Goal: Task Accomplishment & Management: Complete application form

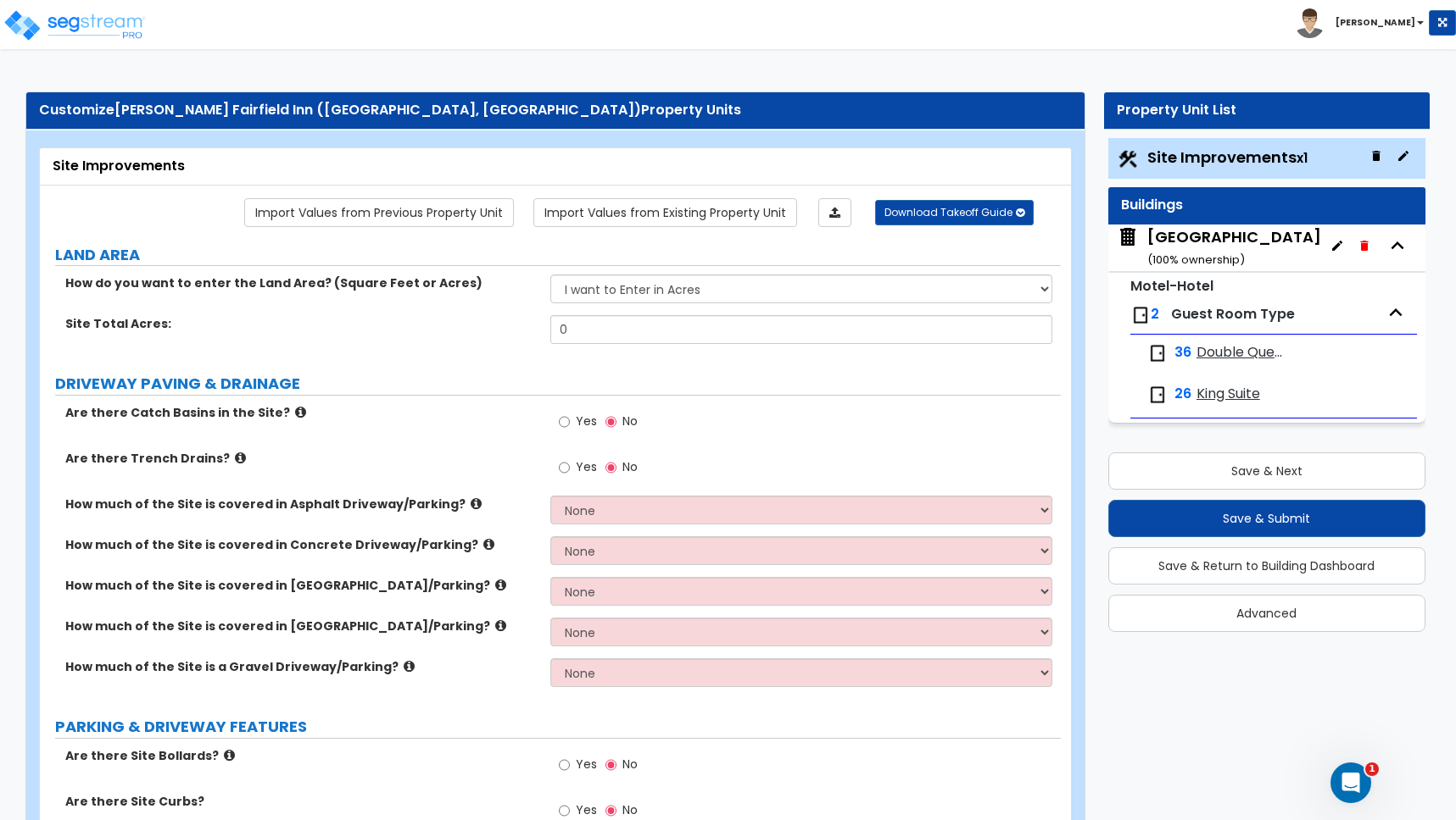
click at [496, 326] on label "Site Total Acres:" at bounding box center [301, 323] width 472 height 17
drag, startPoint x: 578, startPoint y: 330, endPoint x: 472, endPoint y: 318, distance: 106.7
click at [472, 318] on div "Site Total Acres: 0" at bounding box center [550, 336] width 1021 height 41
type input "1.86"
click at [295, 413] on icon at bounding box center [300, 411] width 11 height 13
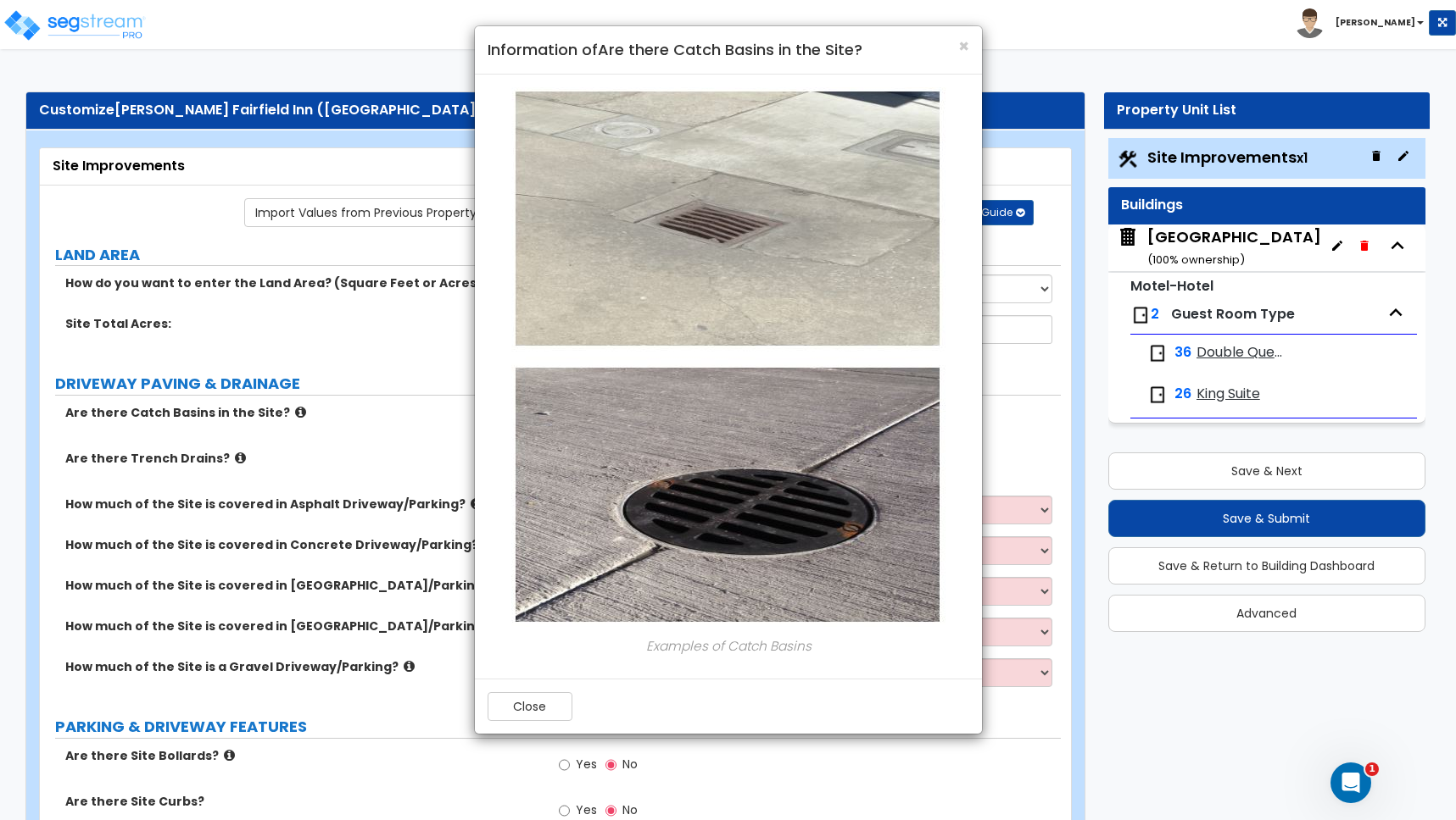
click at [227, 457] on div "× Information of Are there Catch Basins in the Site? Examples of Catch Basins C…" at bounding box center [728, 410] width 1456 height 820
click at [533, 701] on button "Close" at bounding box center [529, 707] width 85 height 29
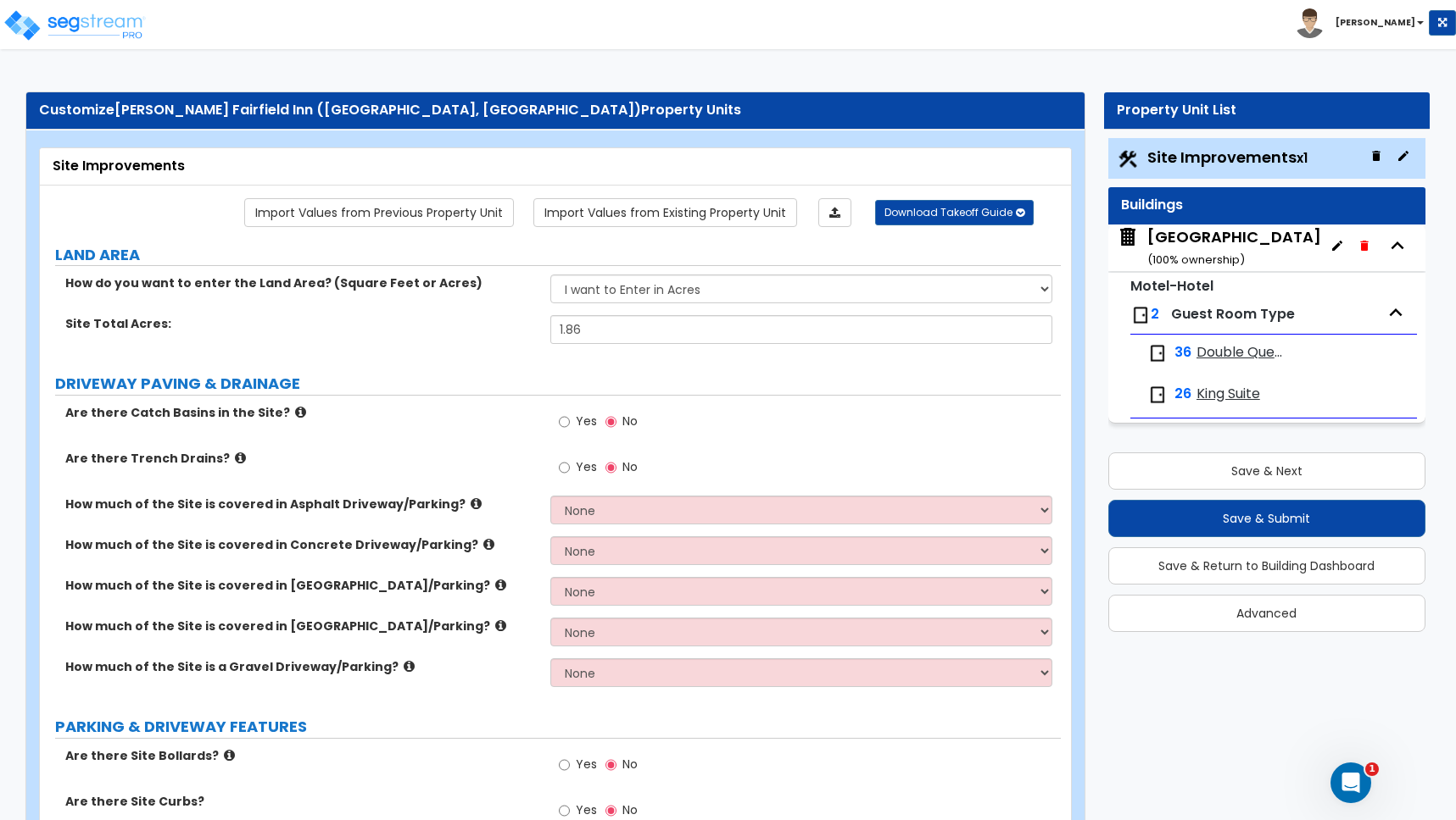
click at [235, 458] on icon at bounding box center [239, 457] width 11 height 13
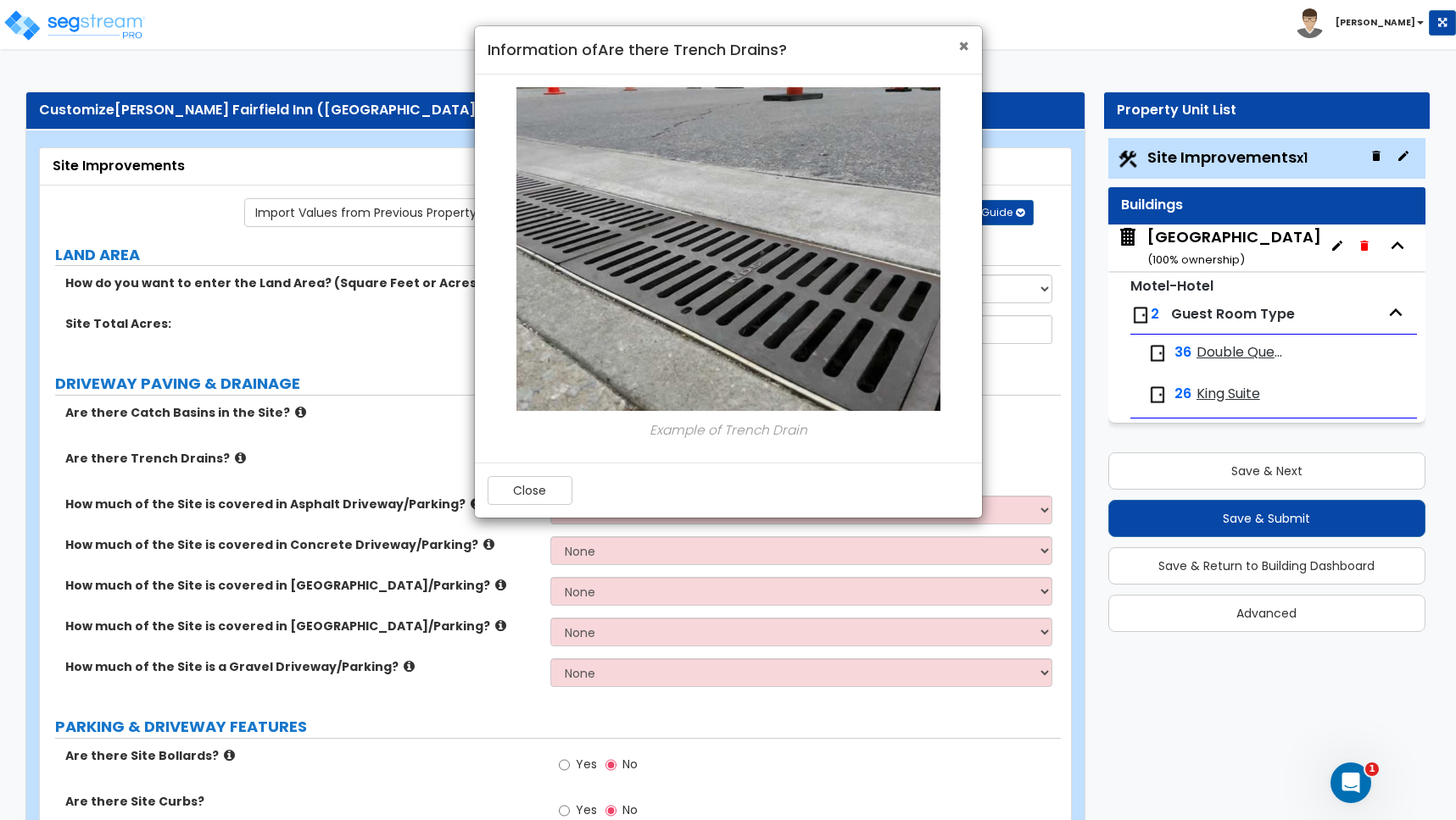
click at [965, 43] on span "×" at bounding box center [964, 46] width 11 height 24
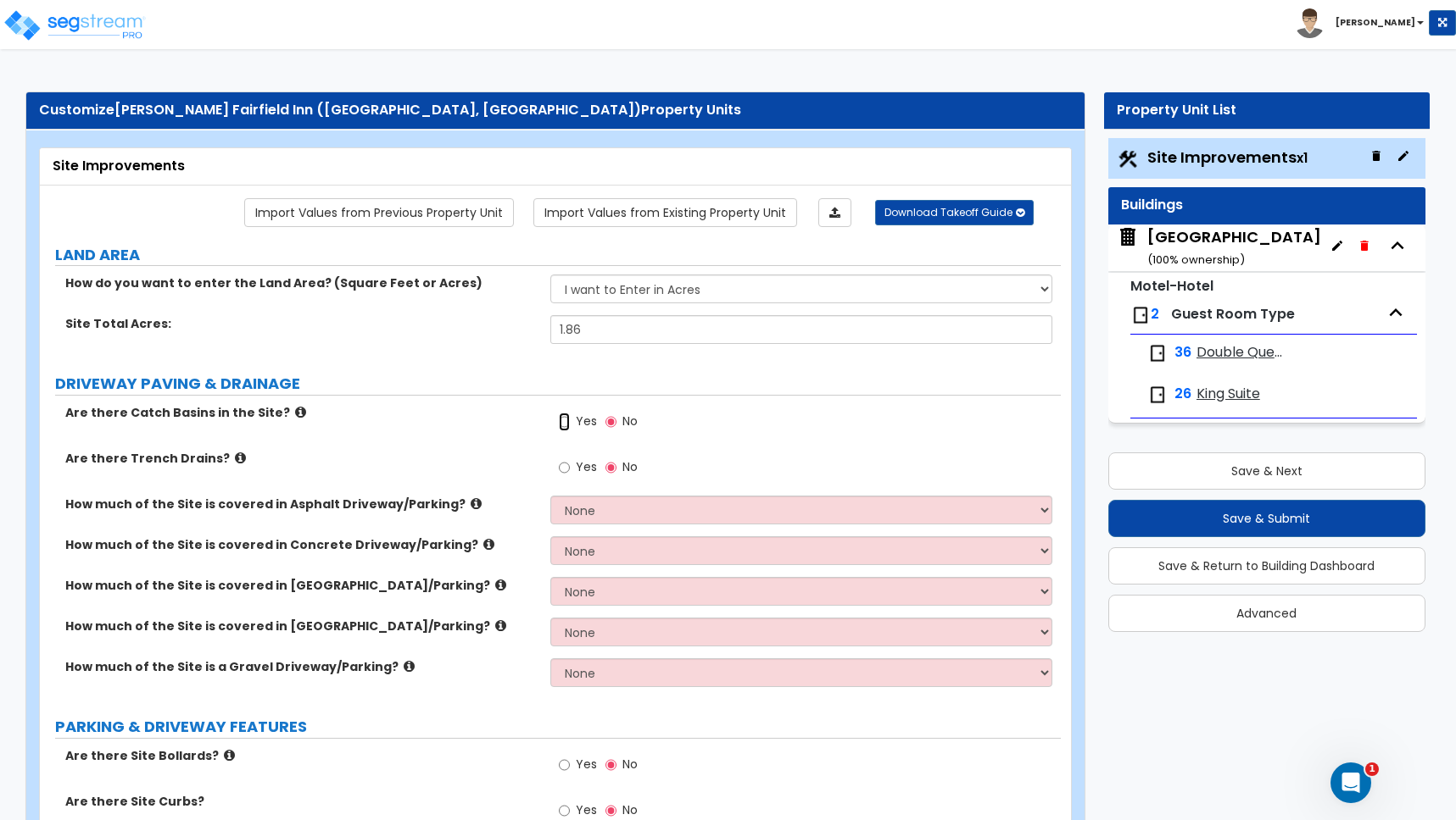
click at [565, 424] on input "Yes" at bounding box center [564, 421] width 11 height 18
radio input "true"
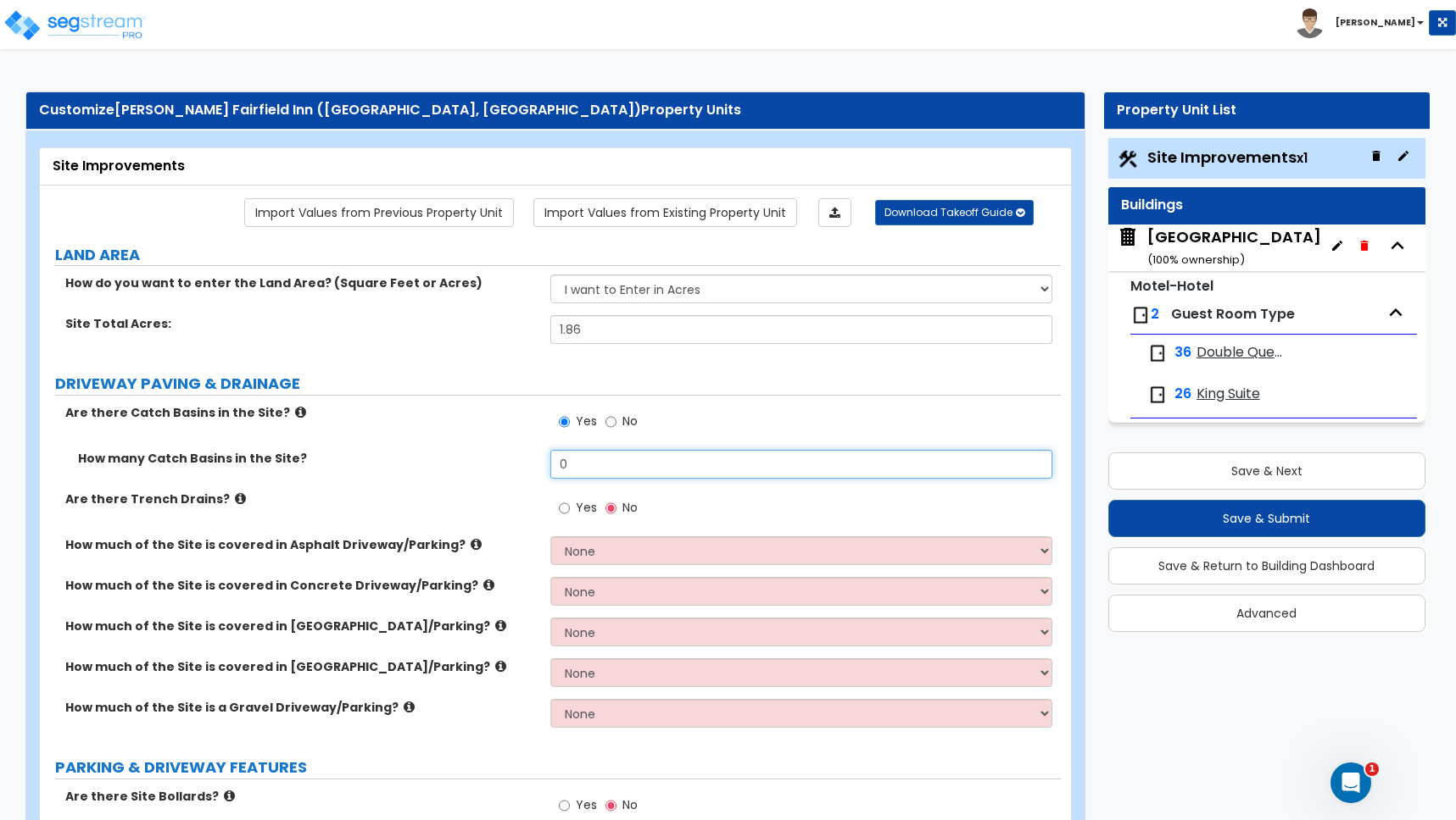
drag, startPoint x: 543, startPoint y: 458, endPoint x: 484, endPoint y: 448, distance: 59.8
click at [484, 448] on div "Are there Catch Basins in the Site? Yes No How many Catch Basins in the Site? 0…" at bounding box center [550, 572] width 996 height 336
type input "1"
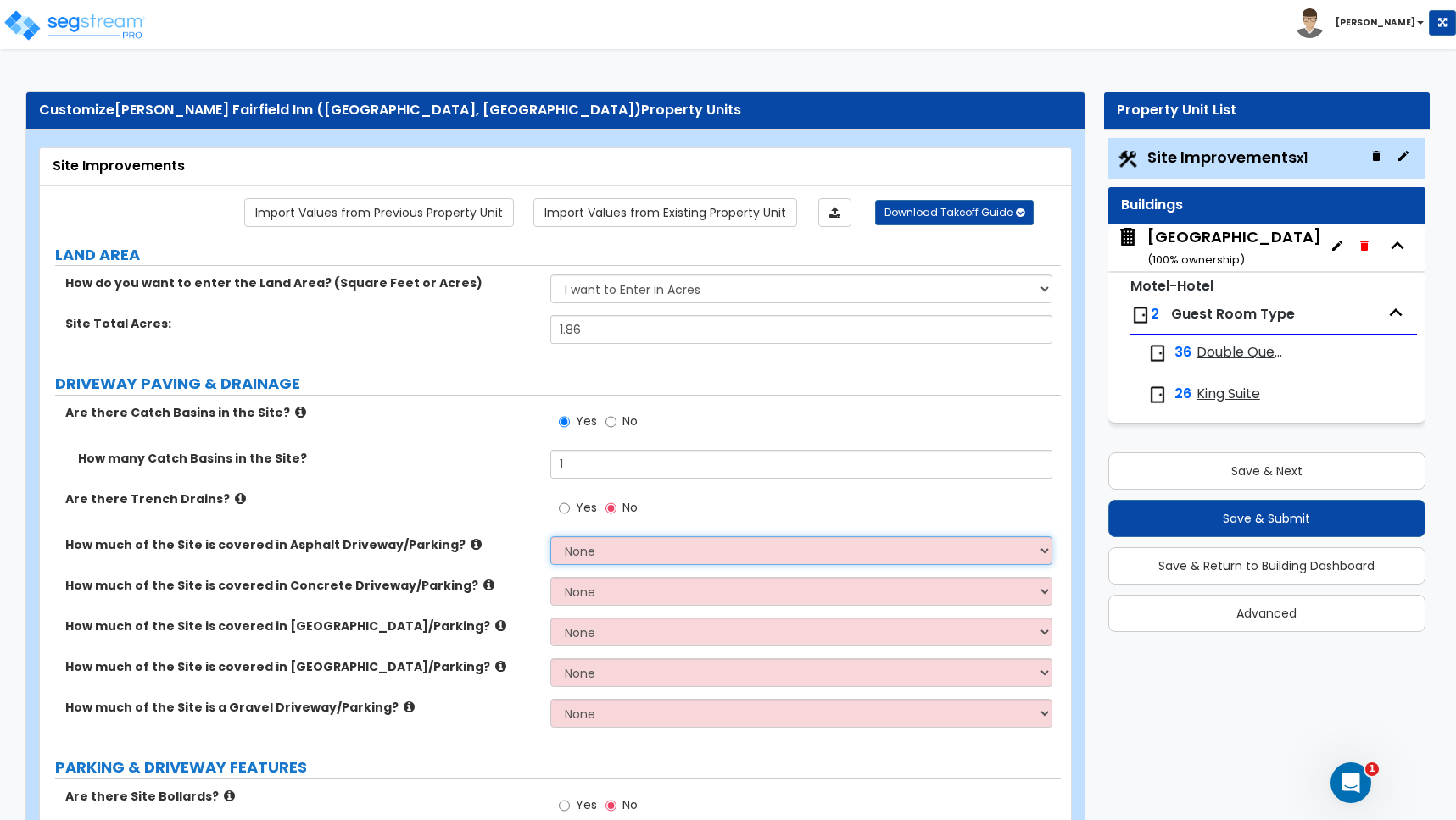
click at [599, 553] on select "None I want to Enter an Approximate Percentage I want to Enter the Square Foota…" at bounding box center [801, 552] width 502 height 29
select select "2"
click at [550, 537] on select "None I want to Enter an Approximate Percentage I want to Enter the Square Foota…" at bounding box center [801, 552] width 502 height 29
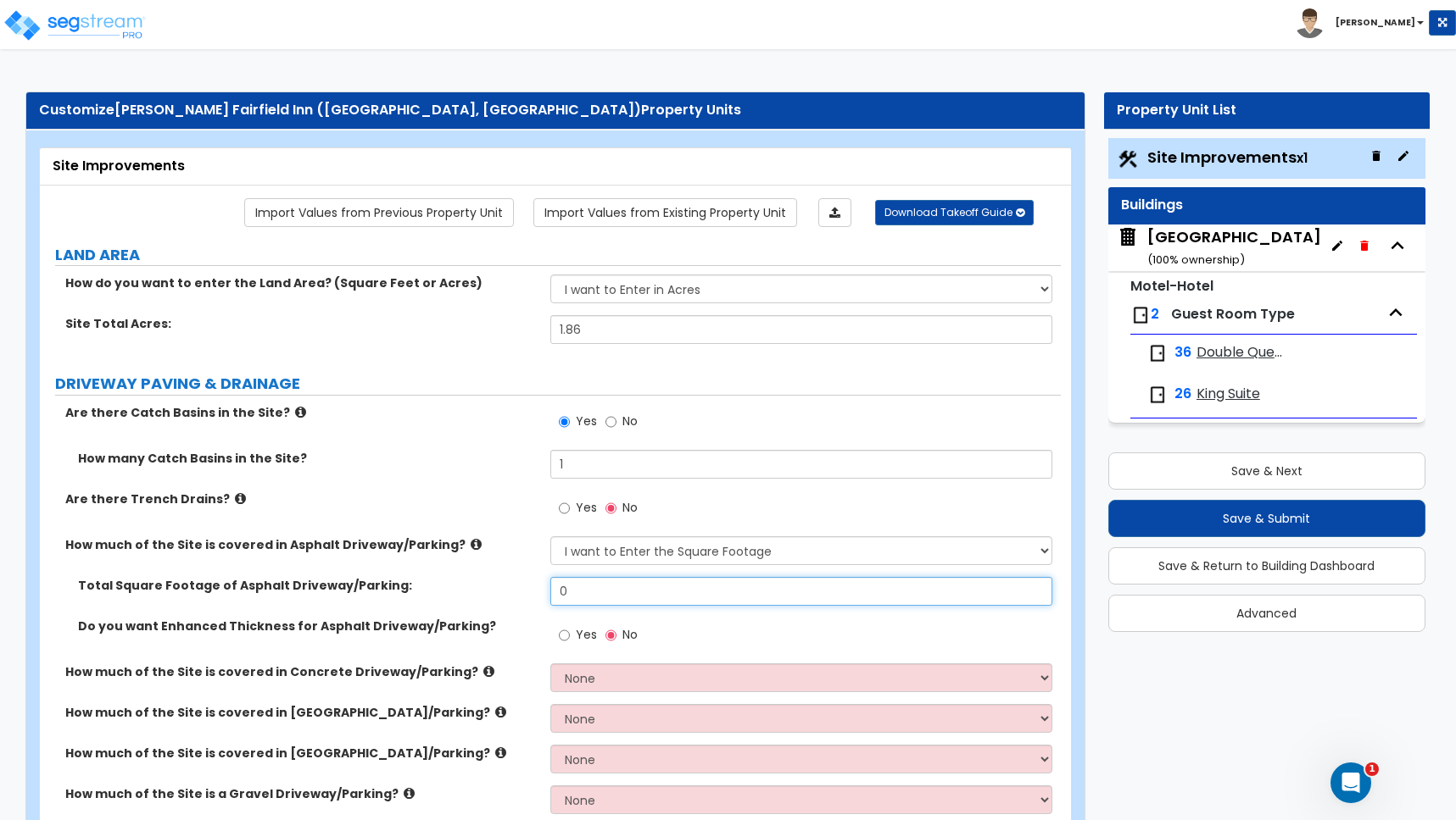
drag, startPoint x: 576, startPoint y: 592, endPoint x: 540, endPoint y: 588, distance: 36.2
click at [546, 588] on div "Total Square Footage of Asphalt Driveway/Parking: 0" at bounding box center [550, 597] width 1021 height 41
type input "32,000"
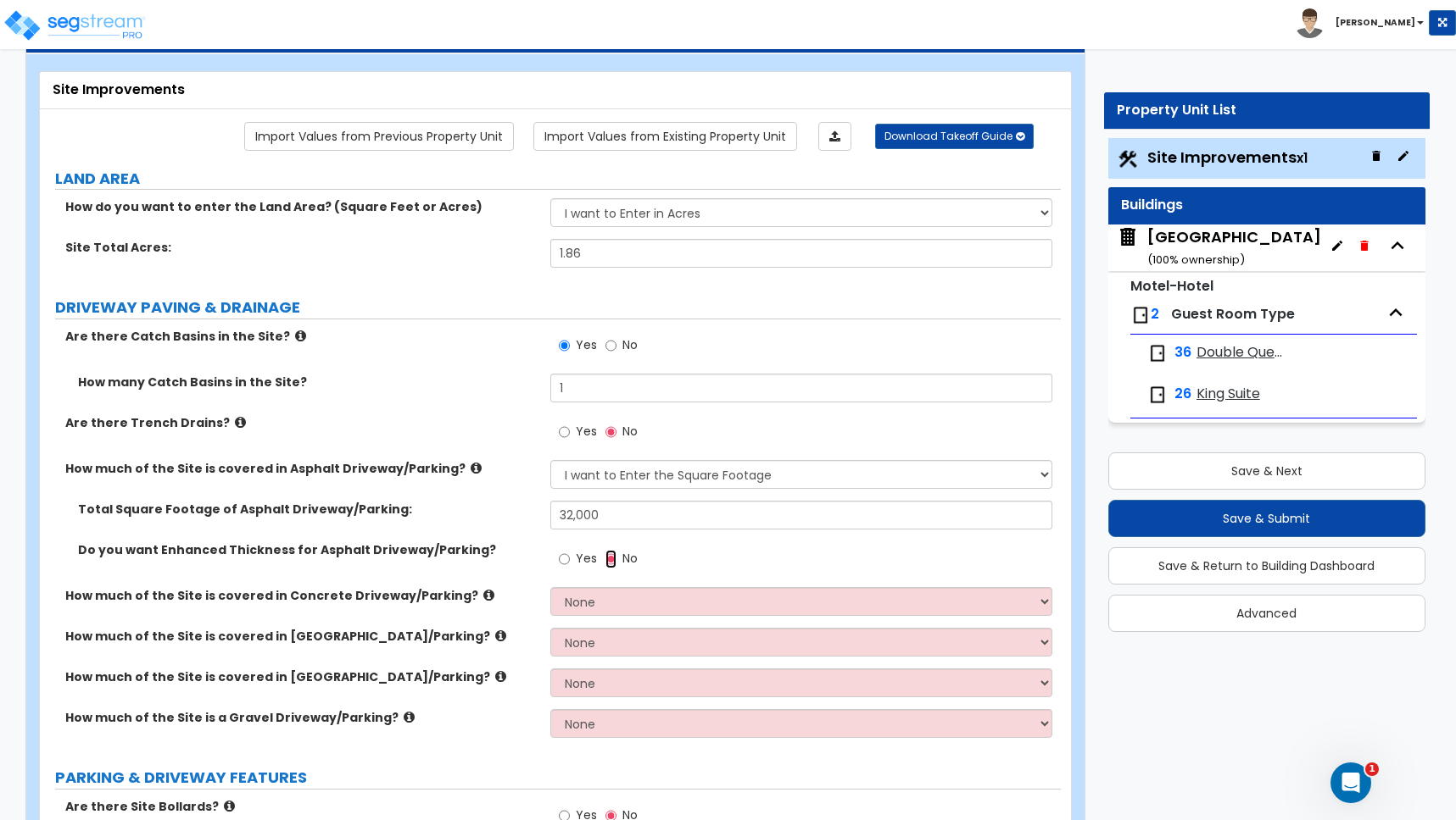
scroll to position [83, 0]
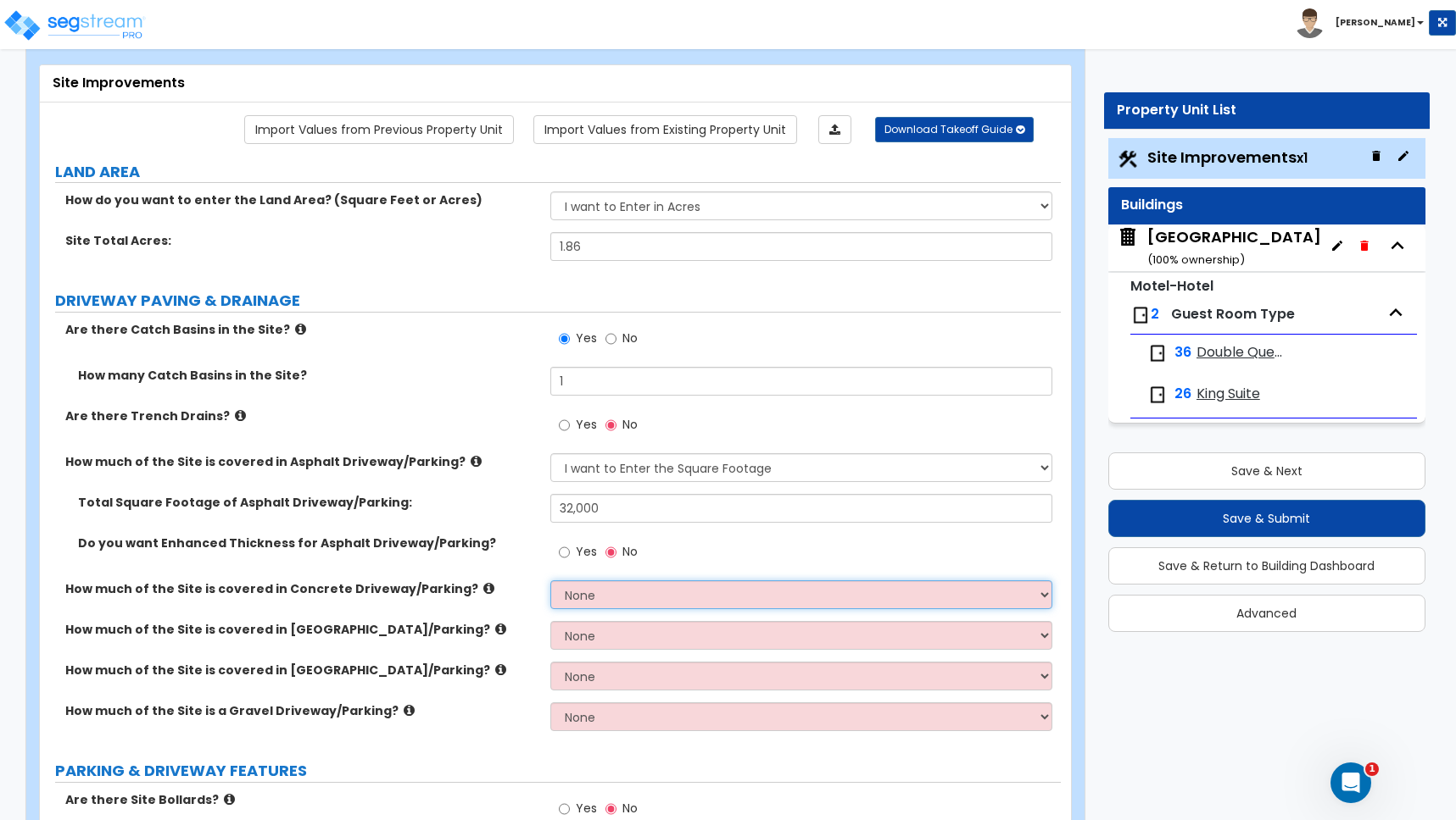
click at [578, 596] on select "None I want to Enter an Approximate Percentage I want to Enter the Square Foota…" at bounding box center [801, 595] width 502 height 29
select select "2"
click at [550, 581] on select "None I want to Enter an Approximate Percentage I want to Enter the Square Foota…" at bounding box center [801, 595] width 502 height 29
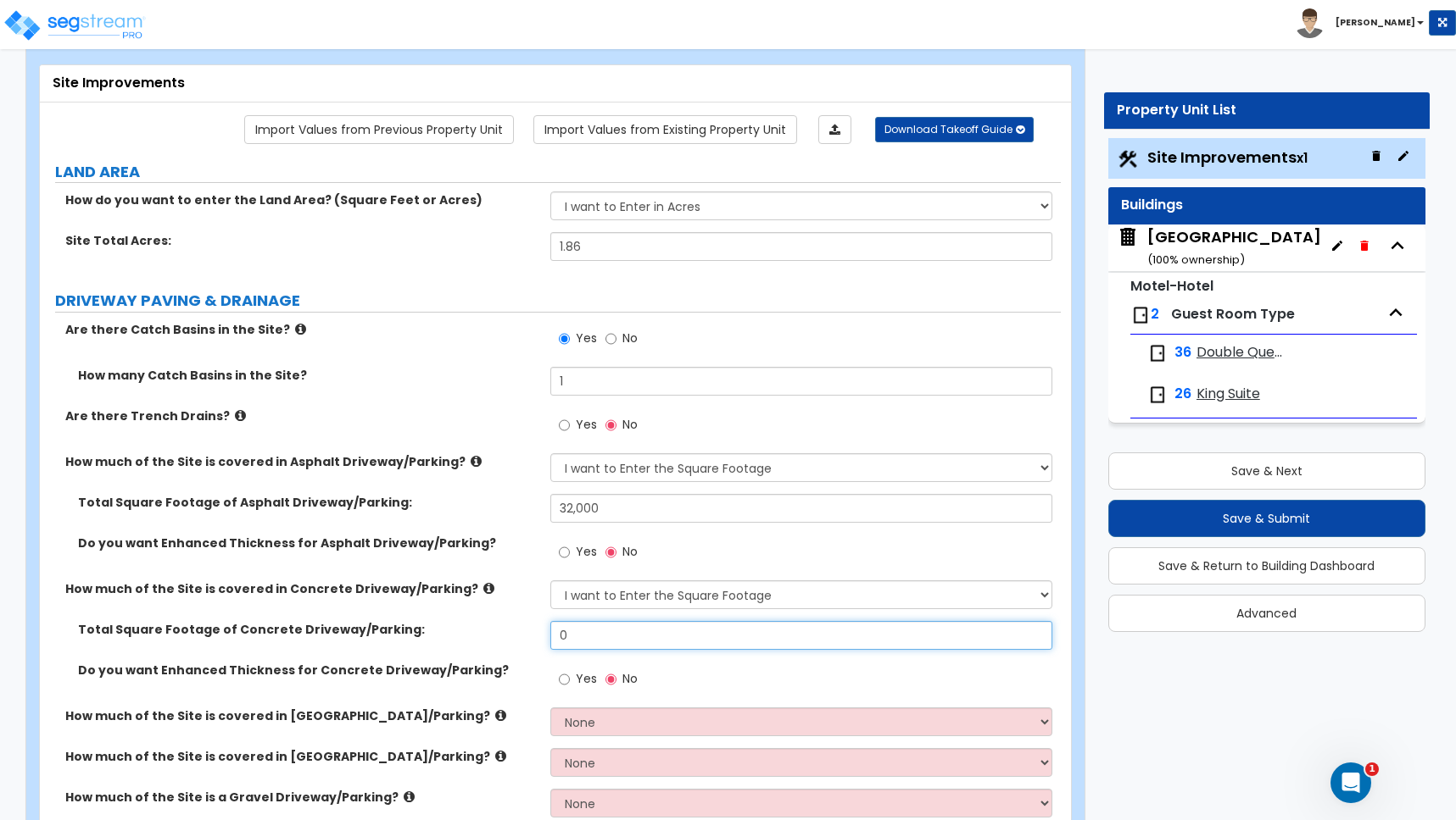
click at [582, 636] on input "0" at bounding box center [801, 636] width 502 height 29
drag, startPoint x: 578, startPoint y: 635, endPoint x: 533, endPoint y: 626, distance: 45.9
click at [533, 626] on div "Total Square Footage of Concrete Driveway/Parking: 0" at bounding box center [550, 642] width 1021 height 41
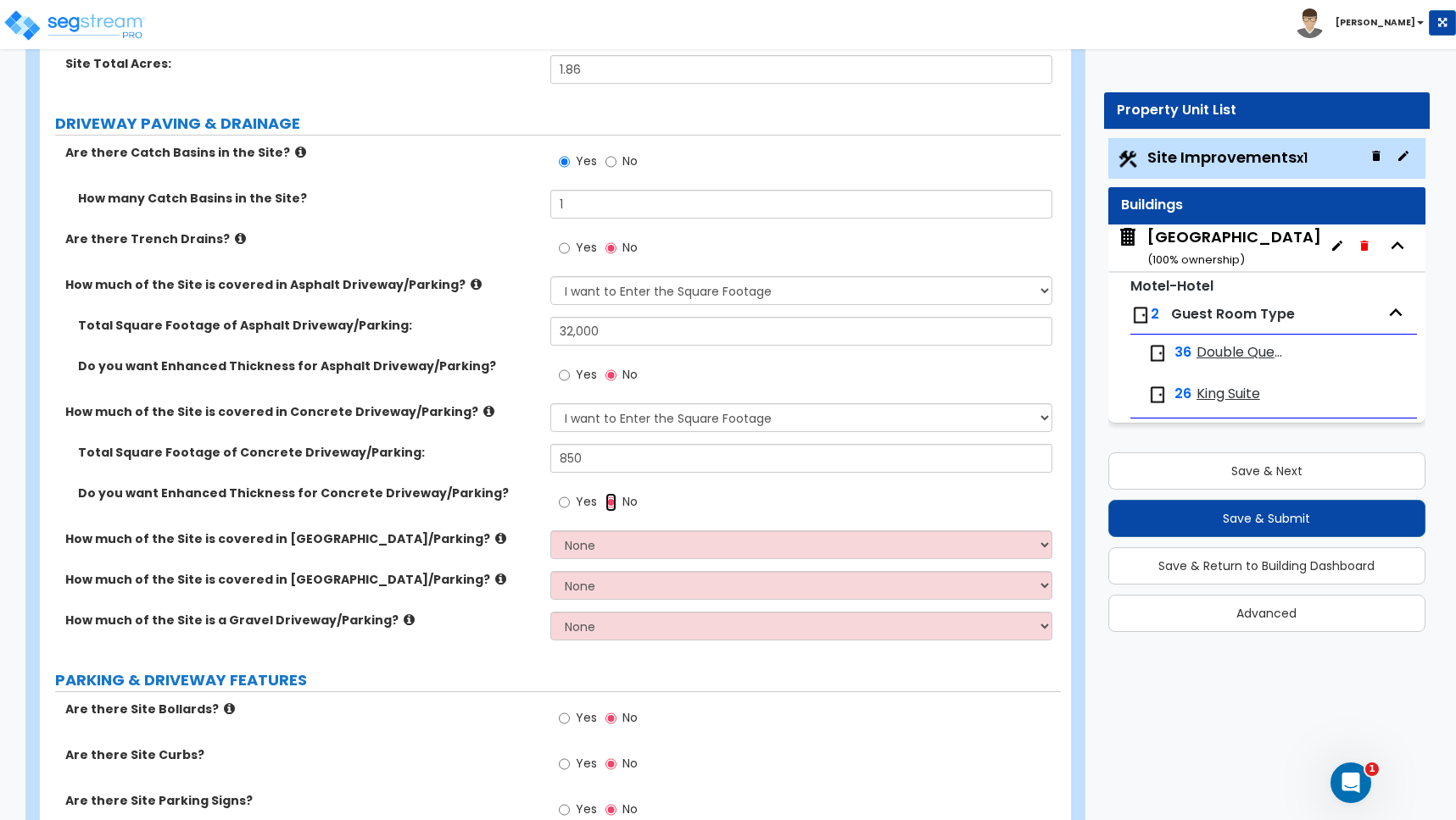
scroll to position [326, 0]
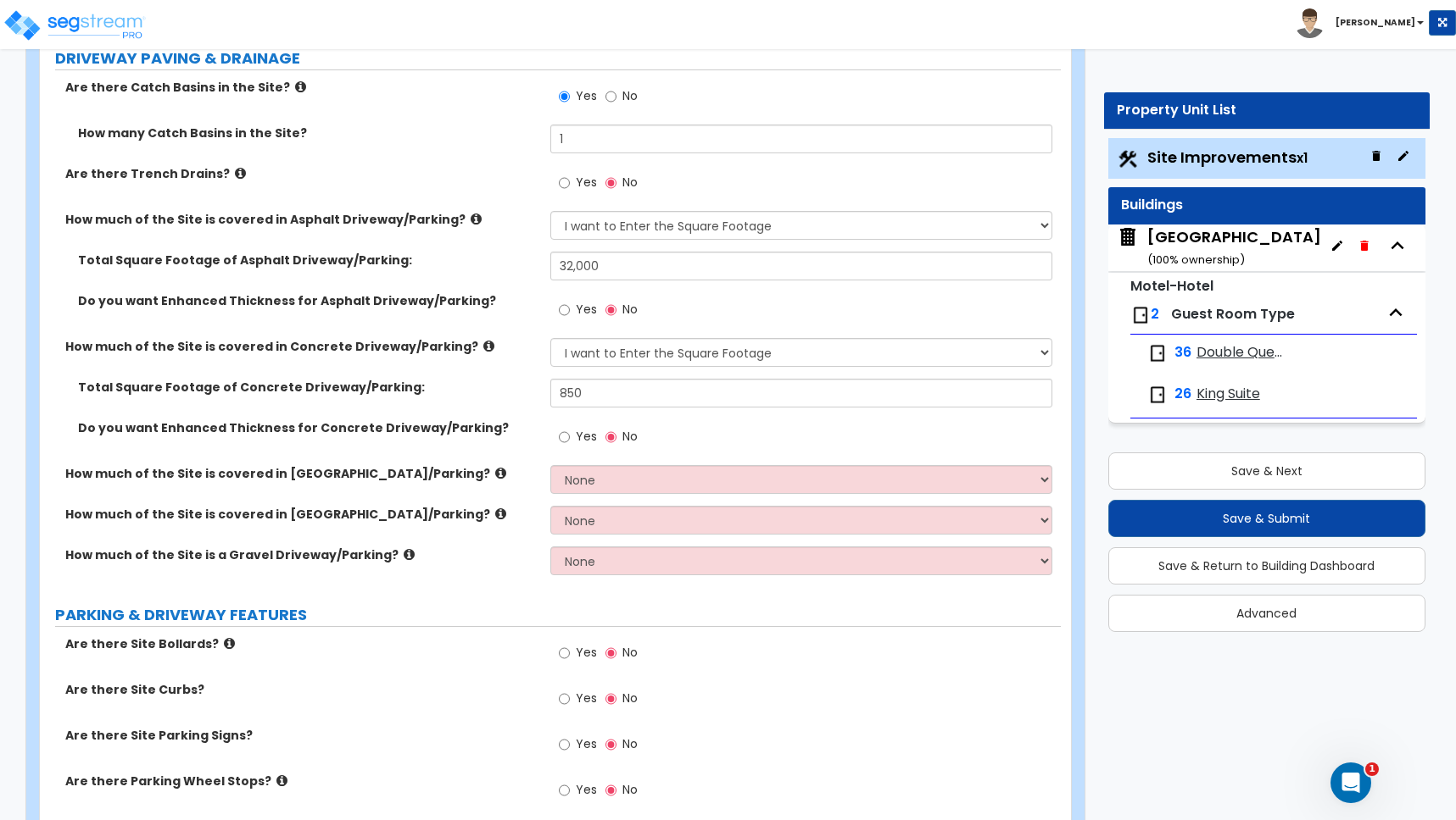
click at [371, 556] on label "How much of the Site is a Gravel Driveway/Parking?" at bounding box center [301, 554] width 472 height 17
drag, startPoint x: 584, startPoint y: 392, endPoint x: 542, endPoint y: 379, distance: 44.0
click at [542, 379] on div "Total Square Footage of Concrete Driveway/Parking: 850" at bounding box center [550, 399] width 1021 height 41
type input "1,535"
click at [482, 660] on div "Are there Site Bollards? Yes No" at bounding box center [550, 658] width 1021 height 46
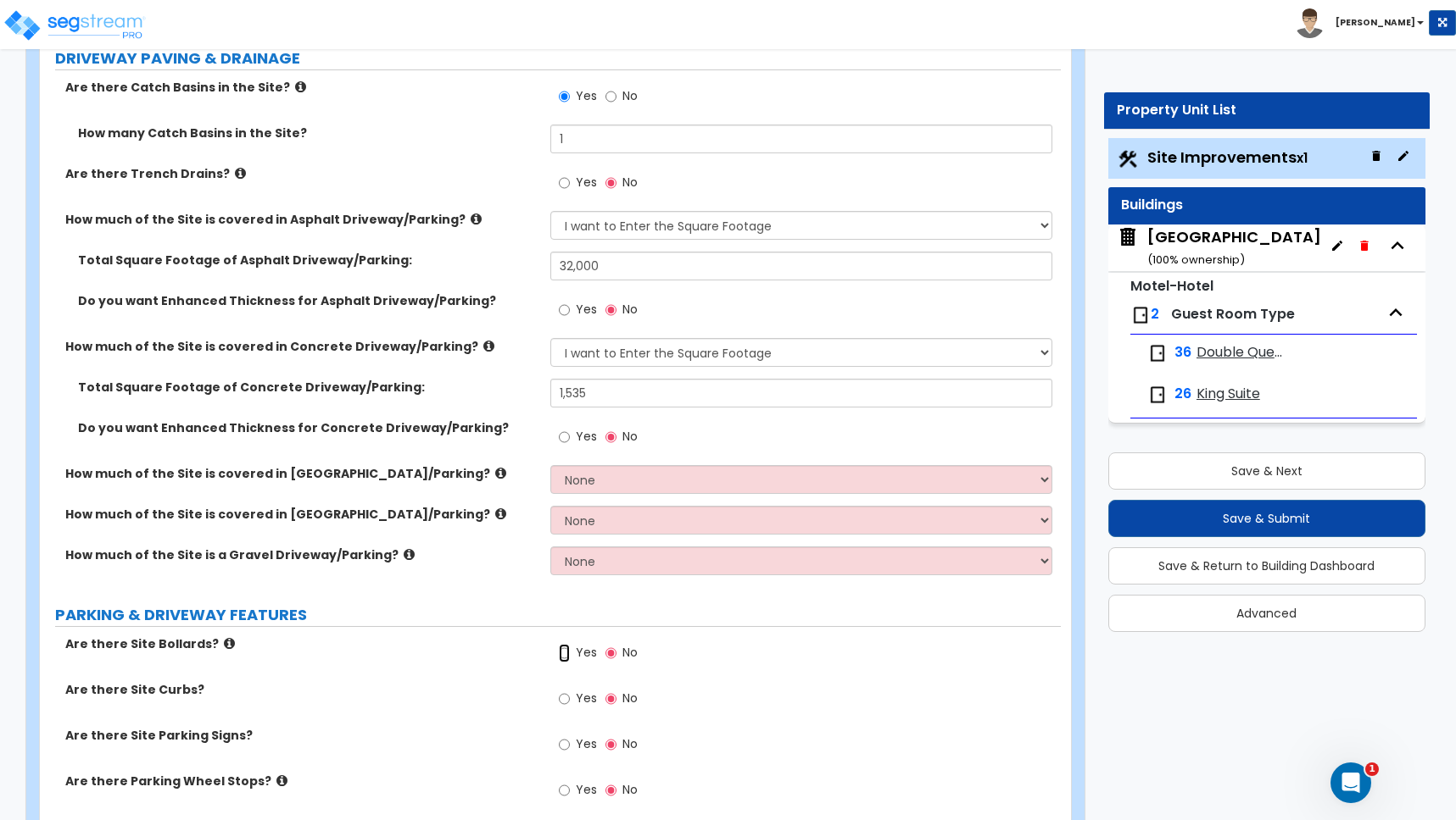
click at [564, 652] on input "Yes" at bounding box center [564, 653] width 11 height 18
radio input "true"
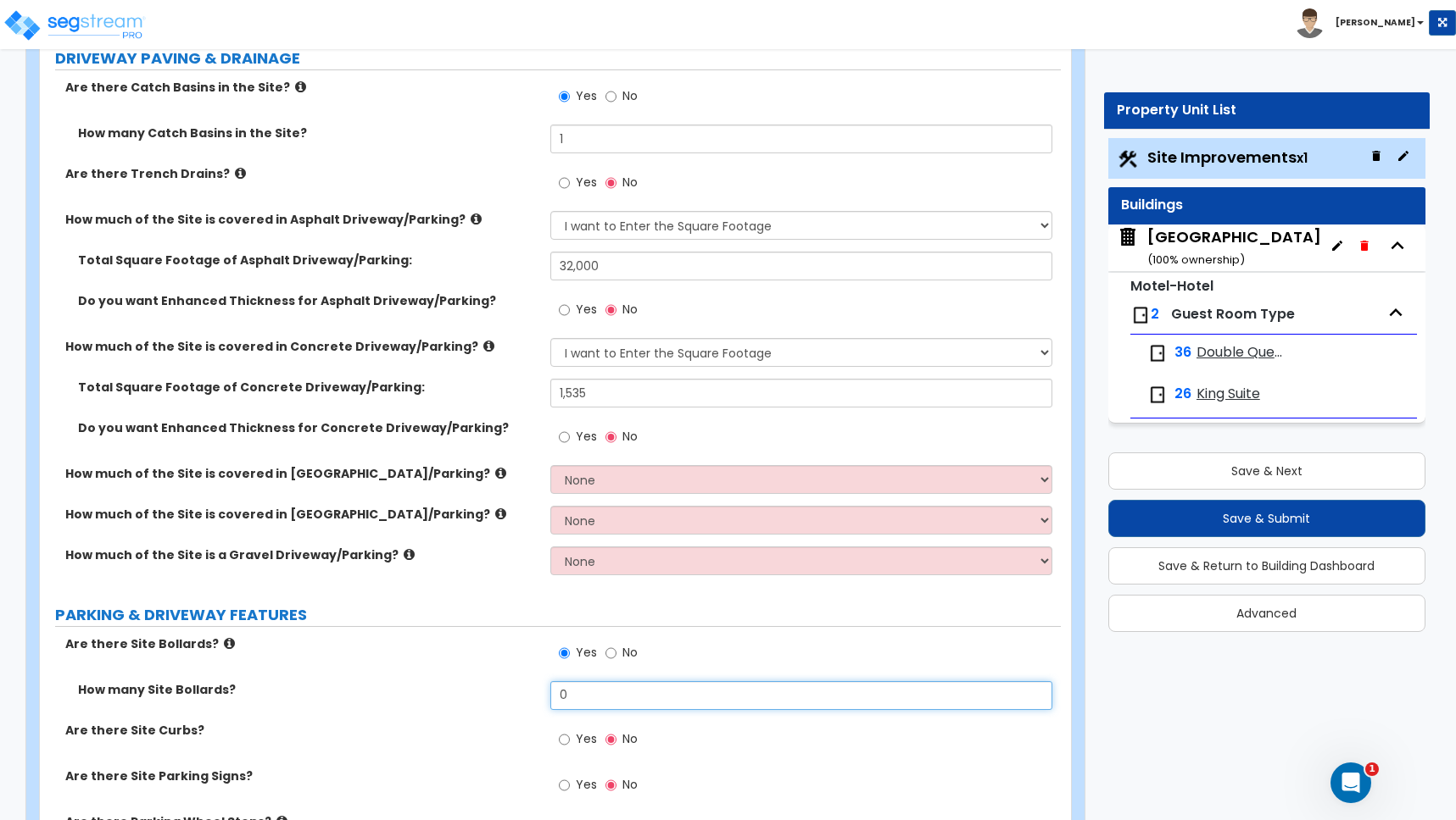
drag, startPoint x: 579, startPoint y: 692, endPoint x: 497, endPoint y: 687, distance: 82.2
click at [519, 690] on div "How many Site Bollards? 0" at bounding box center [550, 702] width 1021 height 41
type input "2"
click at [563, 739] on input "Yes" at bounding box center [564, 739] width 11 height 18
radio input "true"
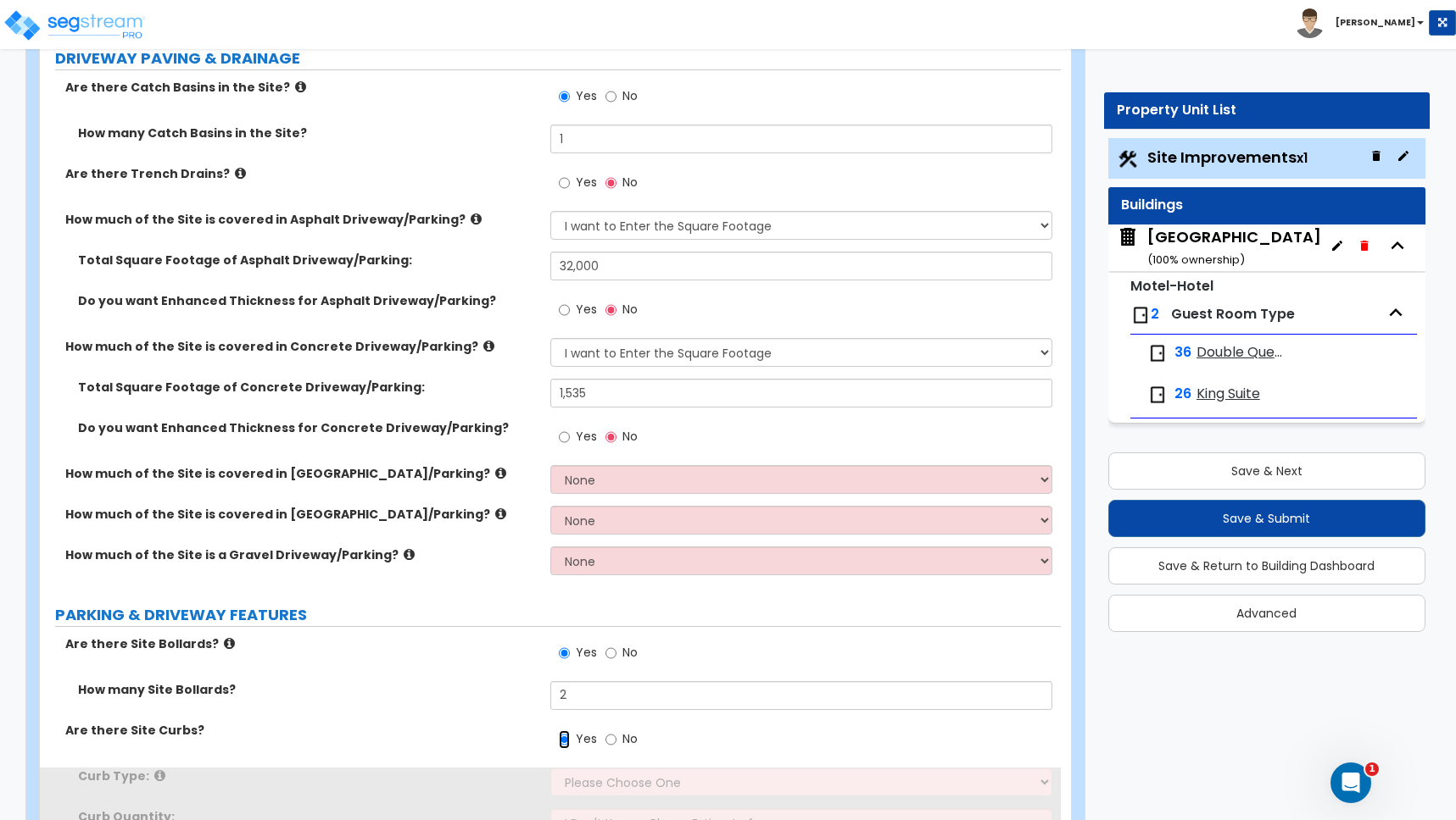
click at [564, 740] on input "Yes" at bounding box center [564, 739] width 11 height 18
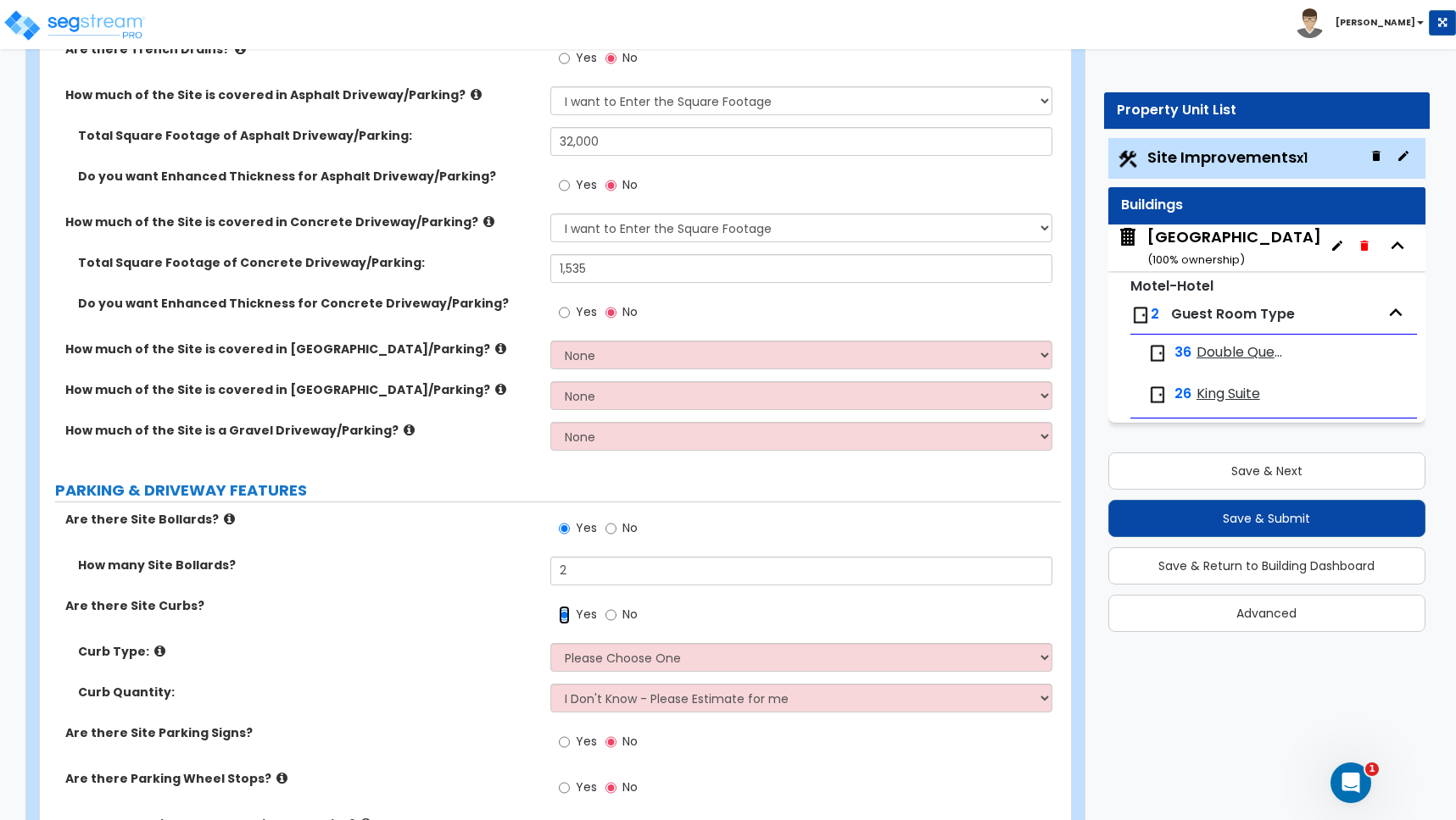
scroll to position [457, 0]
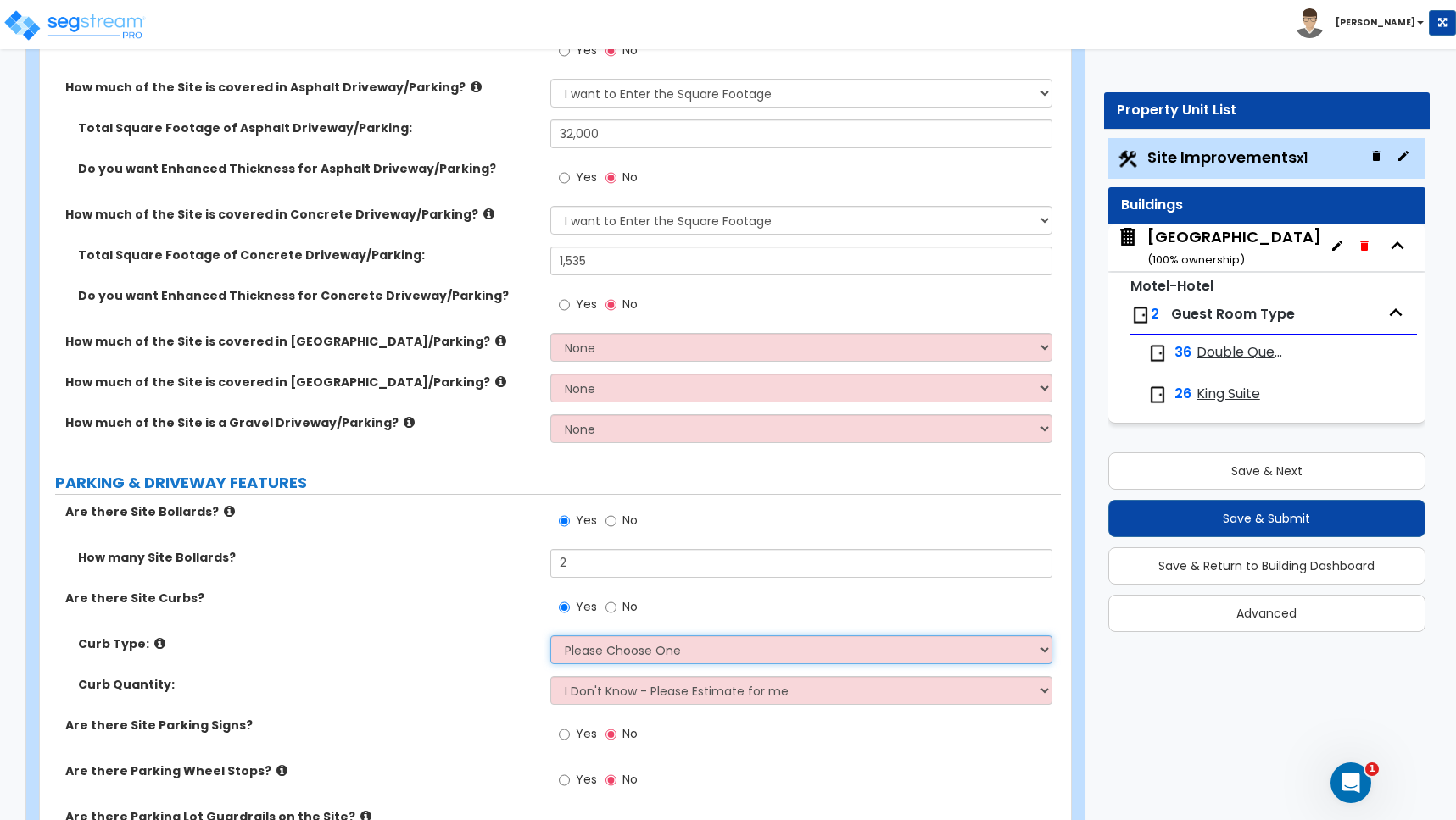
click at [586, 655] on select "Please Choose One Curb (Only) Curb & Gutter Asphalt Berm" at bounding box center [801, 650] width 502 height 29
select select "2"
click at [550, 635] on select "Please Choose One Curb (Only) Curb & Gutter Asphalt Berm" at bounding box center [801, 650] width 502 height 29
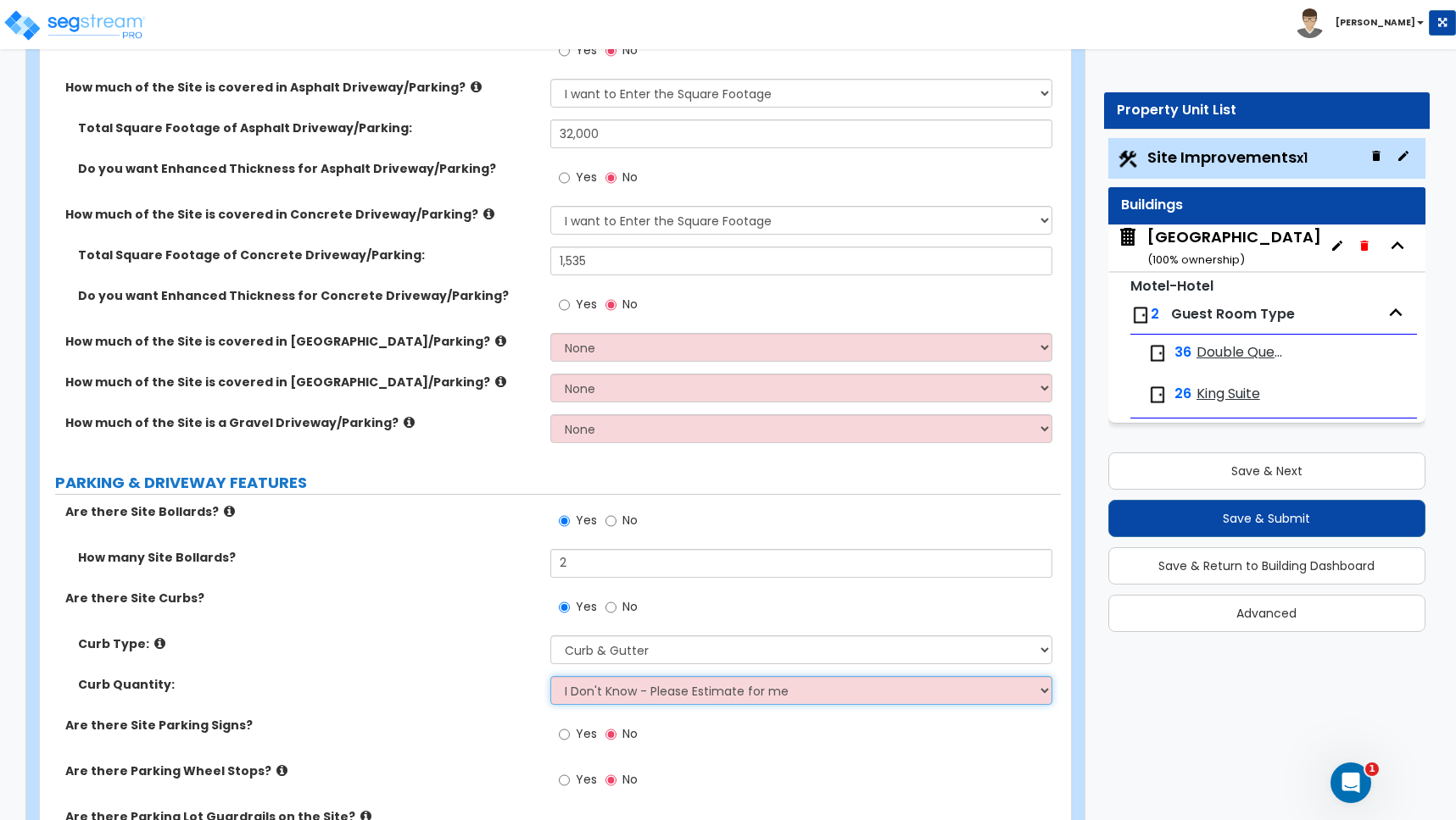
click at [593, 695] on select "I Don't Know - Please Estimate for me I want to Enter the LF" at bounding box center [801, 691] width 502 height 29
select select "1"
click at [550, 676] on select "I Don't Know - Please Estimate for me I want to Enter the LF" at bounding box center [801, 691] width 502 height 29
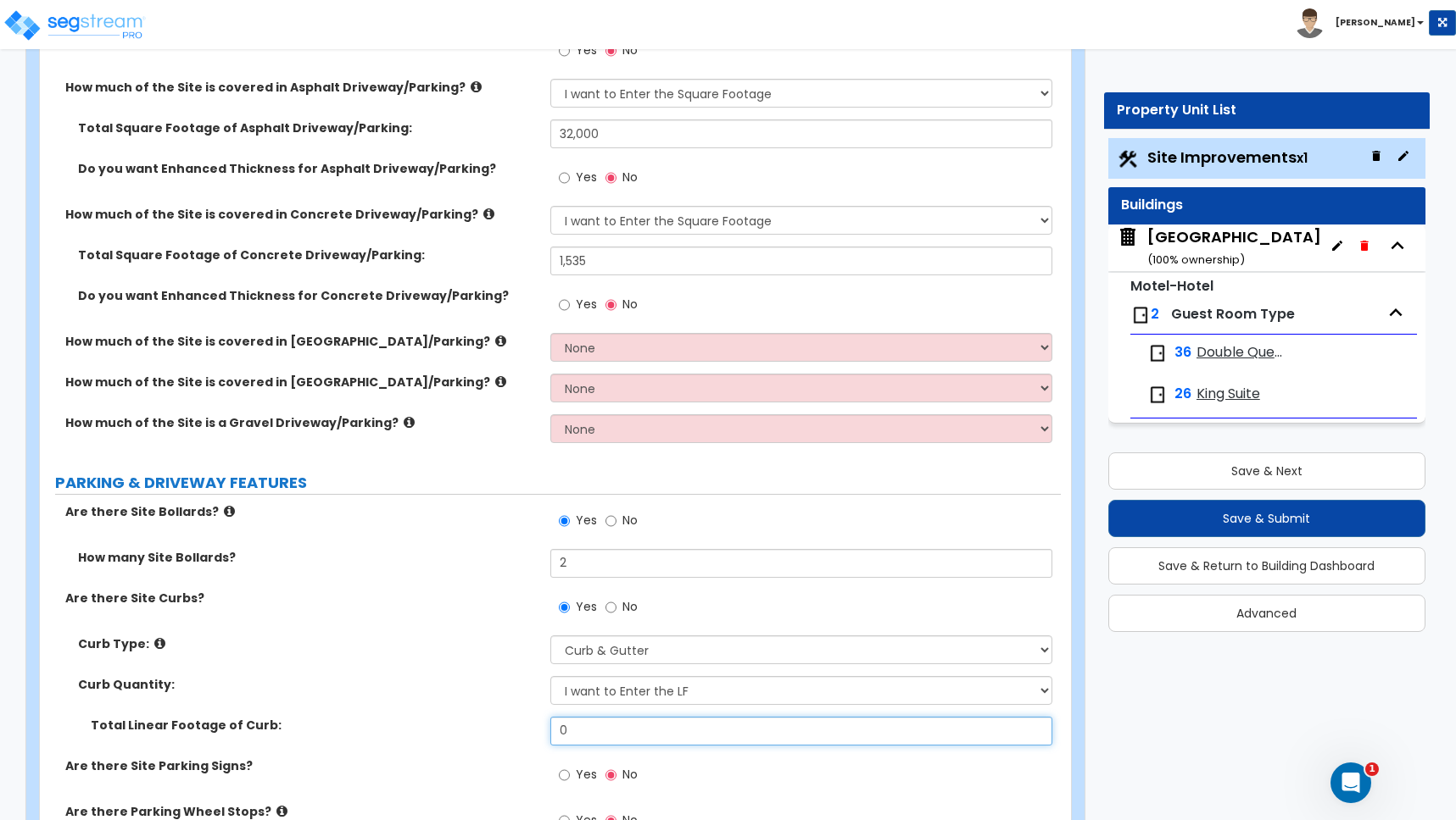
drag, startPoint x: 579, startPoint y: 734, endPoint x: 528, endPoint y: 725, distance: 51.8
click at [530, 727] on div "Total Linear Footage of Curb: 0" at bounding box center [550, 737] width 1021 height 41
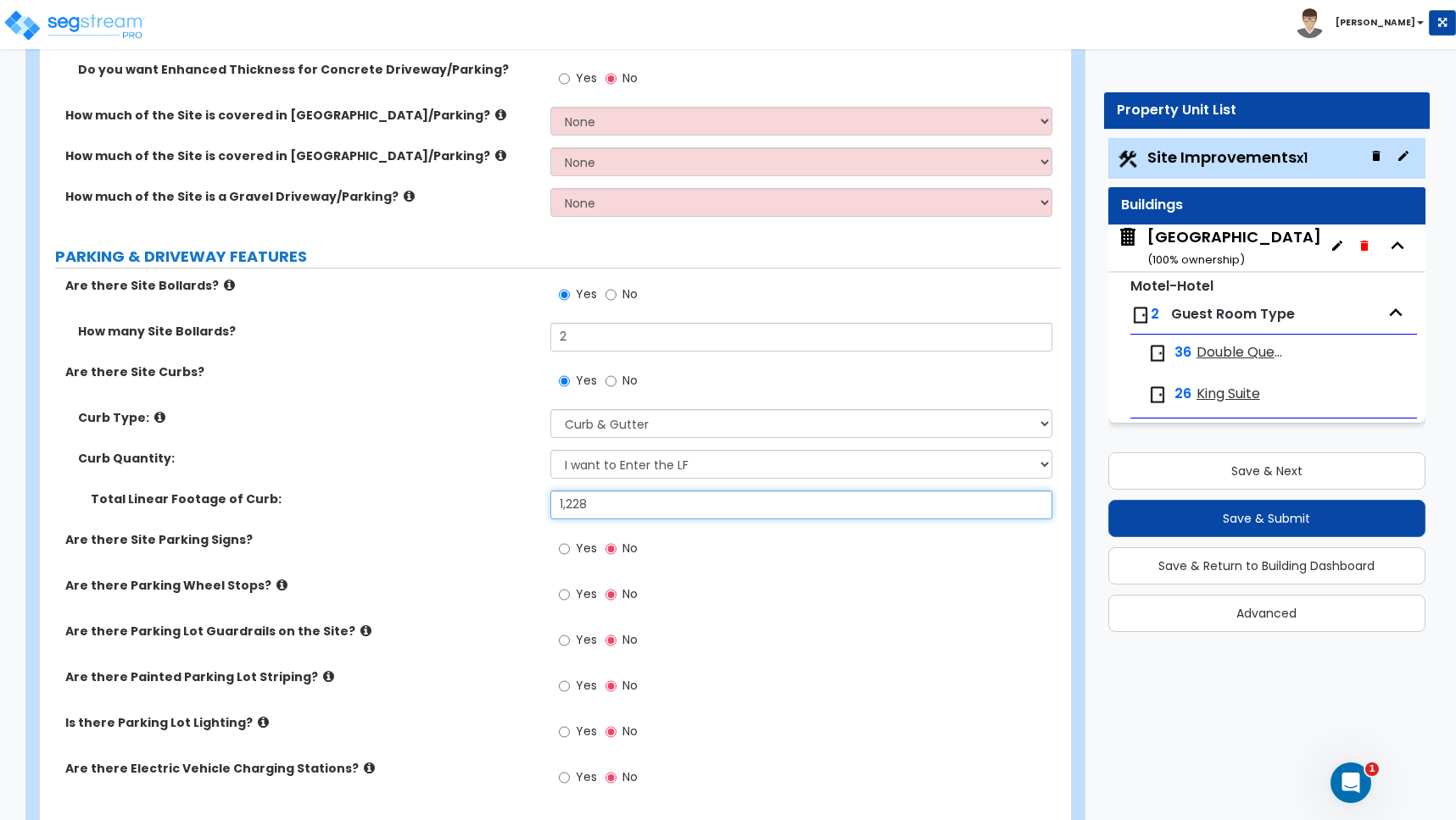
scroll to position [695, 0]
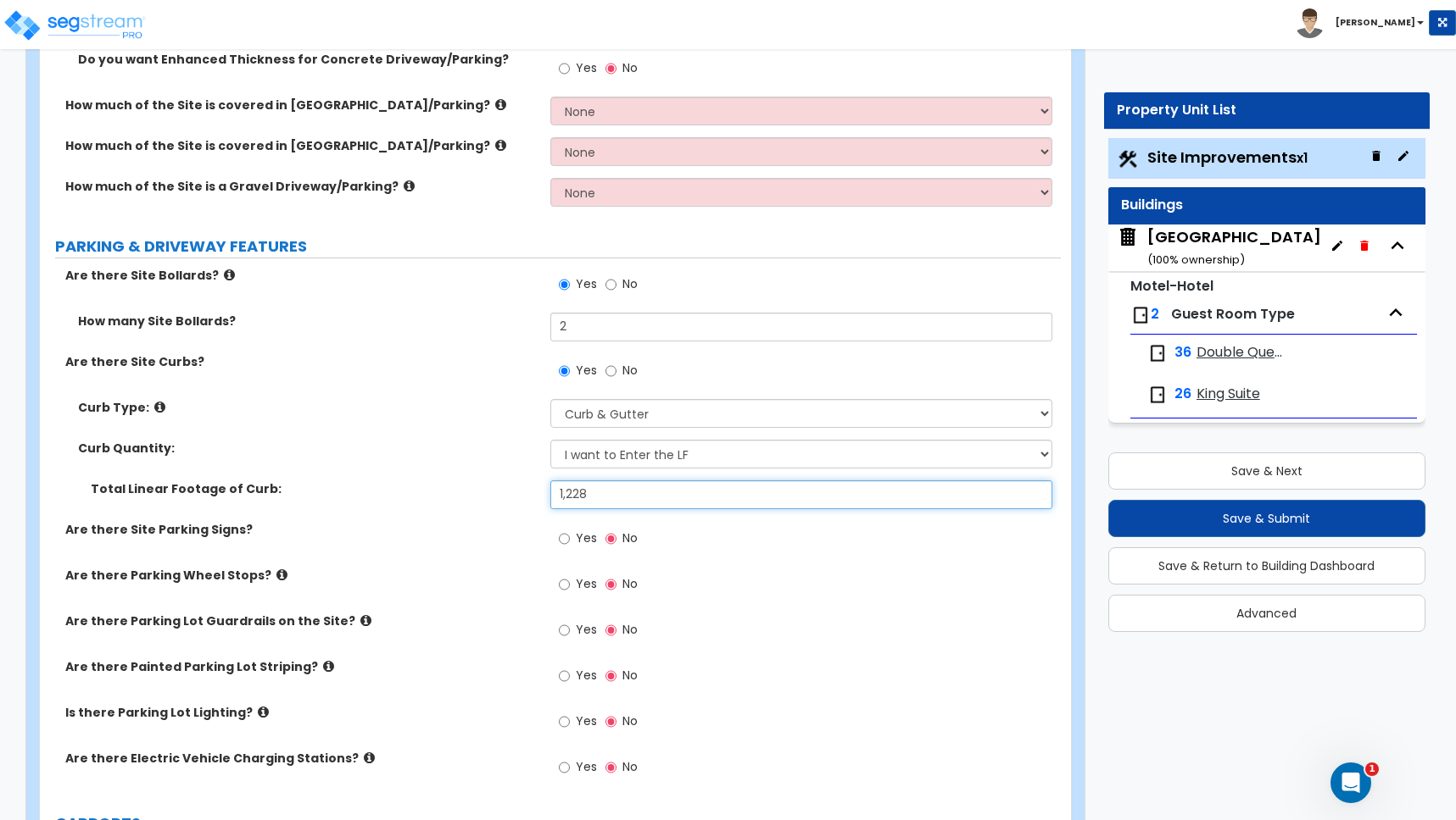
type input "1,228"
click at [568, 537] on input "Yes" at bounding box center [564, 539] width 11 height 18
radio input "true"
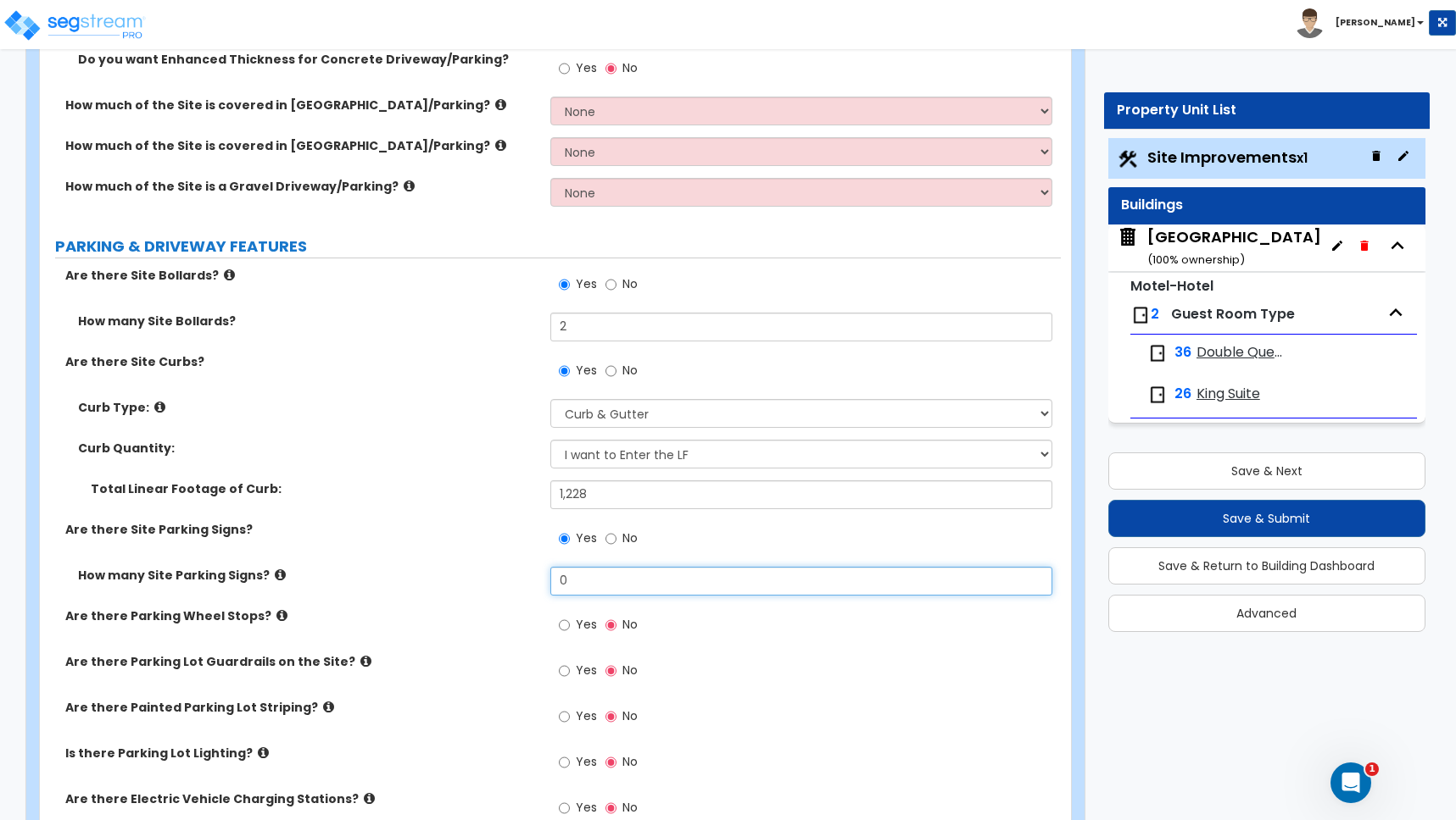
click at [557, 577] on input "0" at bounding box center [801, 582] width 502 height 29
drag, startPoint x: 557, startPoint y: 582, endPoint x: 524, endPoint y: 583, distance: 33.0
click at [524, 583] on div "How many Site Parking Signs? 0" at bounding box center [550, 588] width 1021 height 41
type input "11"
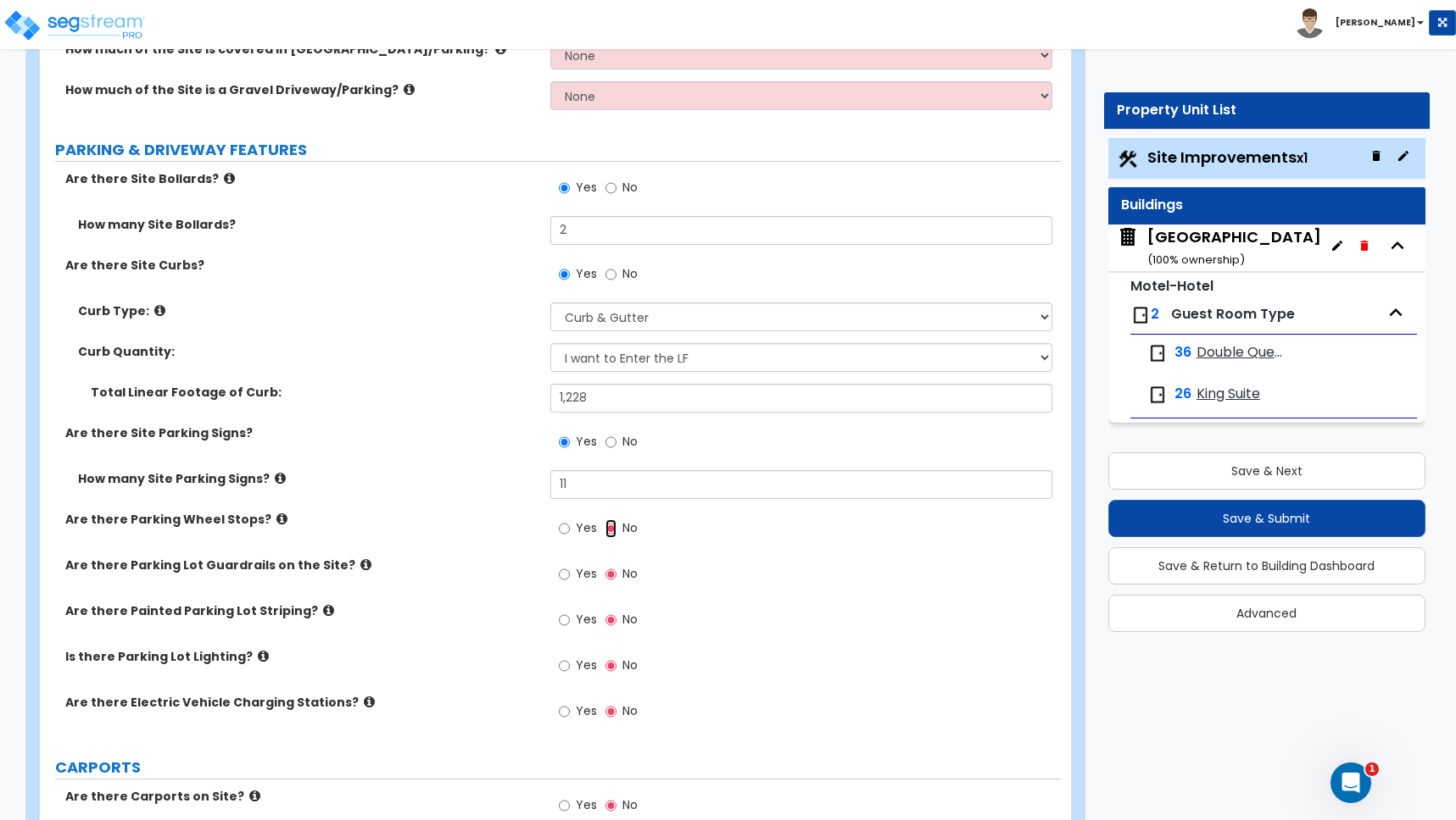
scroll to position [825, 0]
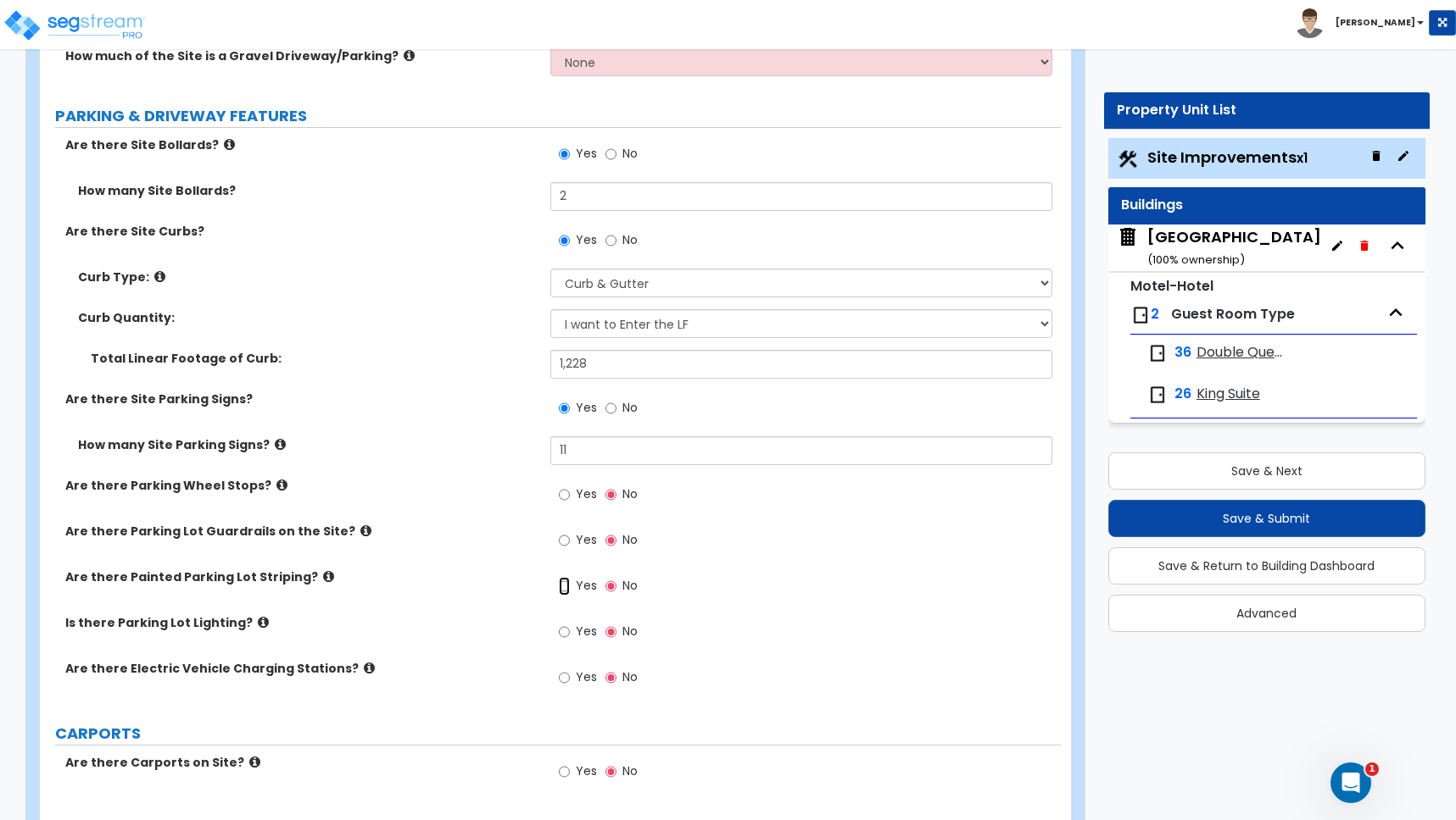
click at [567, 585] on input "Yes" at bounding box center [564, 586] width 11 height 18
radio input "true"
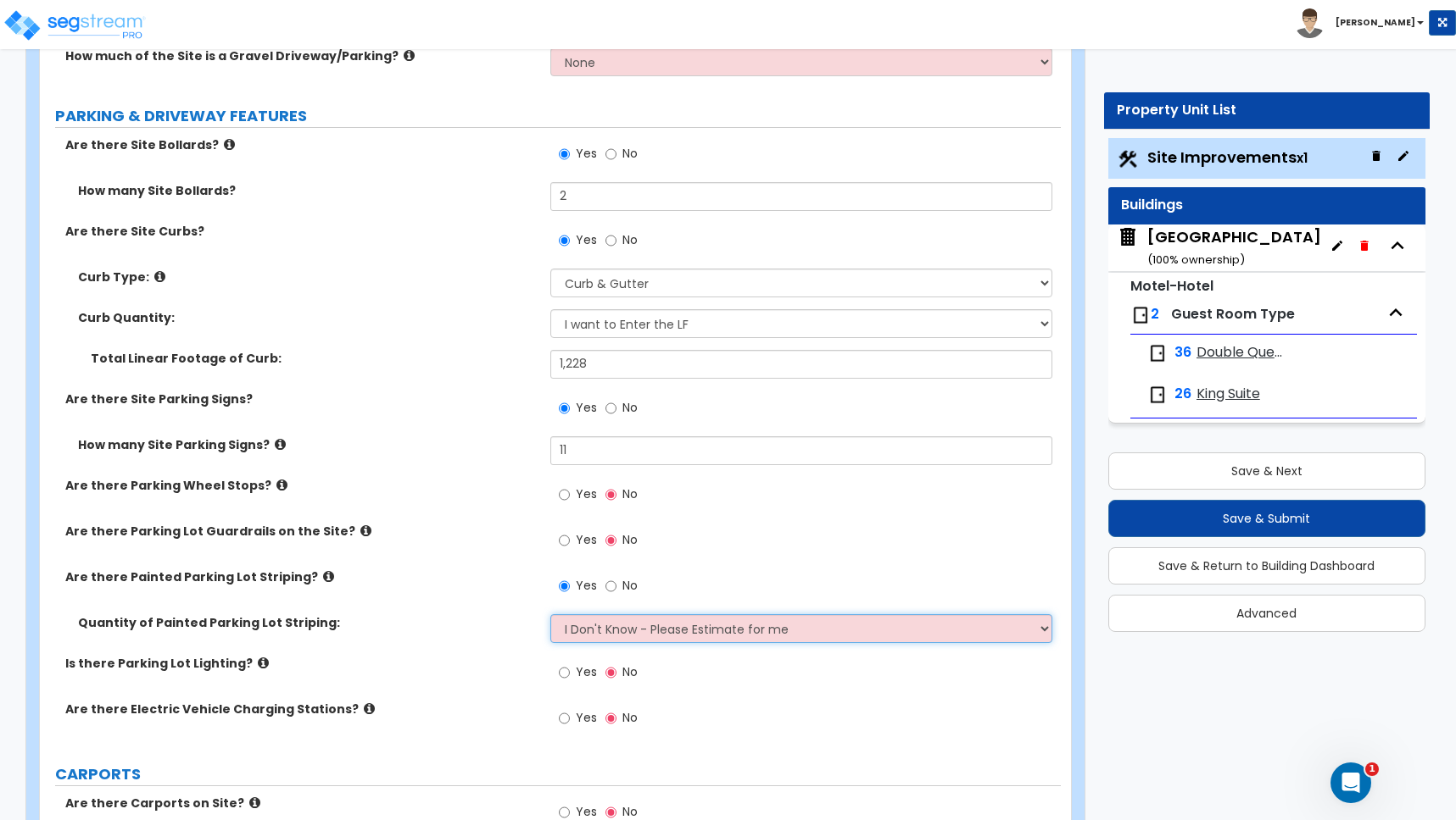
click at [614, 624] on select "I Don't Know - Please Estimate for me I Want to Enter the Number of Parking Spa…" at bounding box center [801, 629] width 502 height 29
select select "1"
click at [550, 615] on select "I Don't Know - Please Estimate for me I Want to Enter the Number of Parking Spa…" at bounding box center [801, 629] width 502 height 29
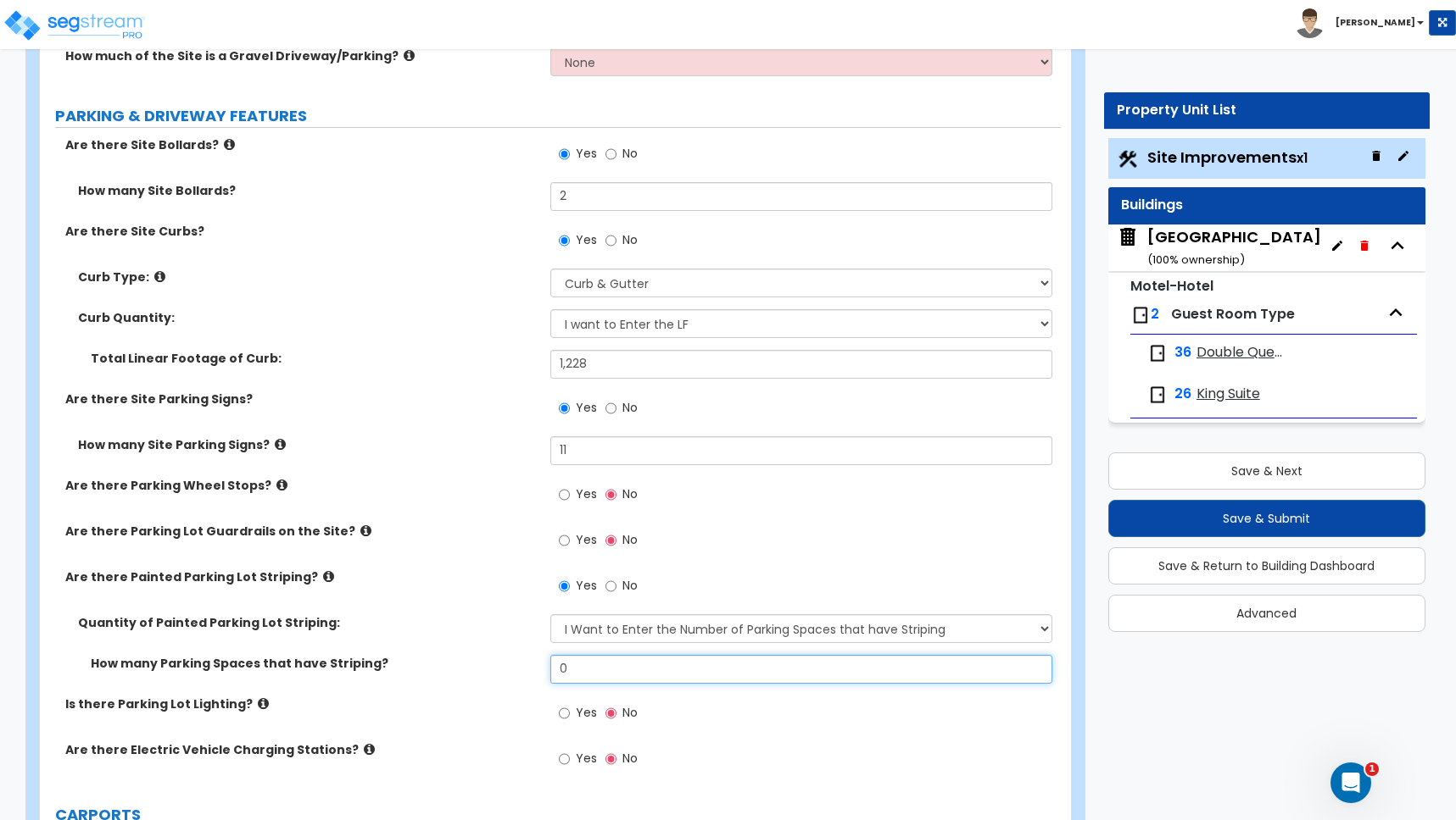
drag, startPoint x: 577, startPoint y: 670, endPoint x: 464, endPoint y: 655, distance: 114.0
click at [464, 655] on div "How many Parking Spaces that have Striping? 0" at bounding box center [550, 675] width 1021 height 41
type input "62"
click at [564, 713] on input "Yes" at bounding box center [564, 713] width 11 height 18
radio input "true"
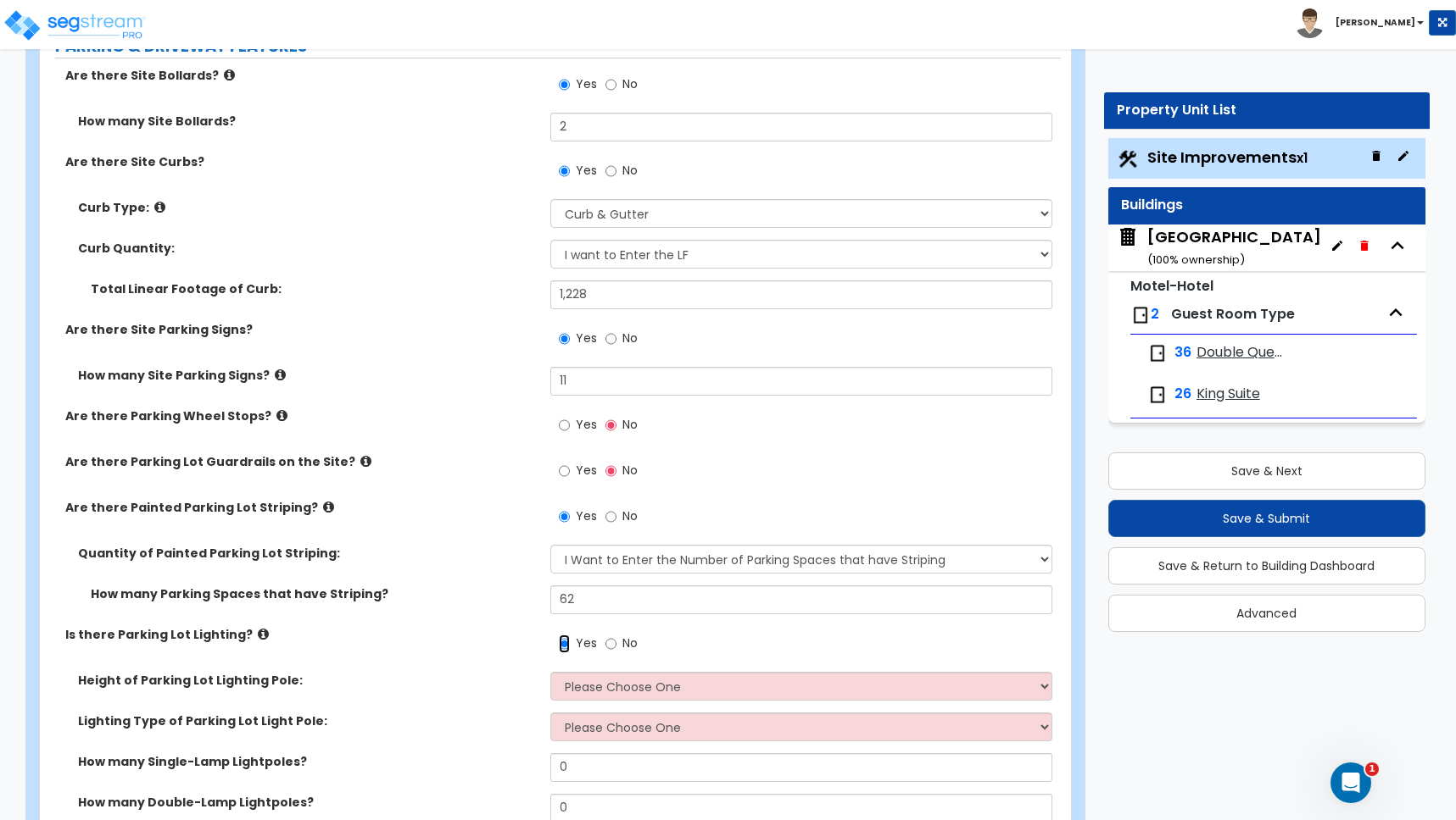
scroll to position [911, 0]
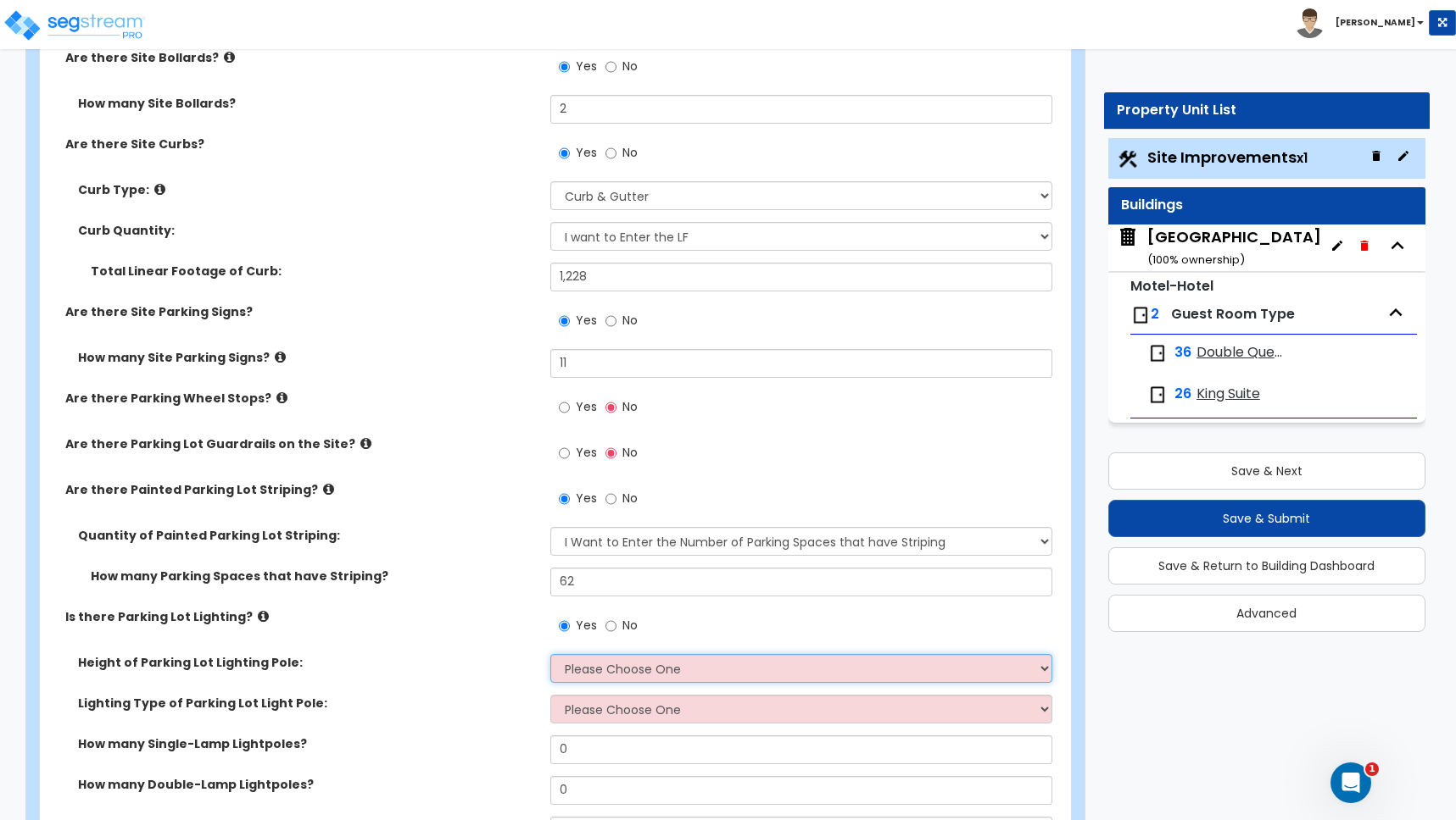
click at [616, 673] on select "Please Choose One 20' high 30' high 40' high" at bounding box center [801, 669] width 502 height 29
select select "2"
click at [550, 655] on select "Please Choose One 20' high 30' high 40' high" at bounding box center [801, 669] width 502 height 29
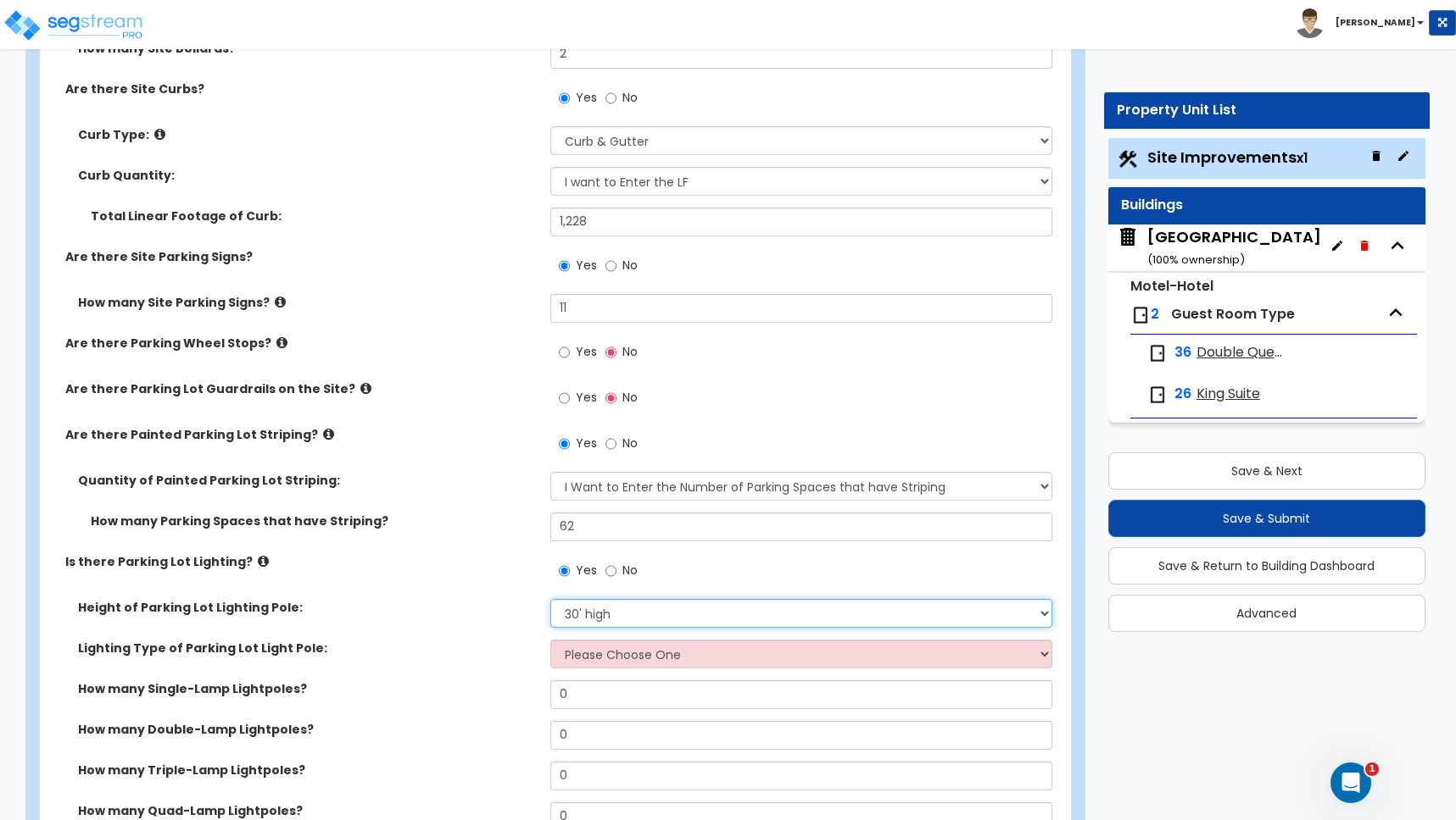
scroll to position [984, 0]
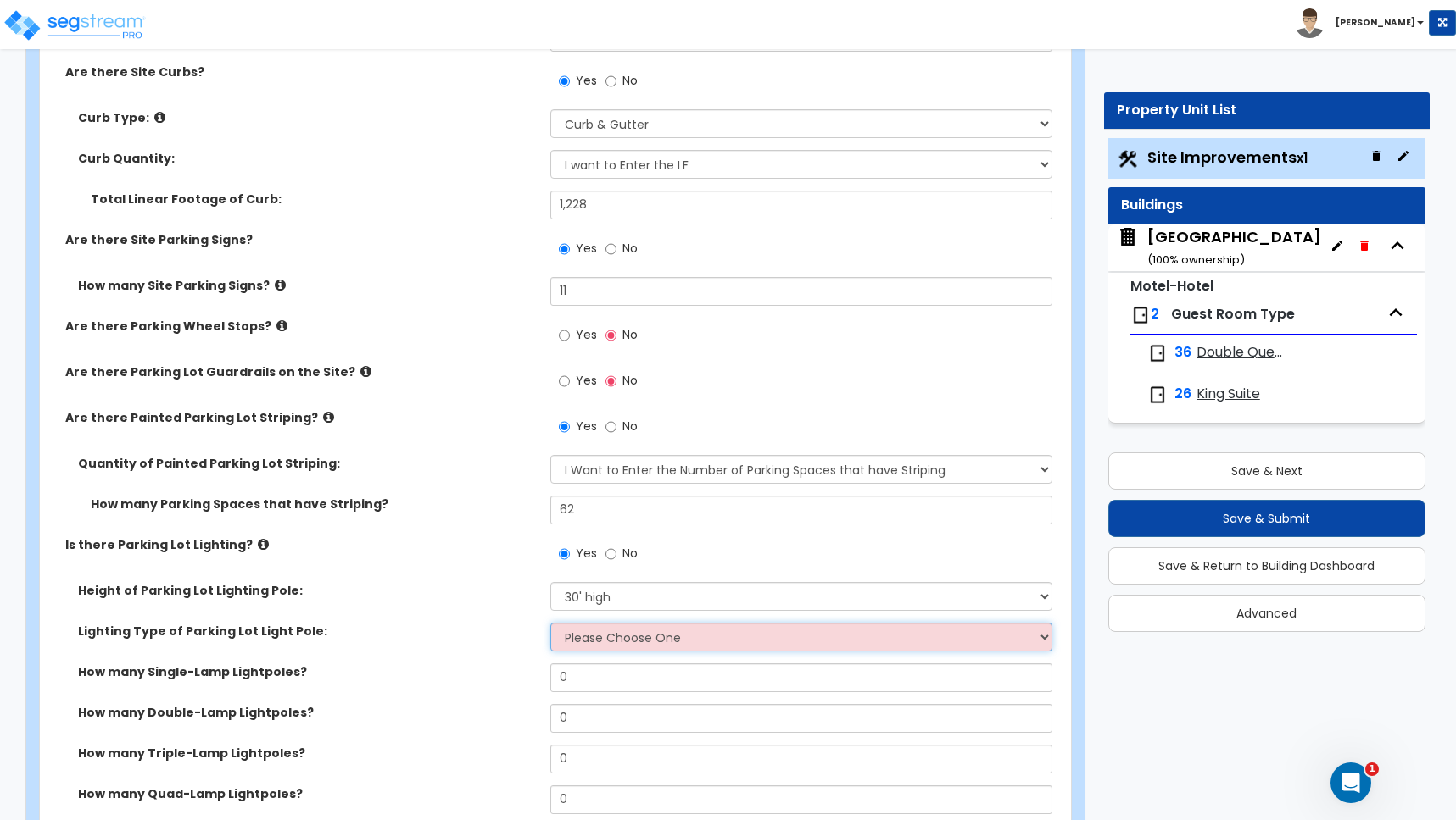
click at [591, 642] on select "Please Choose One LED Metal Halide High Pressure Sodium Please Choose for me" at bounding box center [801, 637] width 502 height 29
select select "1"
click at [550, 623] on select "Please Choose One LED Metal Halide High Pressure Sodium Please Choose for me" at bounding box center [801, 637] width 502 height 29
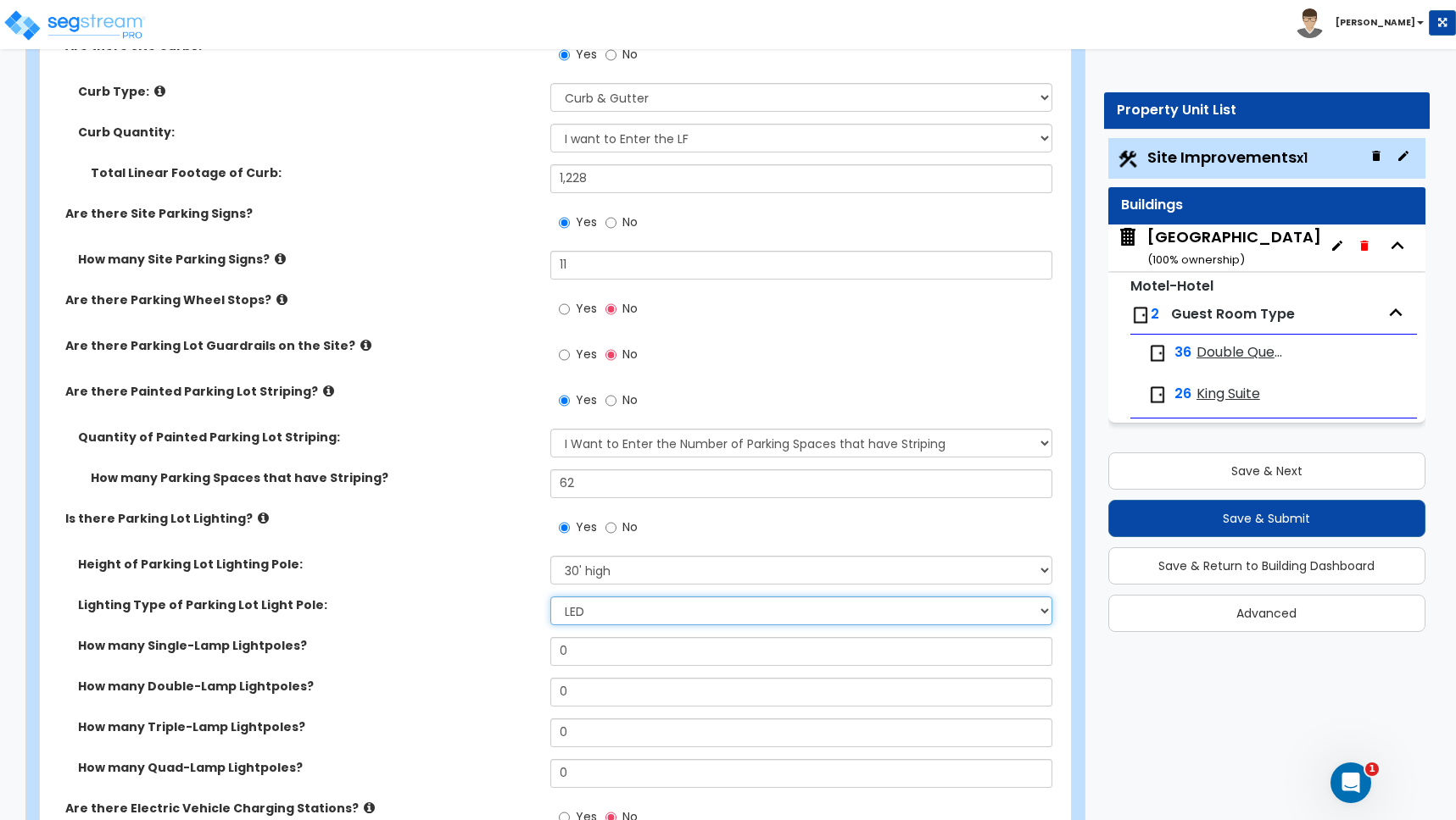
scroll to position [1016, 0]
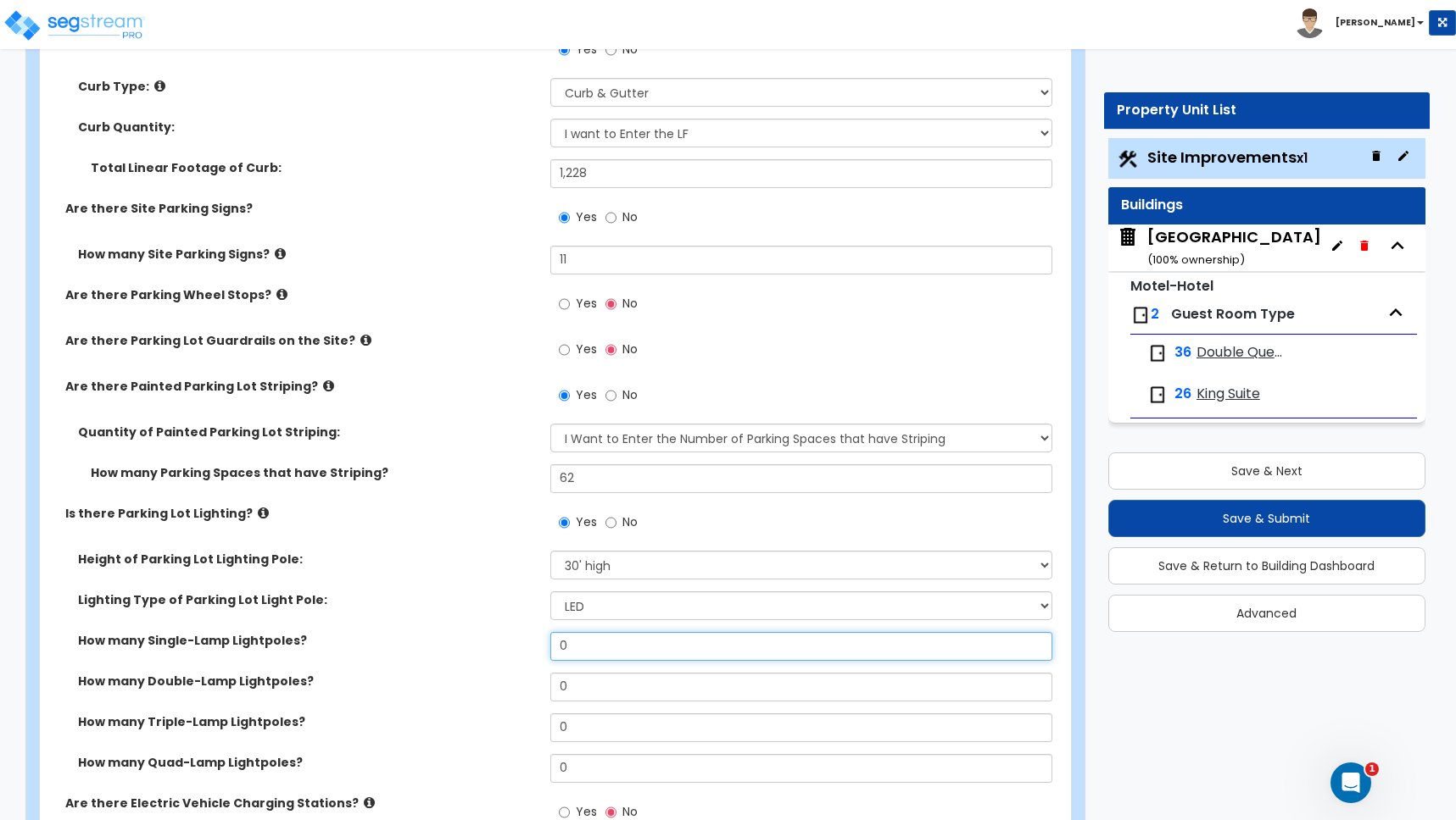
drag, startPoint x: 583, startPoint y: 649, endPoint x: 536, endPoint y: 635, distance: 49.0
click at [553, 646] on input "0" at bounding box center [801, 647] width 502 height 29
type input "4"
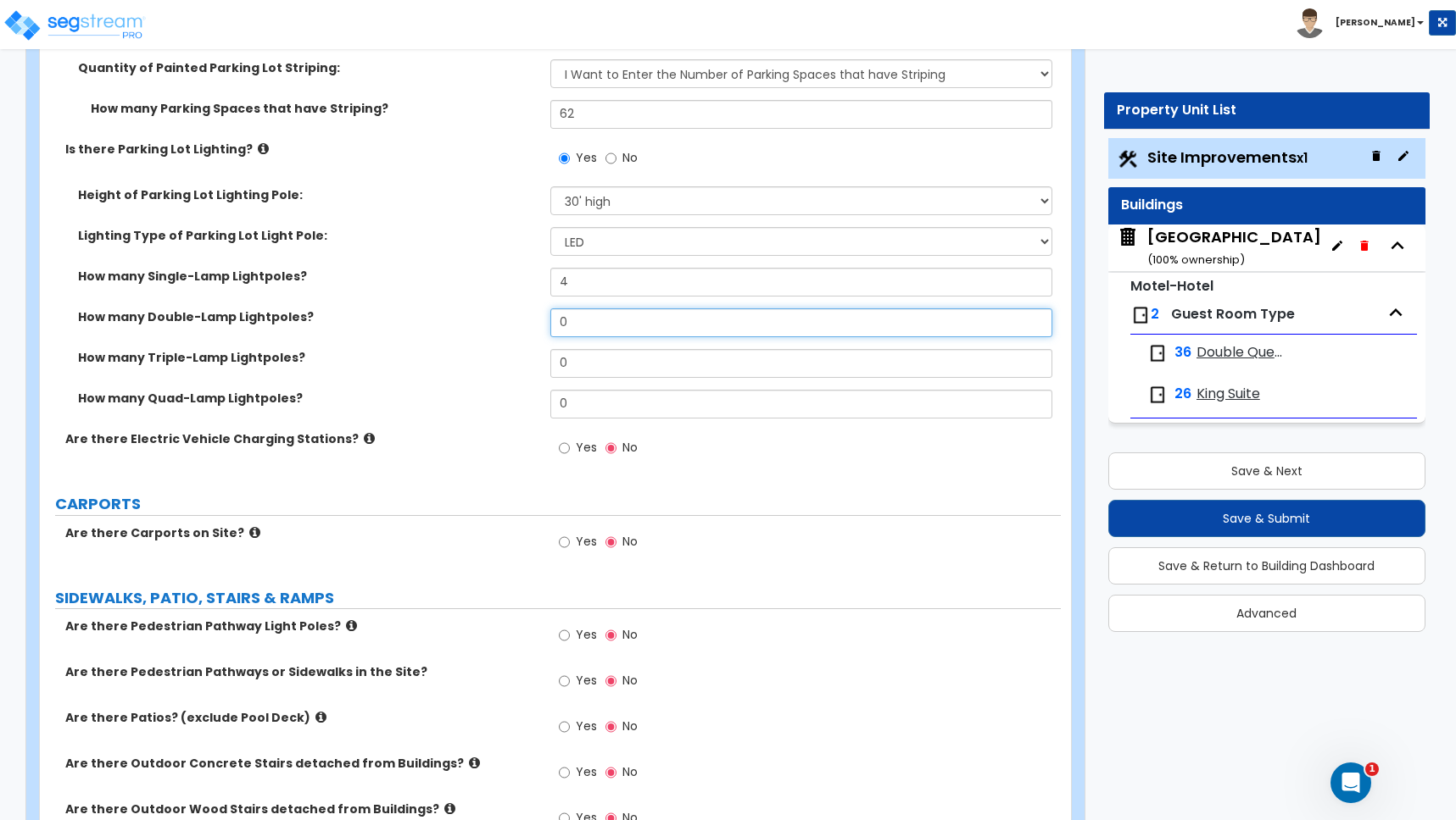
scroll to position [1493, 0]
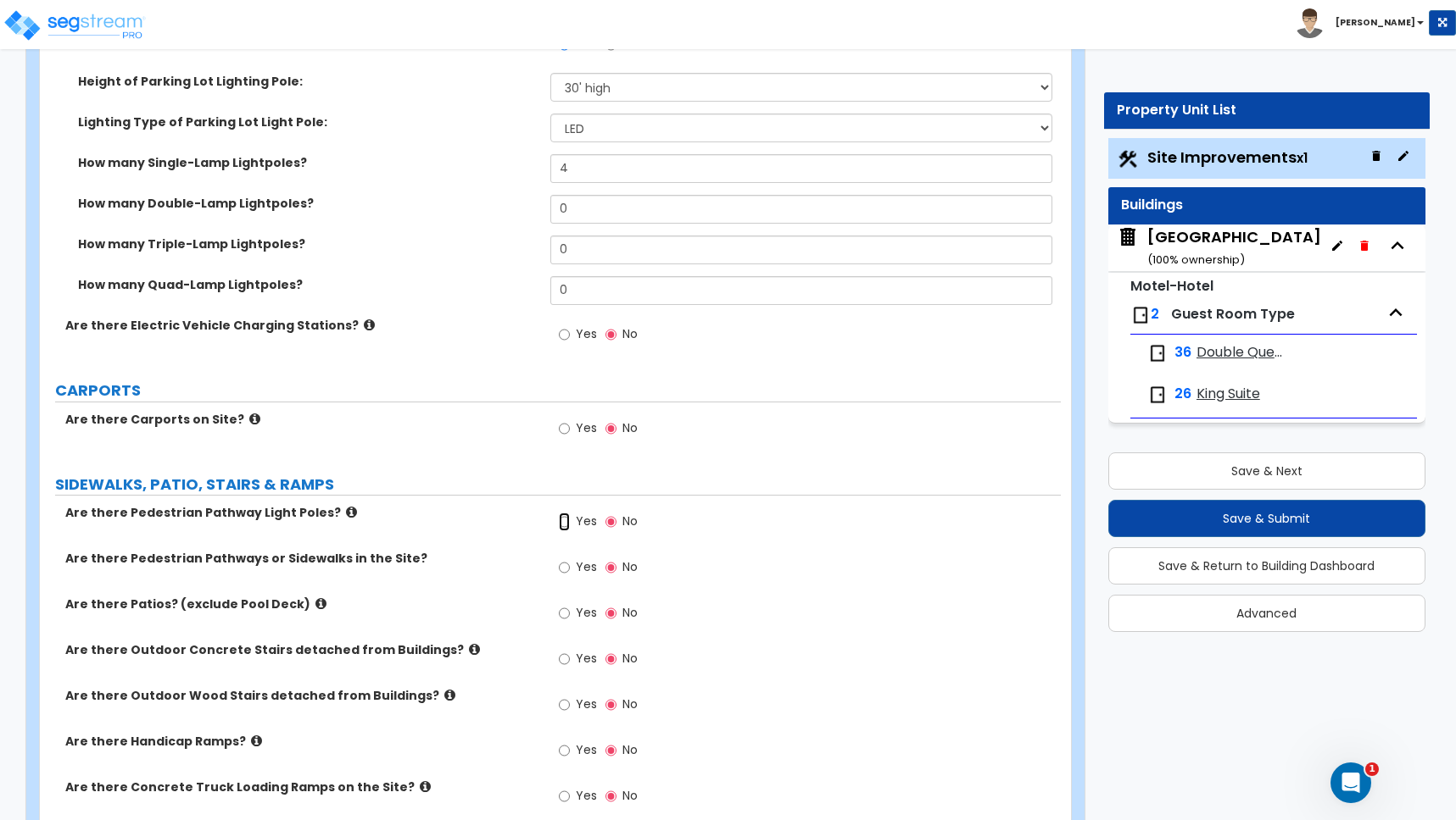
click at [567, 522] on input "Yes" at bounding box center [564, 521] width 11 height 18
radio input "true"
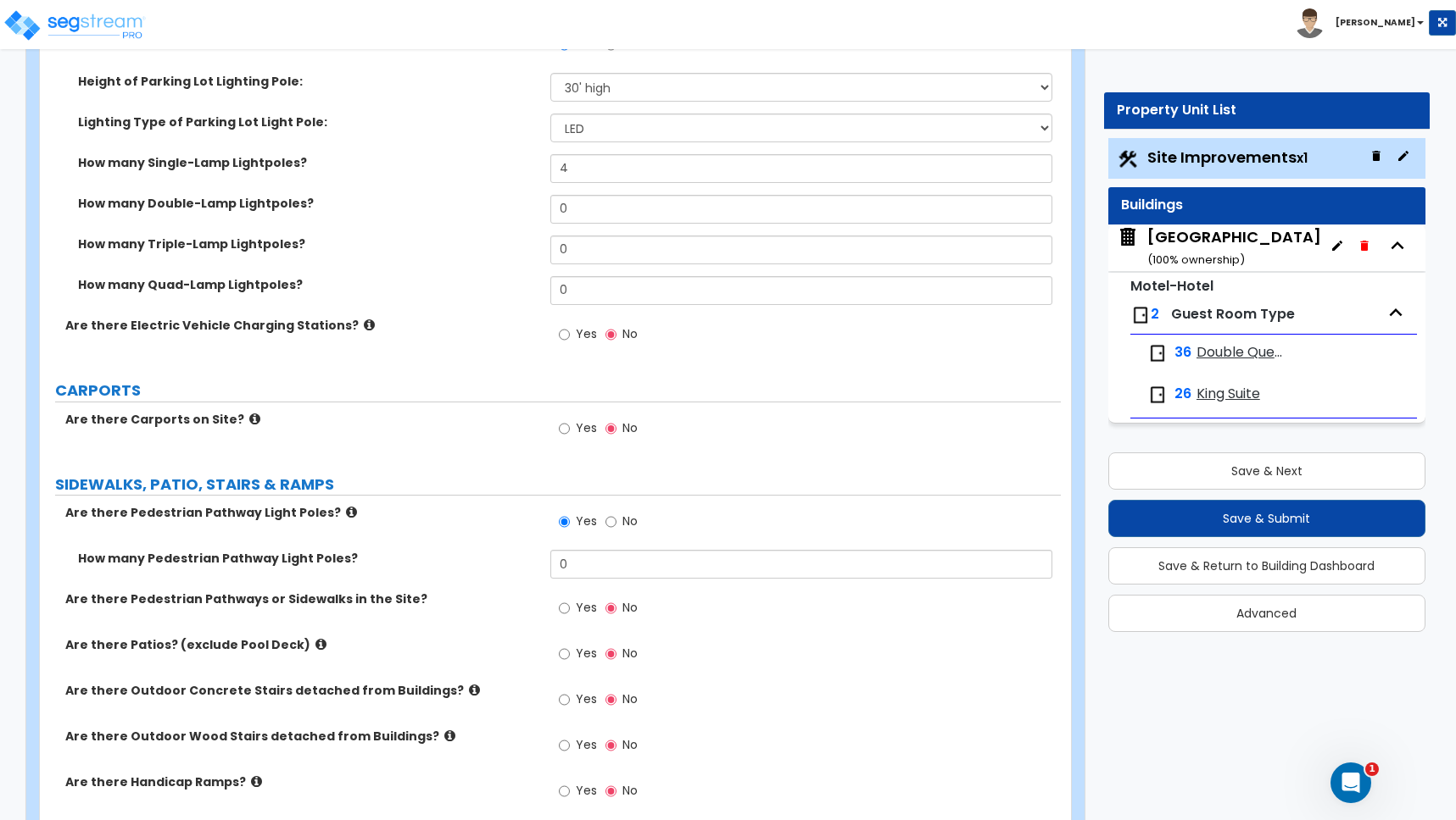
scroll to position [1801, 0]
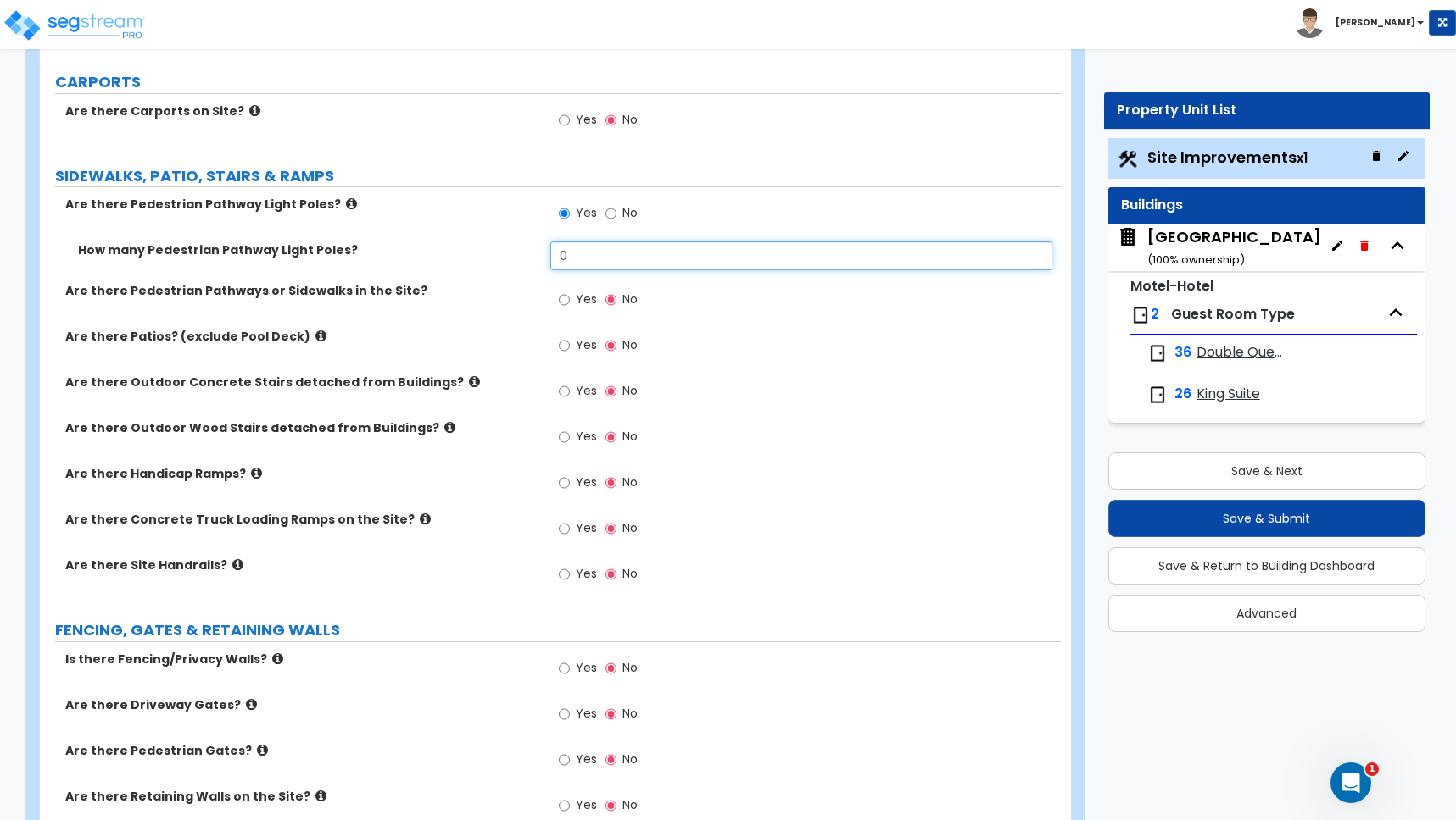
drag, startPoint x: 583, startPoint y: 257, endPoint x: 518, endPoint y: 257, distance: 65.0
click at [519, 257] on div "How many Pedestrian Pathway Light Poles? 0" at bounding box center [550, 262] width 1021 height 41
type input "8"
click at [564, 302] on input "Yes" at bounding box center [564, 300] width 11 height 18
radio input "true"
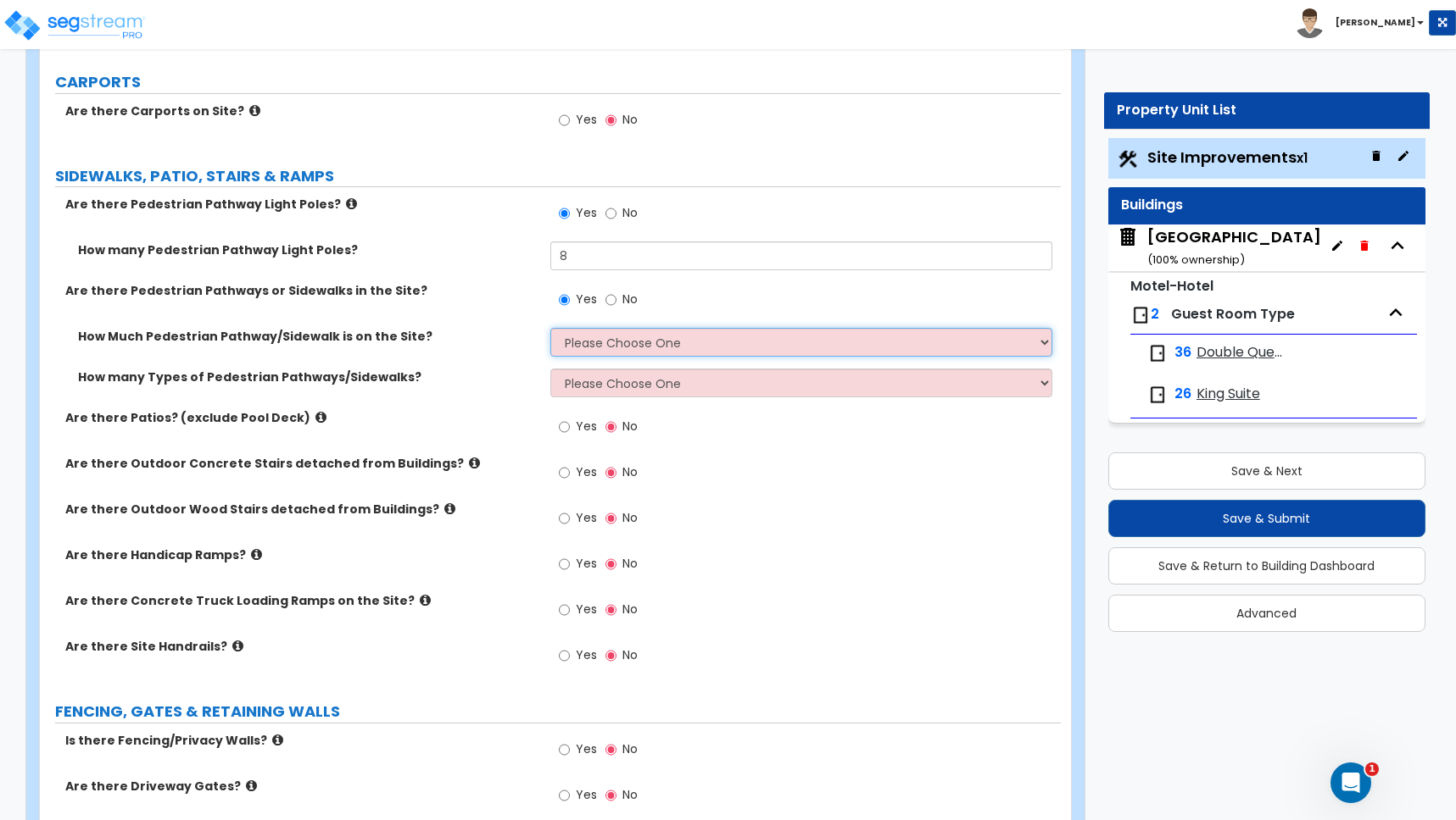
click at [593, 345] on select "Please Choose One I Don't Know, Please Estimate For Me Enter Linear Footage" at bounding box center [801, 342] width 502 height 29
select select "2"
click at [550, 328] on select "Please Choose One I Don't Know, Please Estimate For Me Enter Linear Footage" at bounding box center [801, 342] width 502 height 29
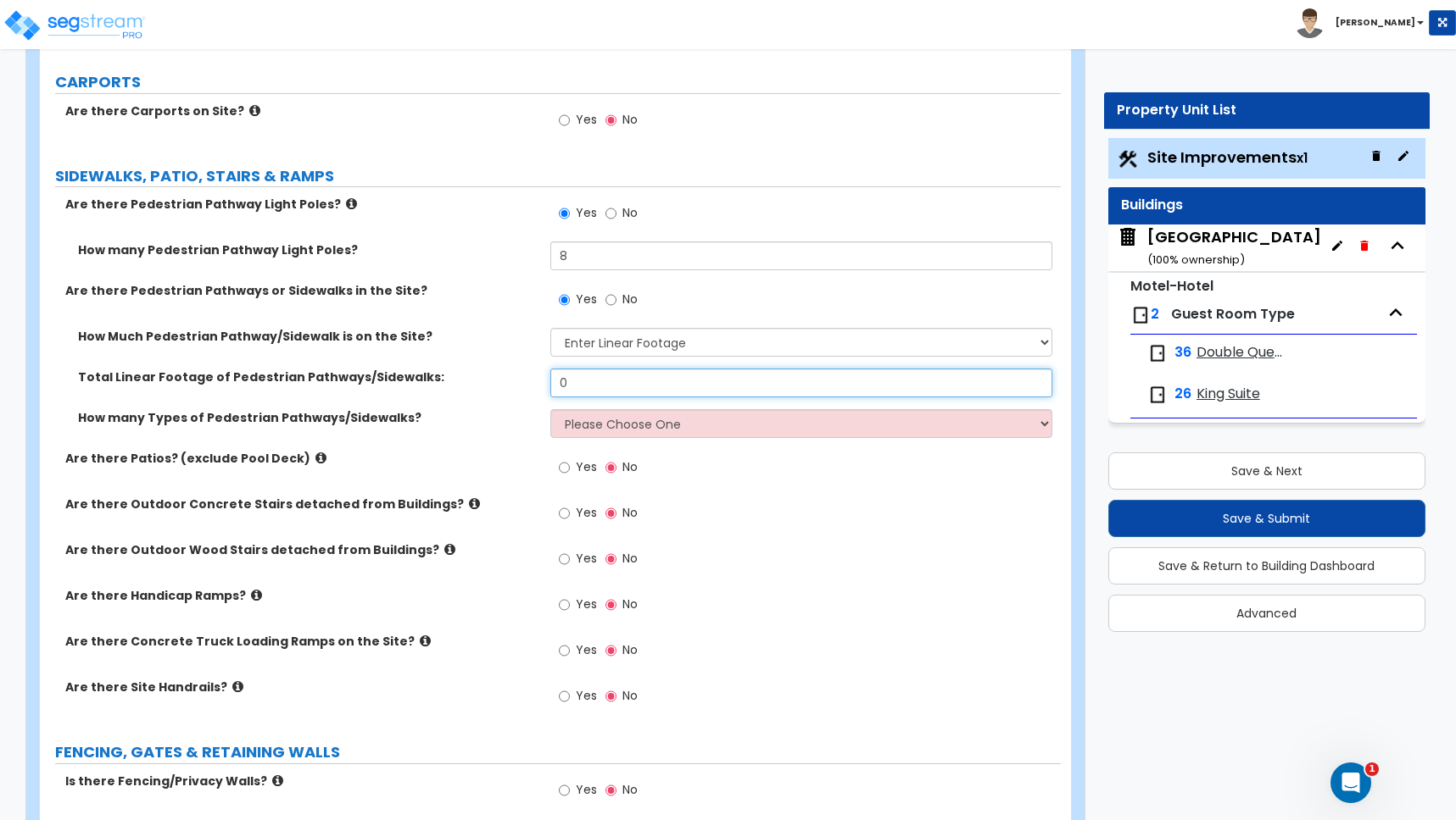
drag, startPoint x: 576, startPoint y: 384, endPoint x: 490, endPoint y: 384, distance: 86.0
click at [490, 384] on div "Total Linear Footage of Pedestrian Pathways/Sidewalks: 0" at bounding box center [550, 389] width 1021 height 41
type input "700"
click at [609, 431] on select "Please Choose One 1 2 3" at bounding box center [801, 424] width 502 height 29
select select "1"
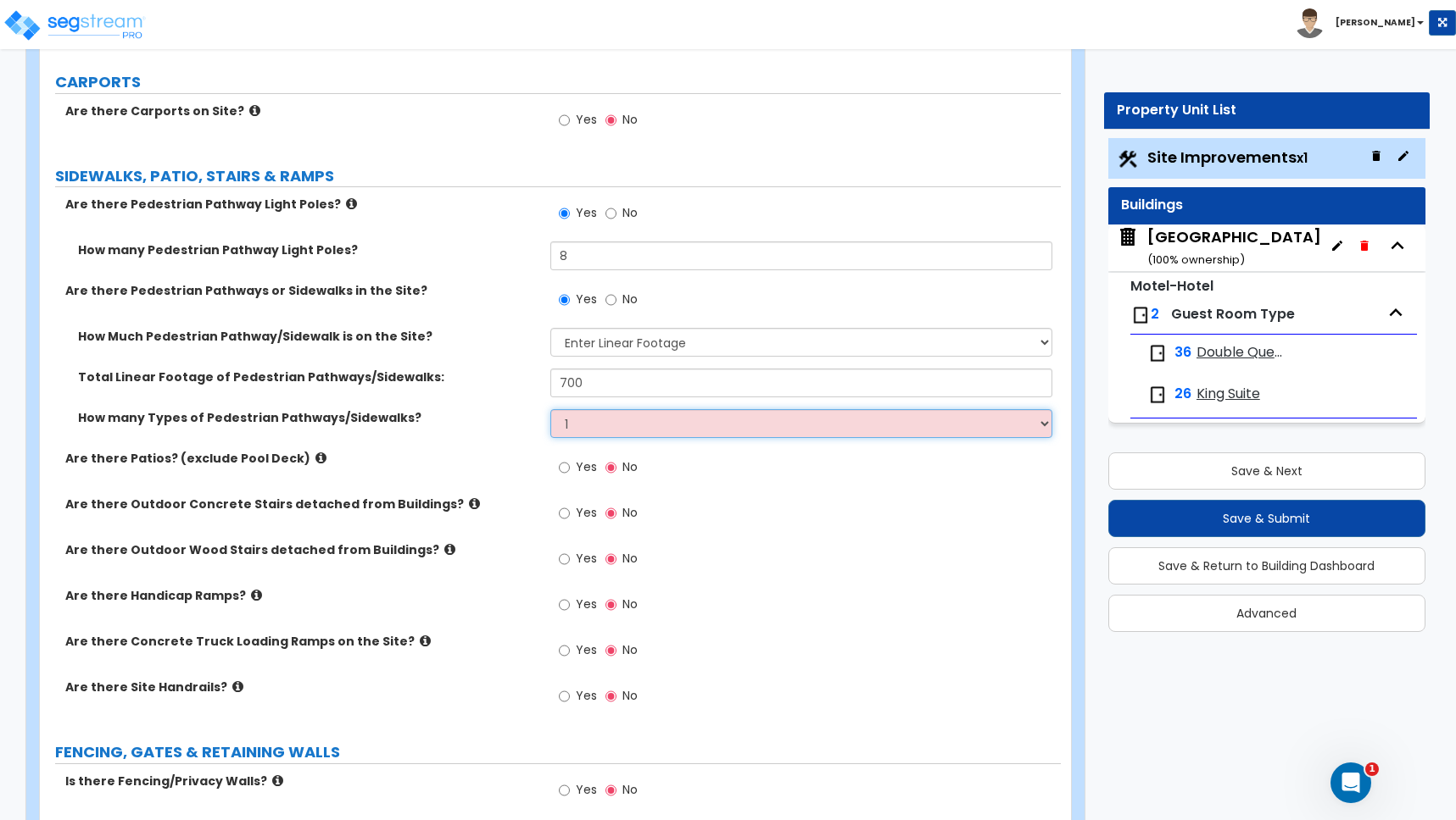
click at [550, 410] on select "Please Choose One 1 2 3" at bounding box center [801, 424] width 502 height 29
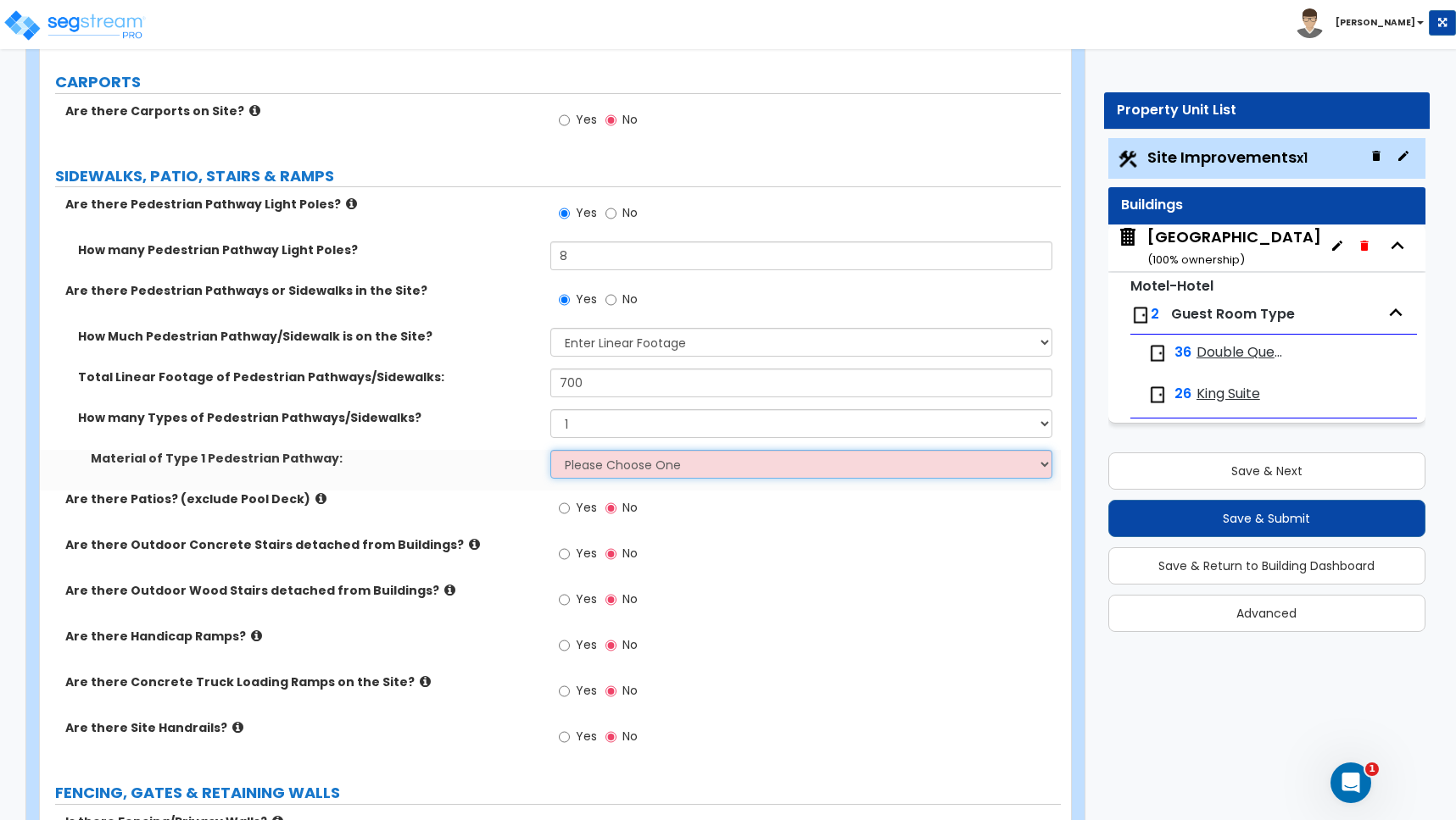
click at [582, 464] on select "Please Choose One Bare Concrete Stamped Concrete Brick Pavers Stone Pavers Wood…" at bounding box center [801, 465] width 502 height 29
select select "1"
click at [550, 450] on select "Please Choose One Bare Concrete Stamped Concrete Brick Pavers Stone Pavers Wood…" at bounding box center [801, 465] width 502 height 29
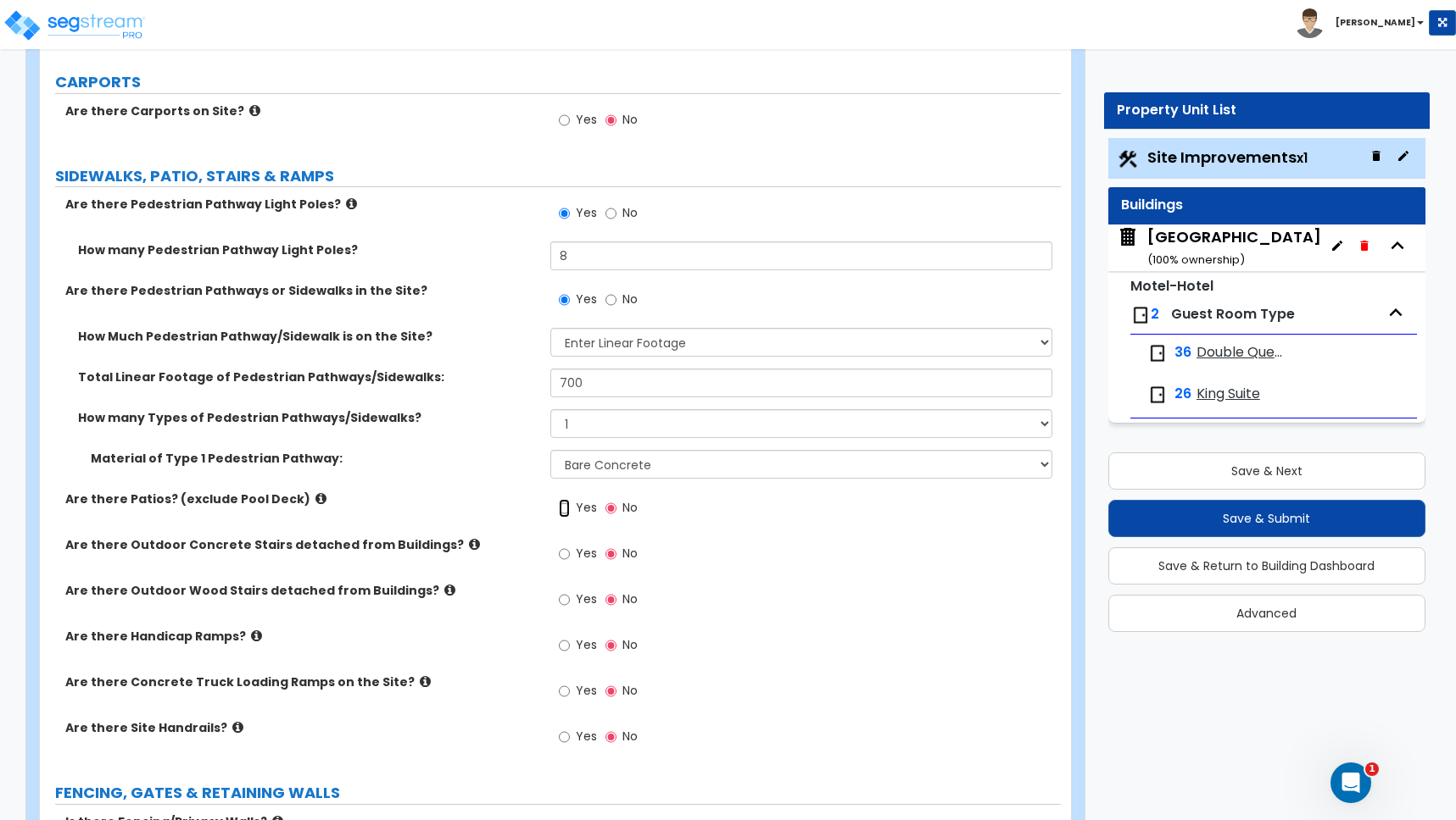
click at [564, 511] on input "Yes" at bounding box center [564, 508] width 11 height 18
radio input "true"
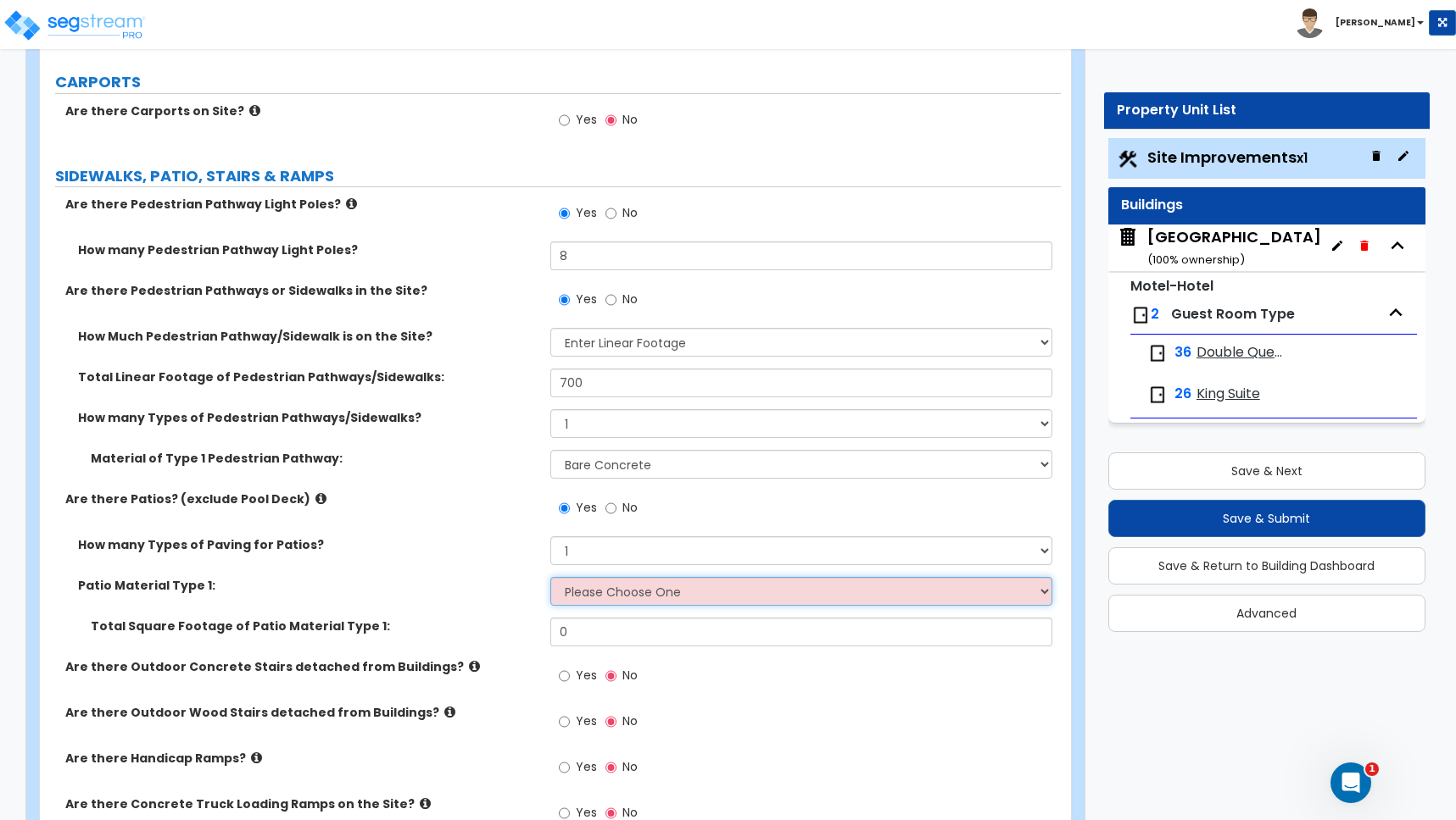
click at [586, 594] on select "Please Choose One Bare Concrete Stamped Concrete Brick Pavers Stone Pavers Tile…" at bounding box center [801, 591] width 502 height 29
select select "3"
click at [550, 577] on select "Please Choose One Bare Concrete Stamped Concrete Brick Pavers Stone Pavers Tile…" at bounding box center [801, 591] width 502 height 29
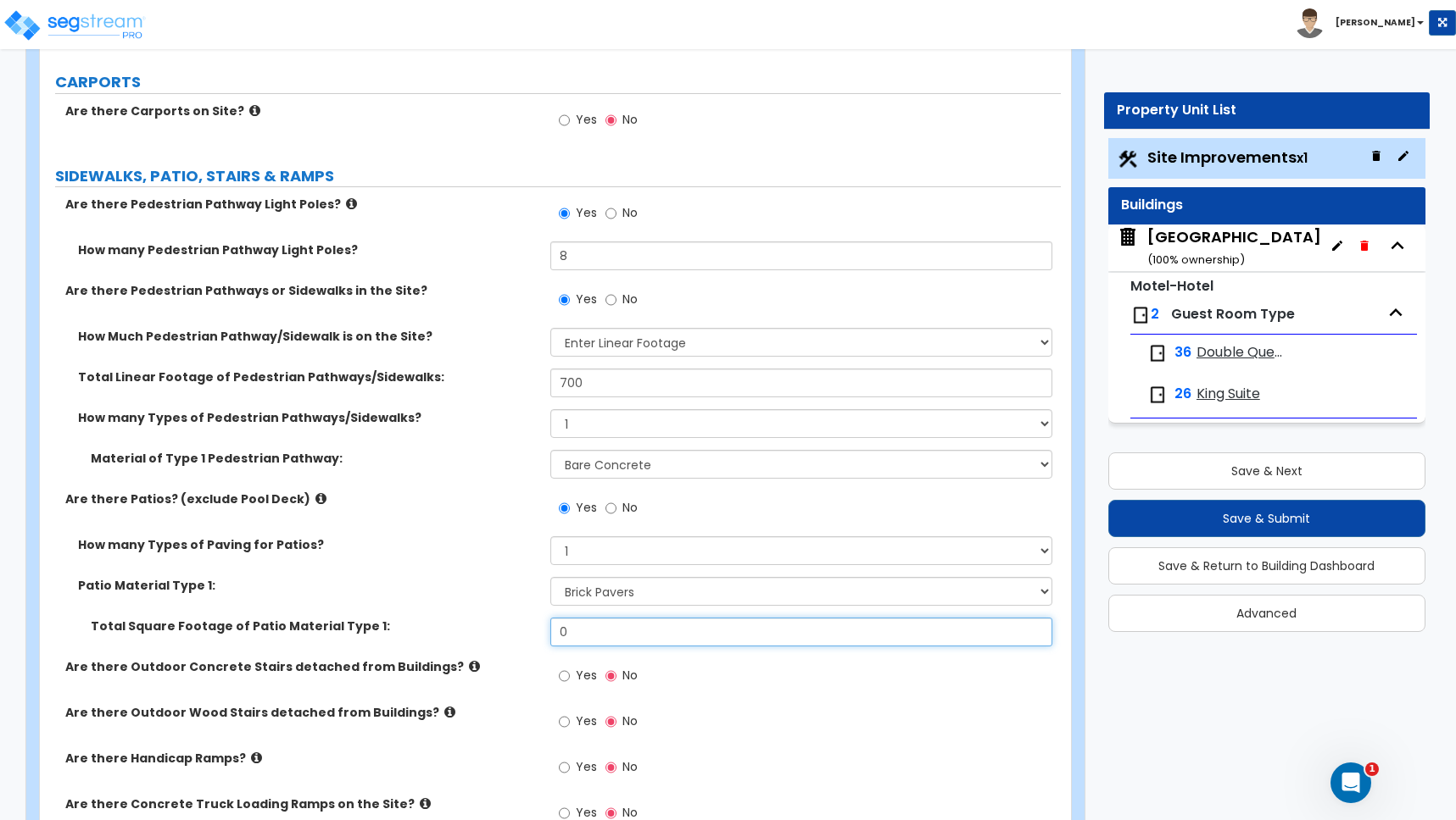
drag, startPoint x: 584, startPoint y: 639, endPoint x: 514, endPoint y: 634, distance: 70.2
click at [516, 634] on div "Total Square Footage of Patio Material Type 1: 0" at bounding box center [550, 638] width 1021 height 41
type input "482"
click at [452, 624] on label "Total Square Footage of Patio Material Type 1:" at bounding box center [313, 625] width 447 height 17
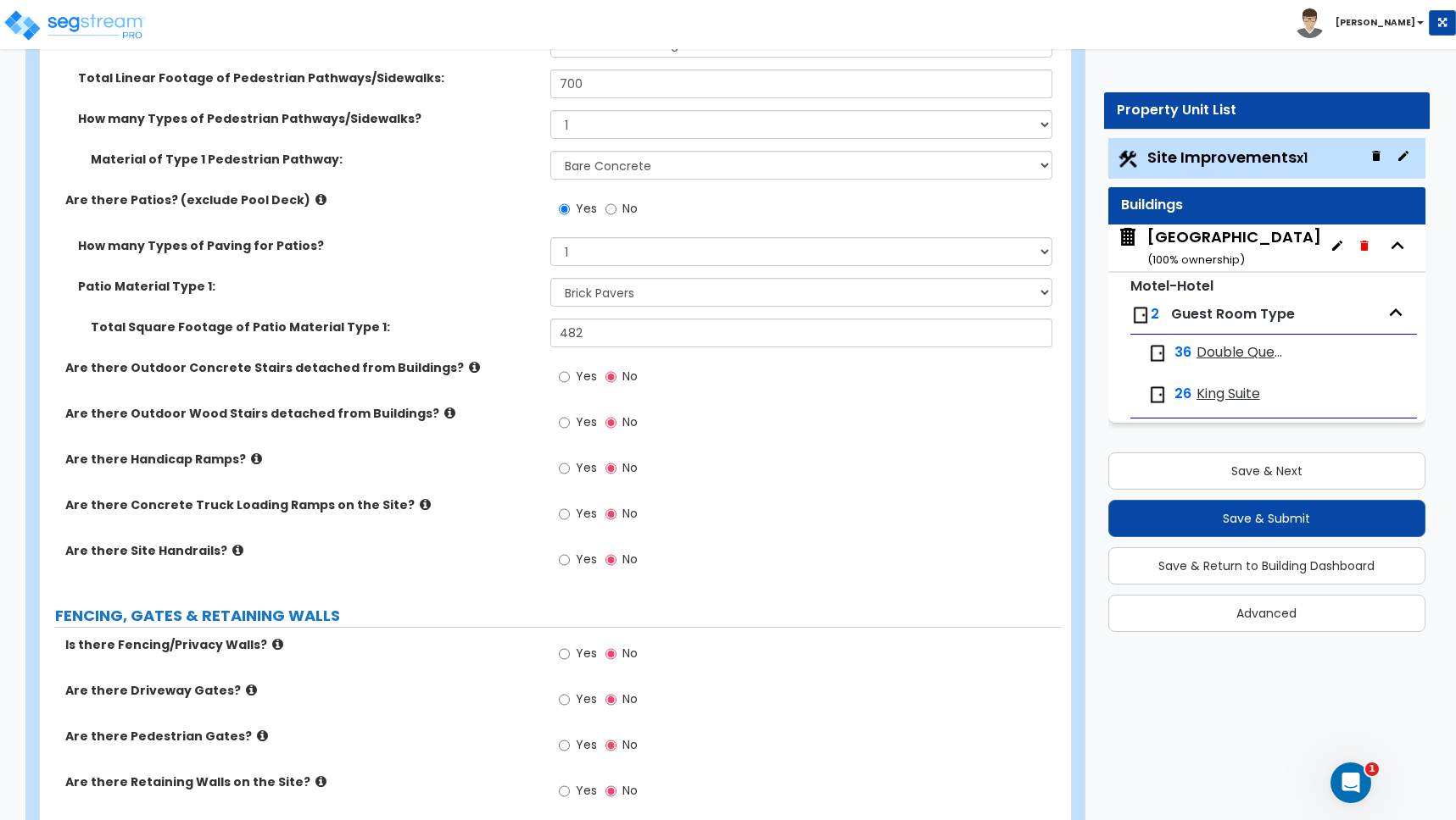
scroll to position [2190, 0]
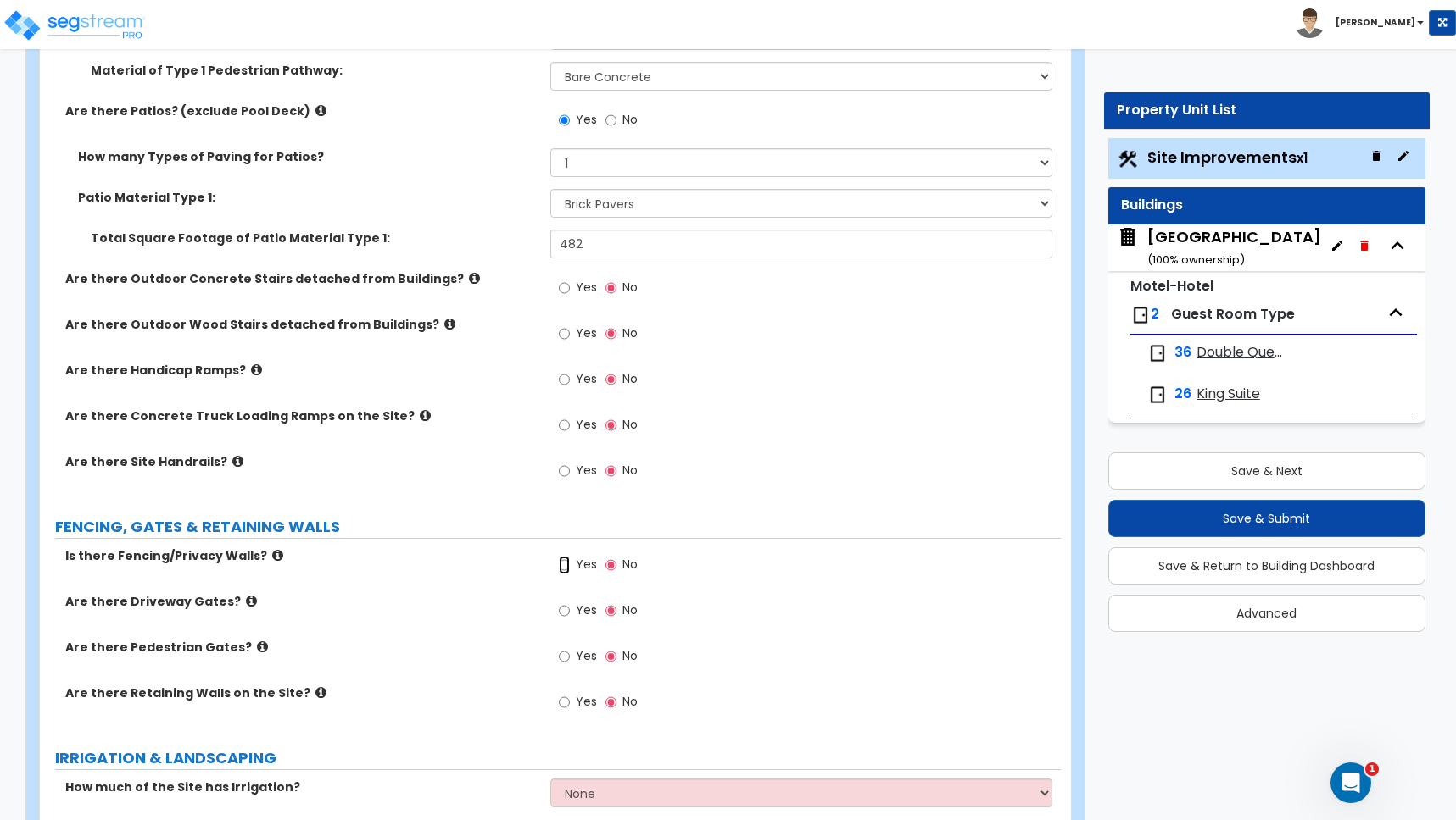
click at [562, 567] on input "Yes" at bounding box center [564, 565] width 11 height 18
radio input "true"
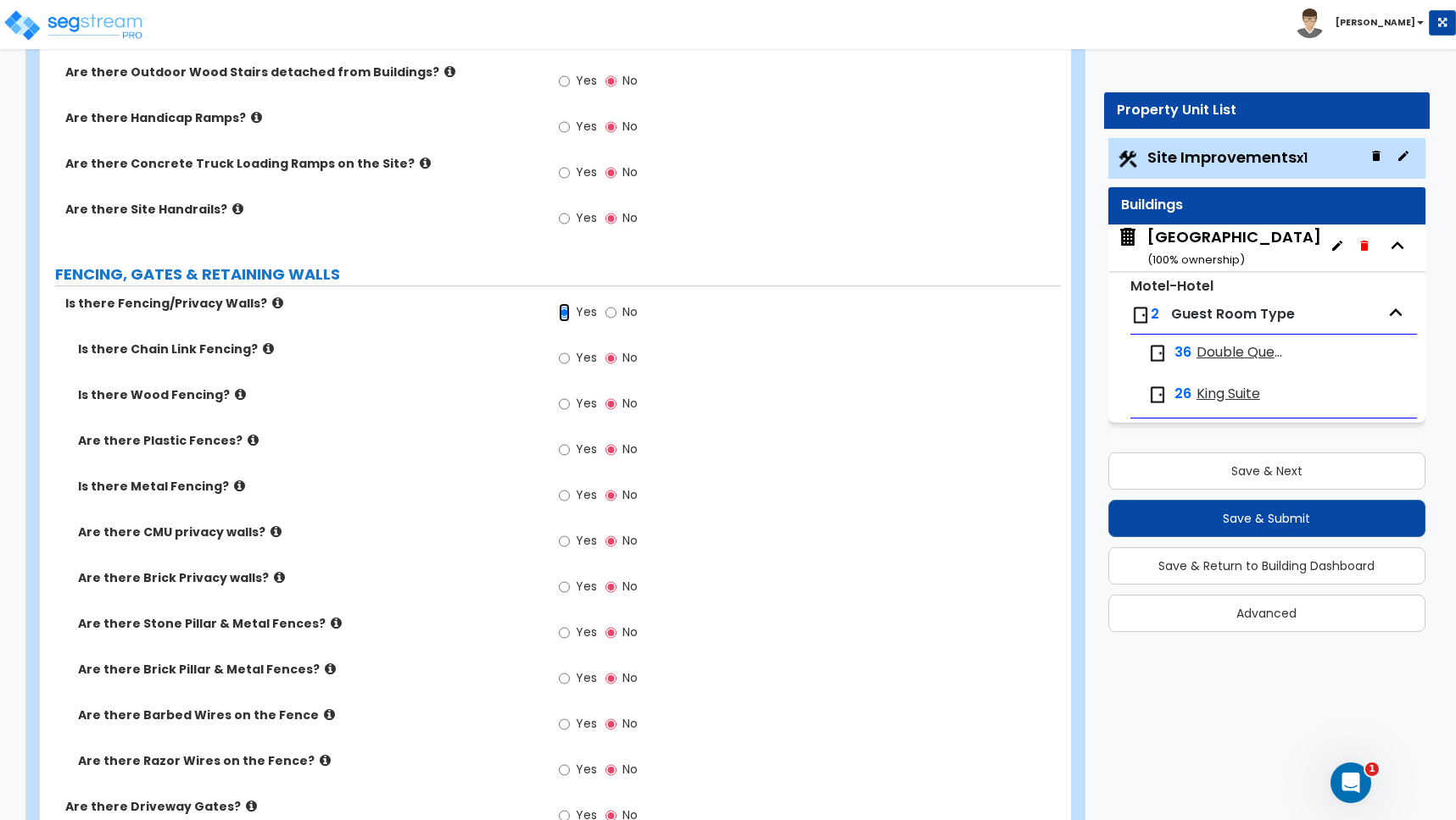
scroll to position [2459, 0]
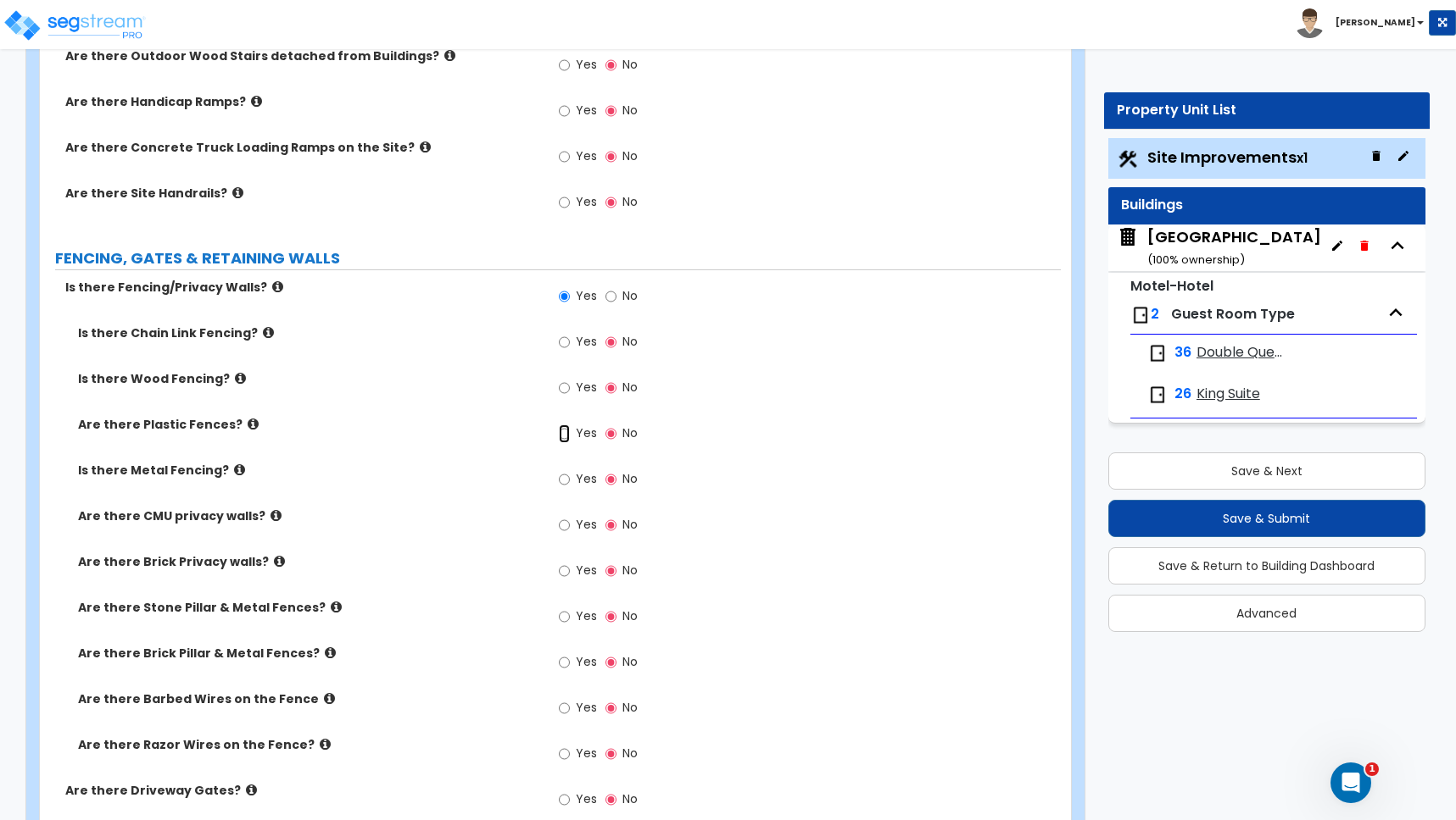
click at [564, 433] on input "Yes" at bounding box center [564, 434] width 11 height 18
radio input "true"
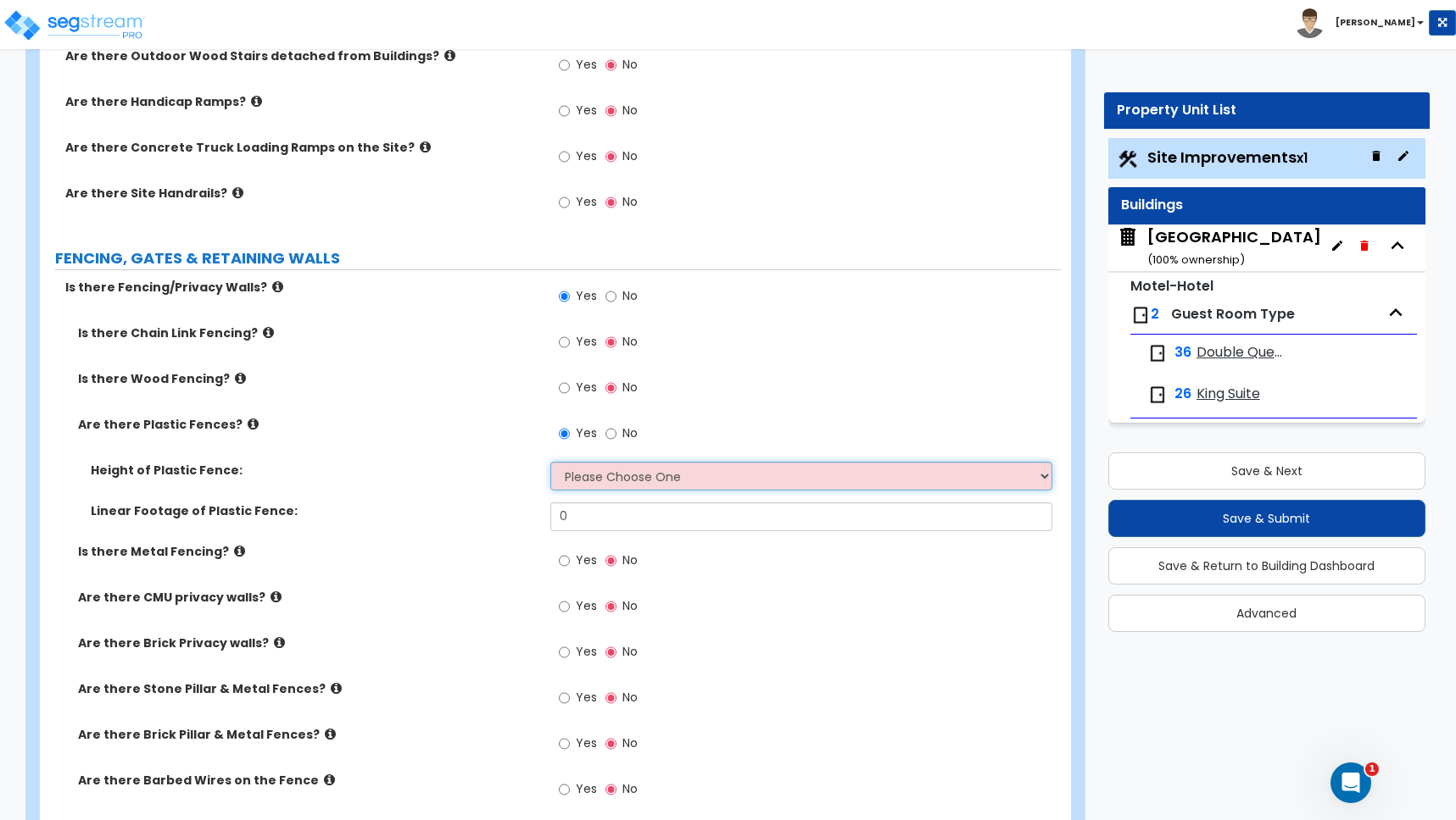
click at [606, 474] on select "Please Choose One 3 feet 4 feet 5 feet 6 feet" at bounding box center [801, 477] width 502 height 29
click at [630, 476] on select "Please Choose One 3 feet 4 feet 5 feet 6 feet" at bounding box center [801, 477] width 502 height 29
select select "4"
click at [550, 462] on select "Please Choose One 3 feet 4 feet 5 feet 6 feet" at bounding box center [801, 477] width 502 height 29
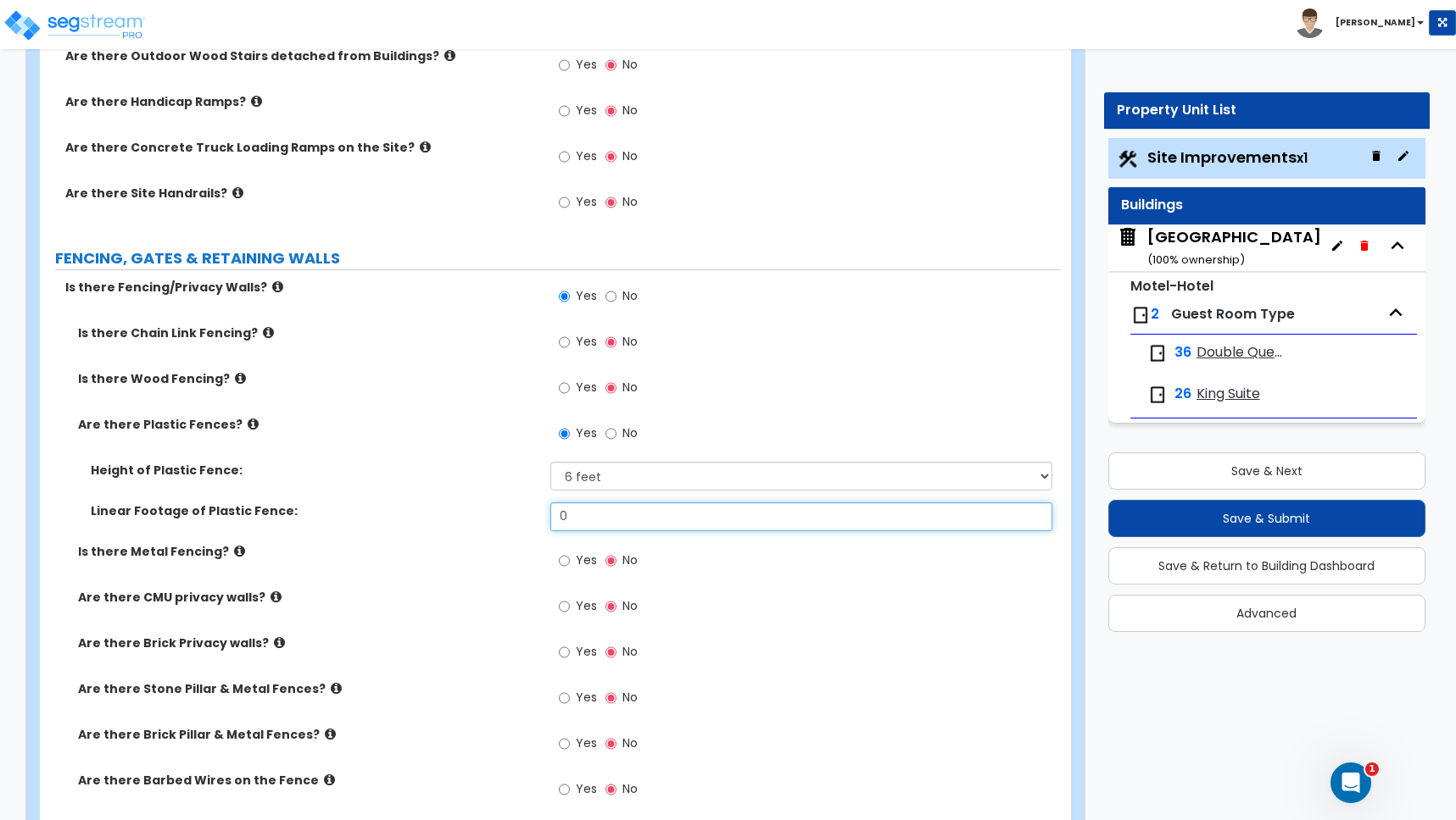
drag, startPoint x: 584, startPoint y: 517, endPoint x: 520, endPoint y: 511, distance: 64.3
click at [520, 511] on div "Linear Footage of Plastic Fence: 0" at bounding box center [550, 523] width 1021 height 41
type input "14"
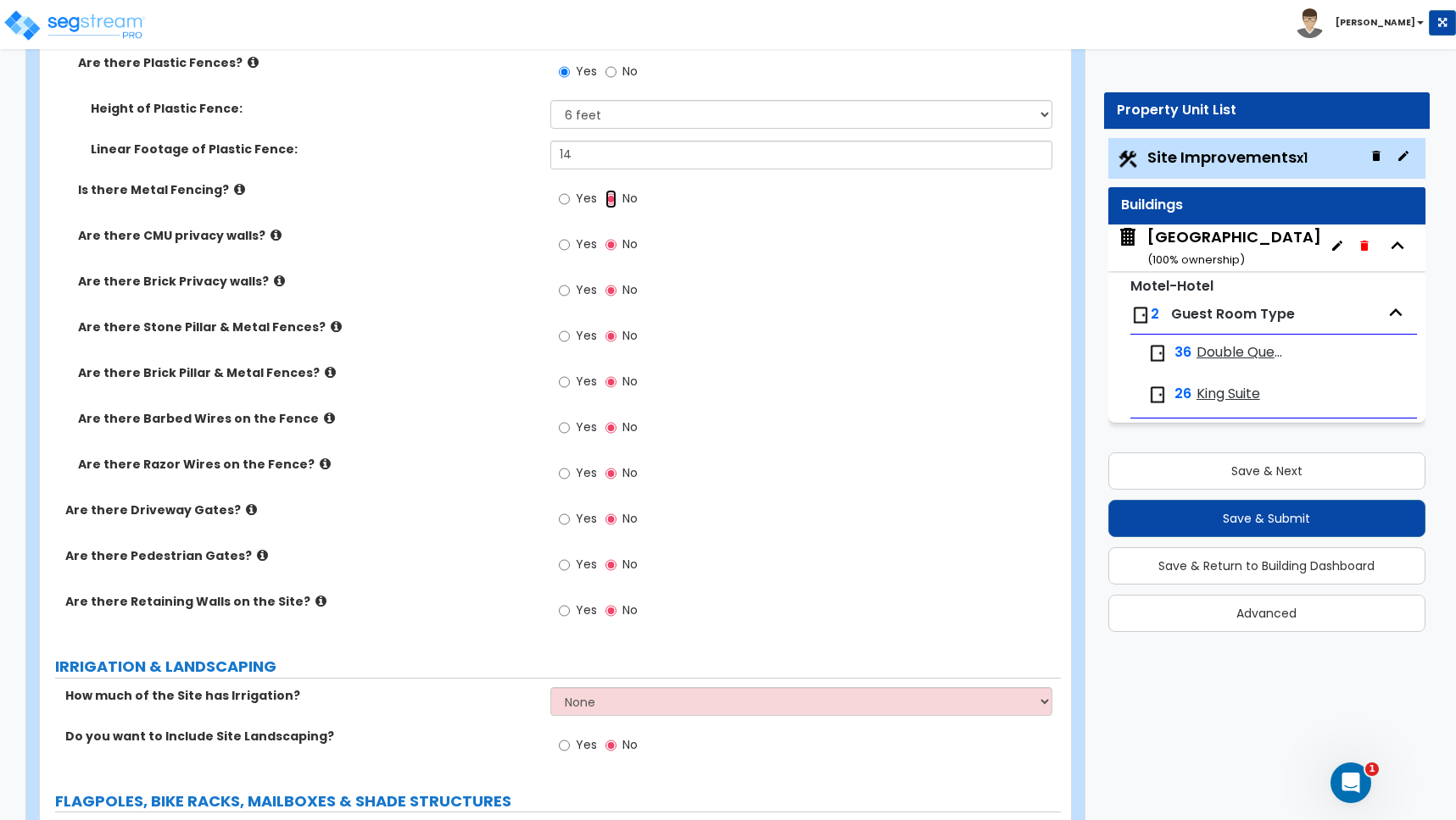
scroll to position [2873, 0]
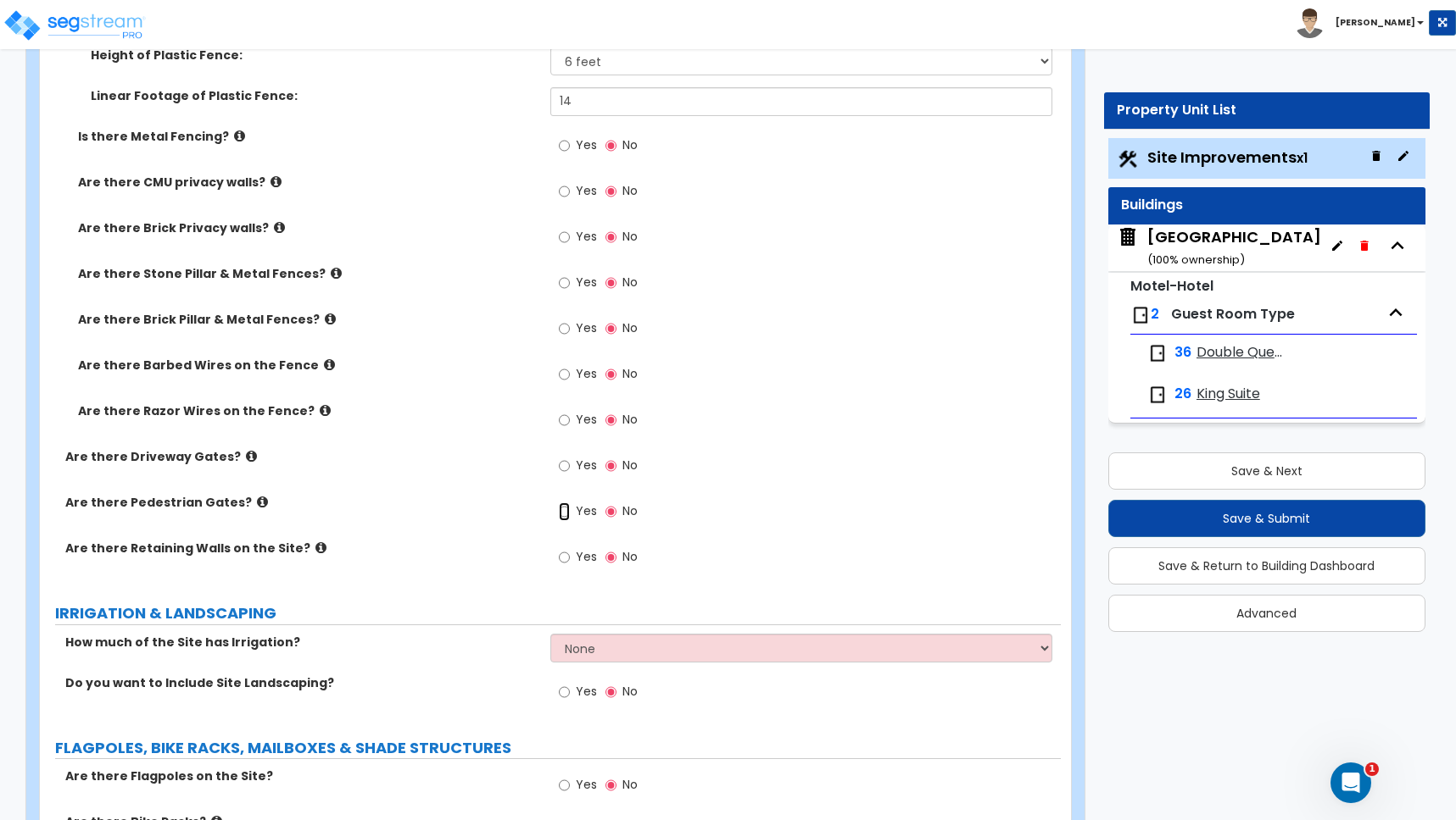
click at [562, 512] on input "Yes" at bounding box center [564, 512] width 11 height 18
radio input "true"
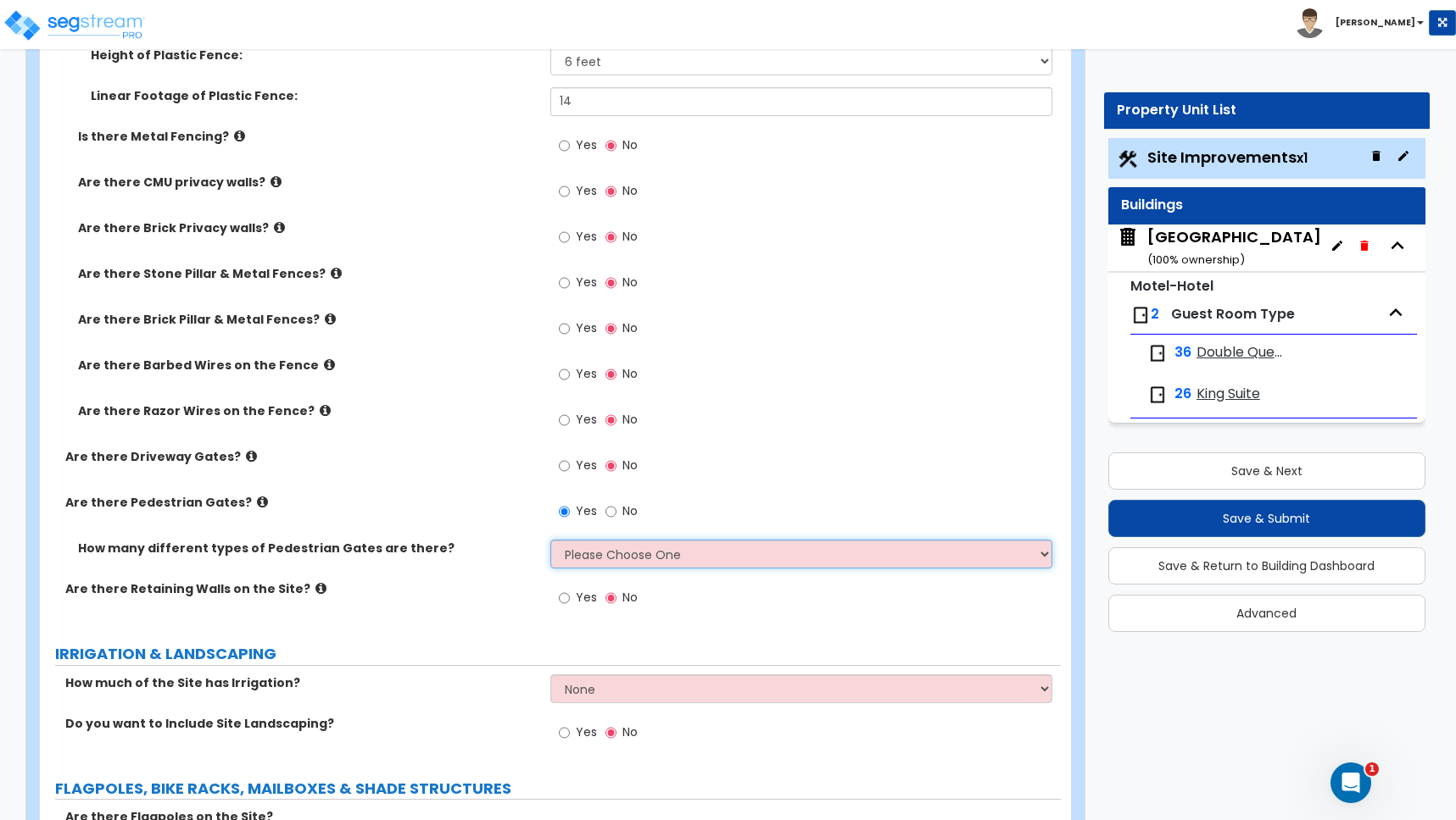
click at [602, 550] on select "Please Choose One 1 2 3" at bounding box center [801, 554] width 502 height 29
select select "1"
click at [550, 540] on select "Please Choose One 1 2 3" at bounding box center [801, 554] width 502 height 29
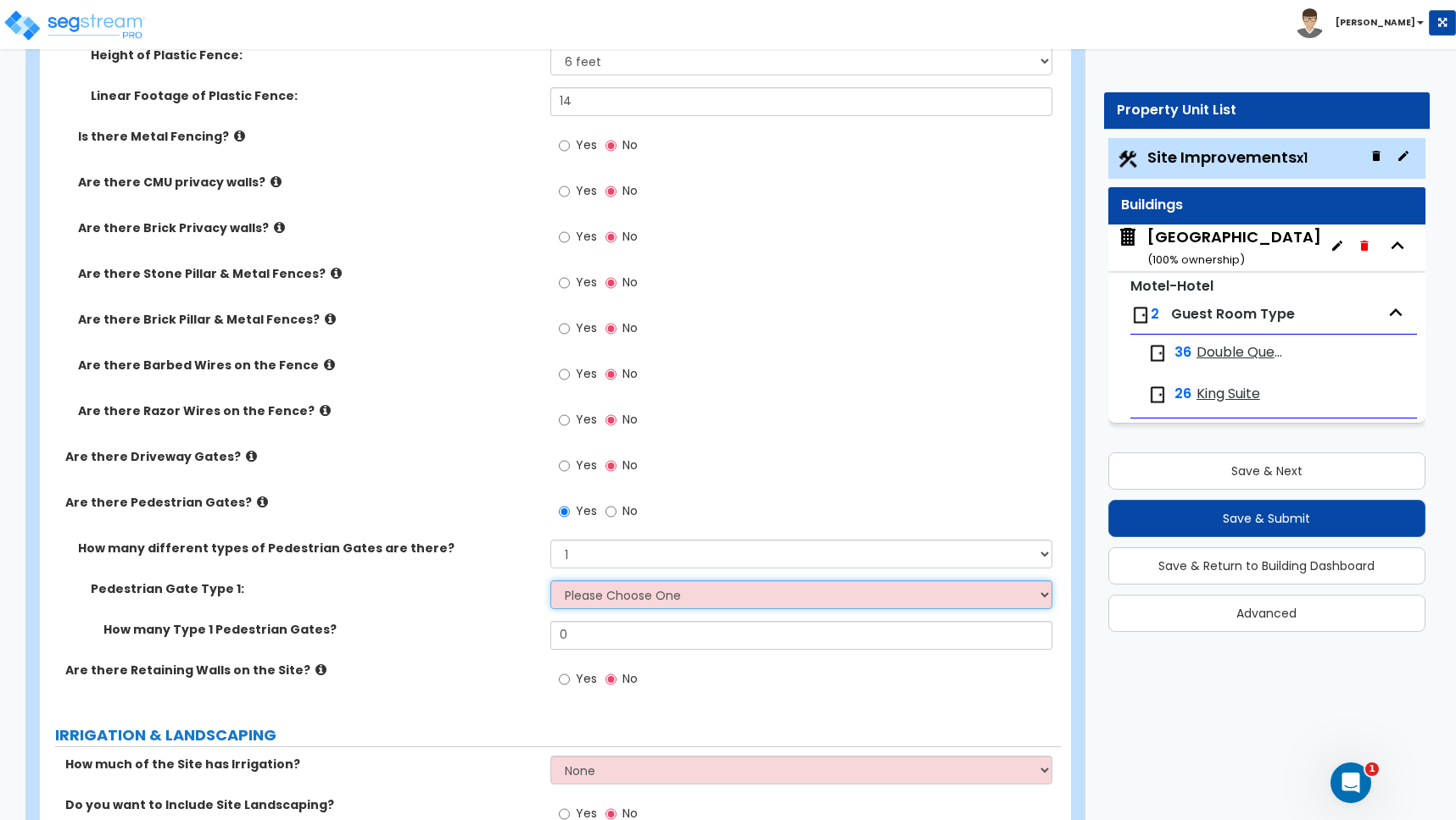
click at [580, 591] on select "Please Choose One Chain Link, 3 ft Height Chain Link, 4 ft Height Chain Link, 6…" at bounding box center [801, 595] width 502 height 29
select select "11"
click at [550, 581] on select "Please Choose One Chain Link, 3 ft Height Chain Link, 4 ft Height Chain Link, 6…" at bounding box center [801, 595] width 502 height 29
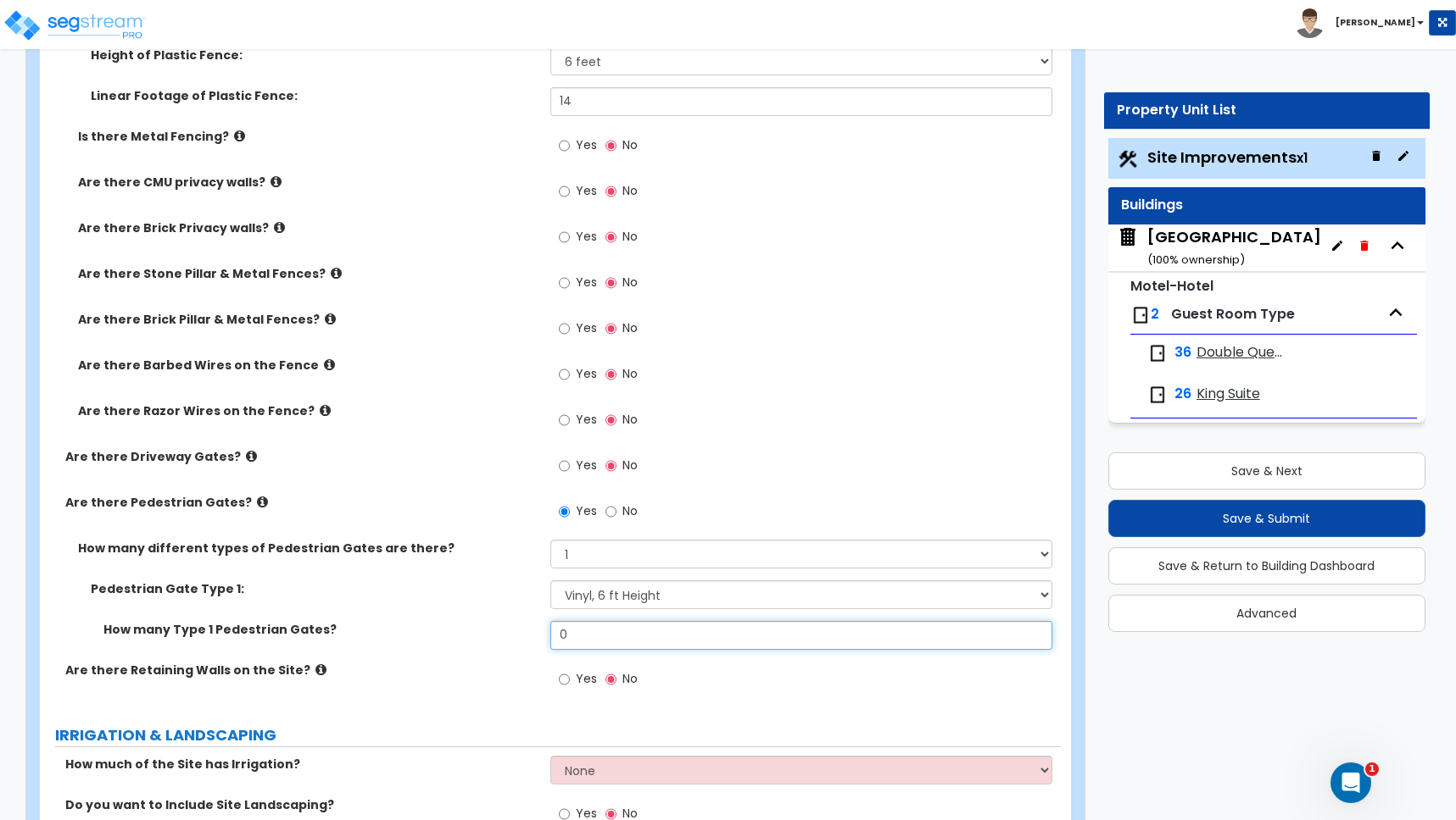
drag, startPoint x: 550, startPoint y: 628, endPoint x: 508, endPoint y: 622, distance: 42.4
click at [509, 624] on div "How many Type 1 Pedestrian Gates? 0" at bounding box center [550, 642] width 1021 height 41
type input "1"
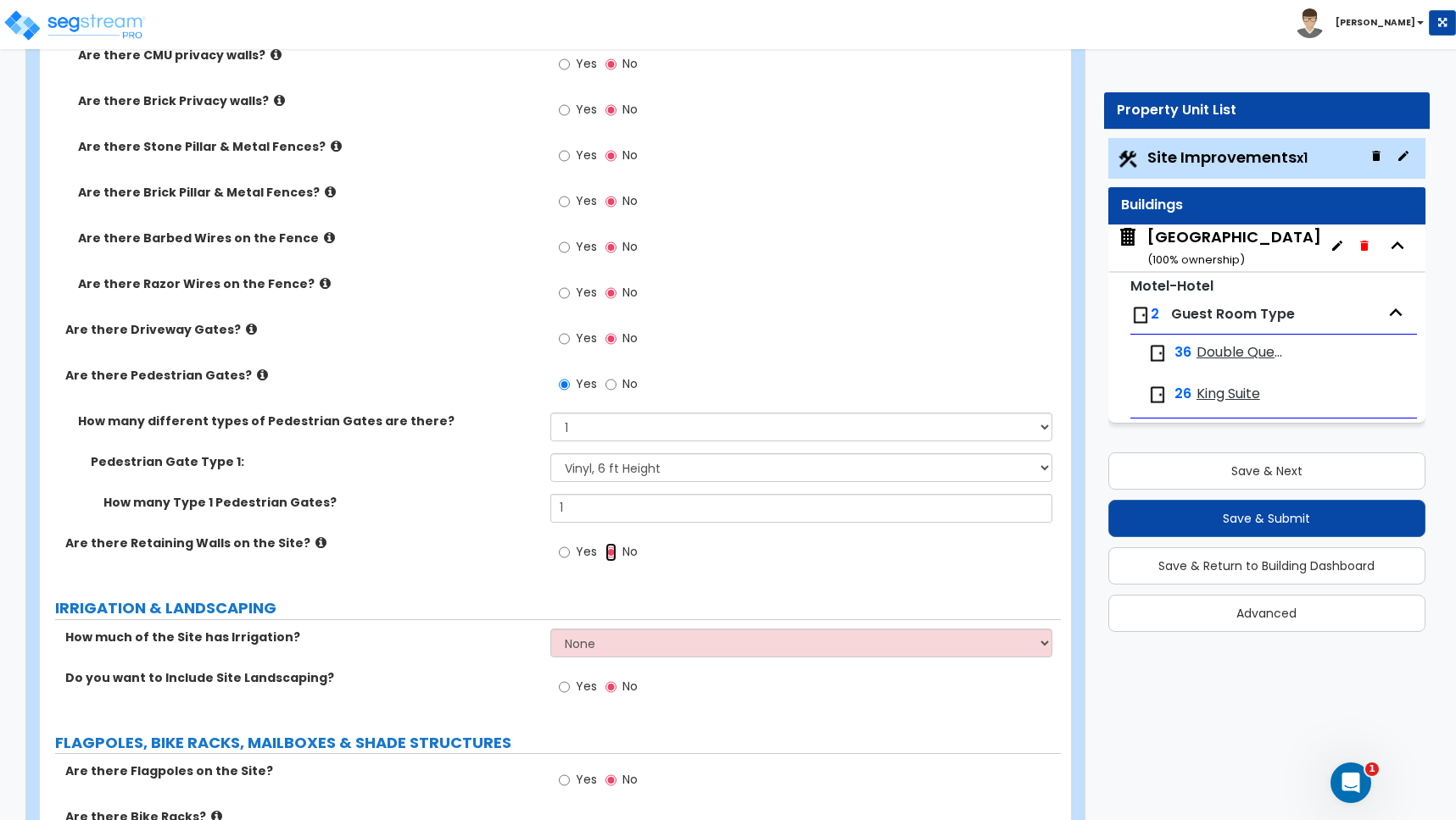
scroll to position [3088, 0]
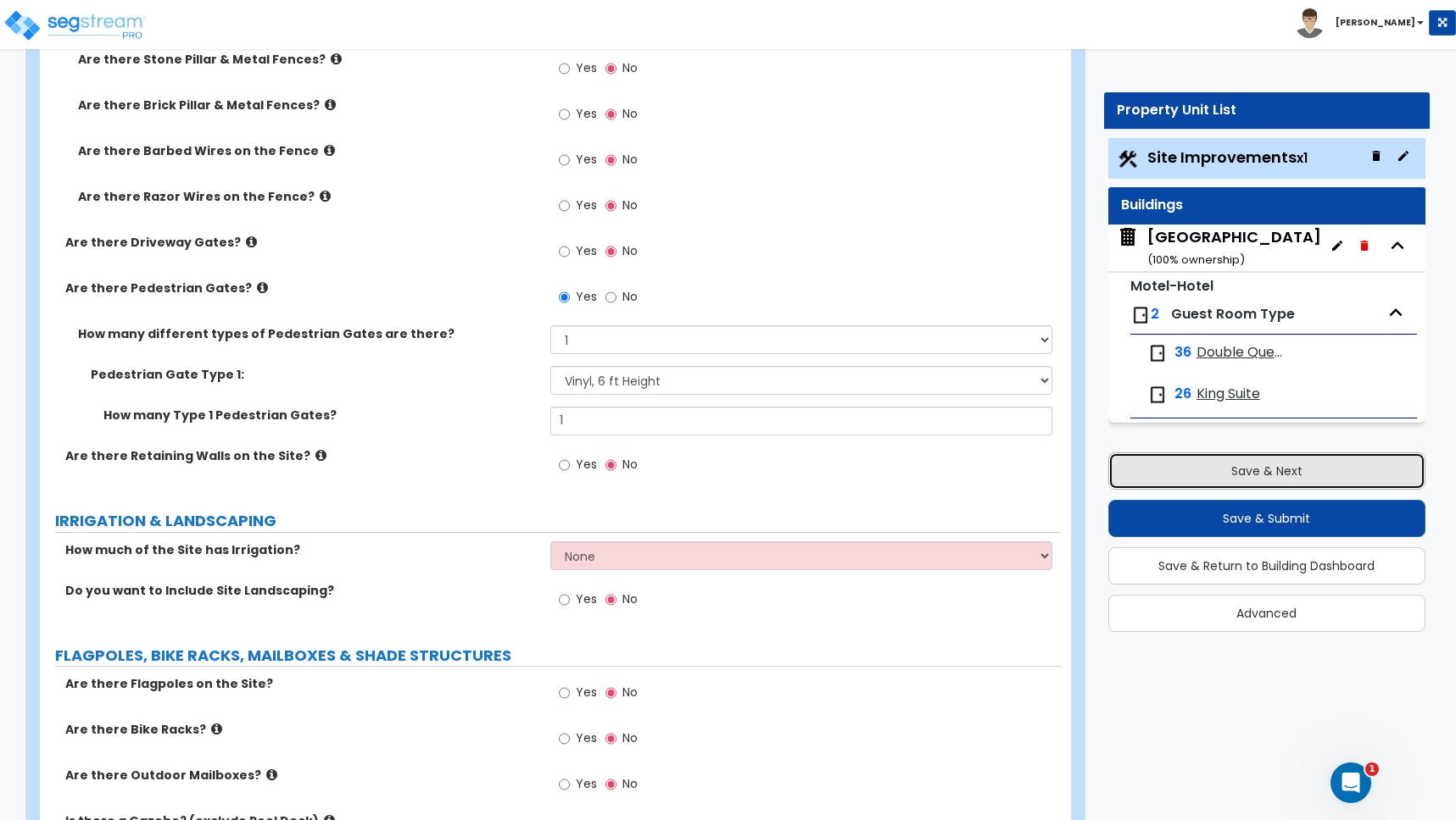
click at [1277, 473] on button "Save & Next" at bounding box center [1267, 471] width 317 height 37
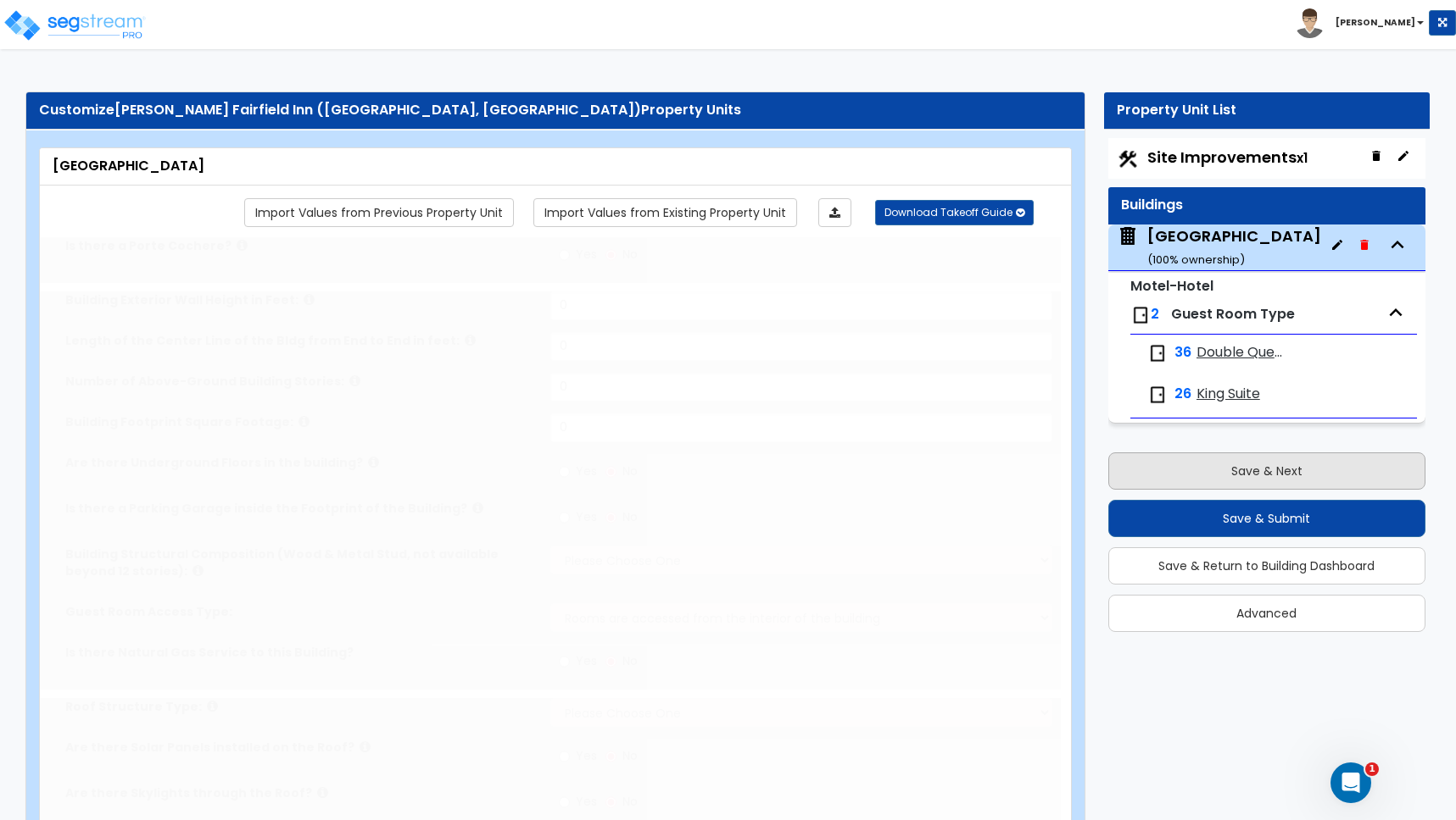
type input "1"
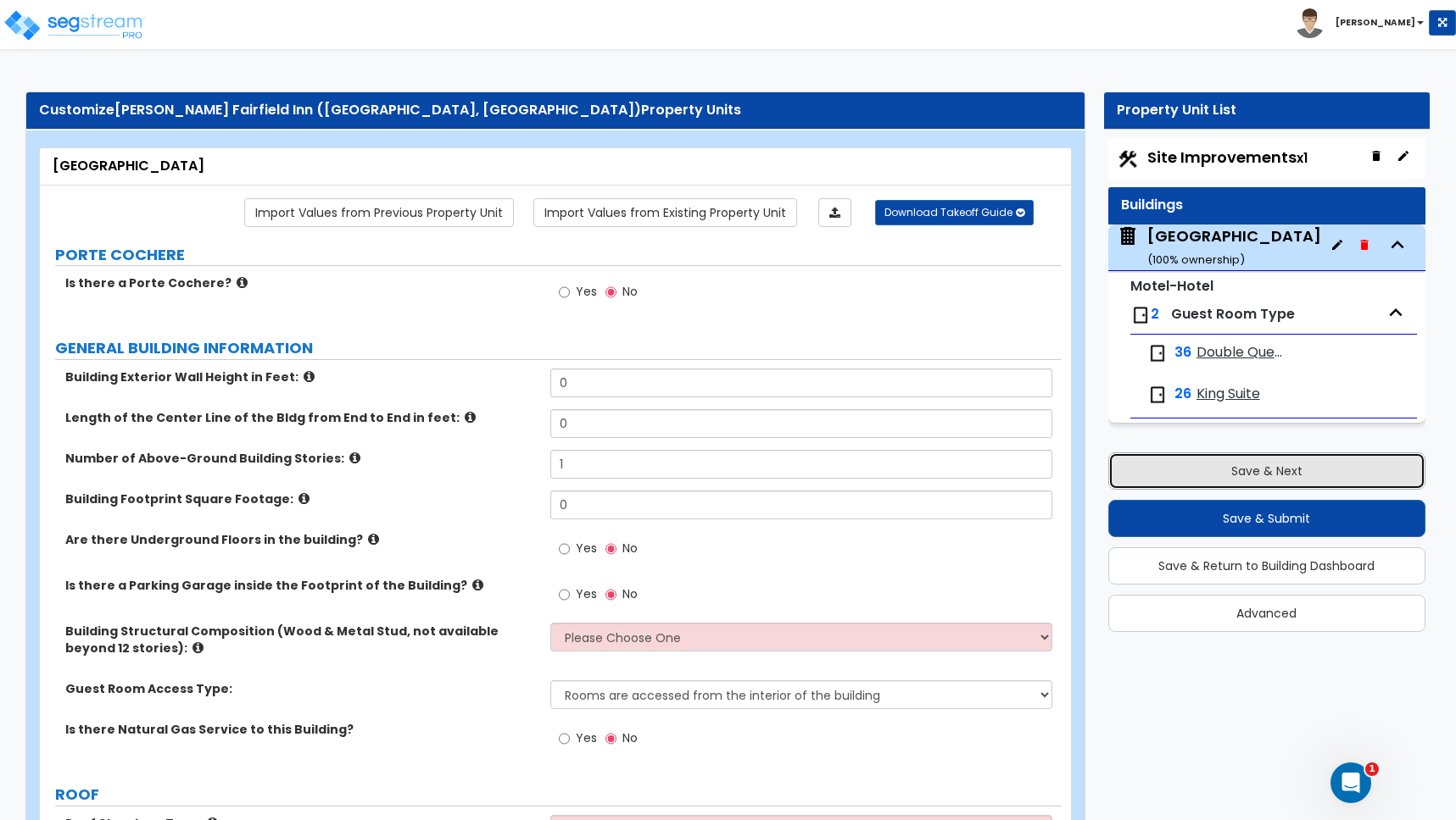
click at [1277, 473] on button "Save & Next" at bounding box center [1267, 471] width 317 height 37
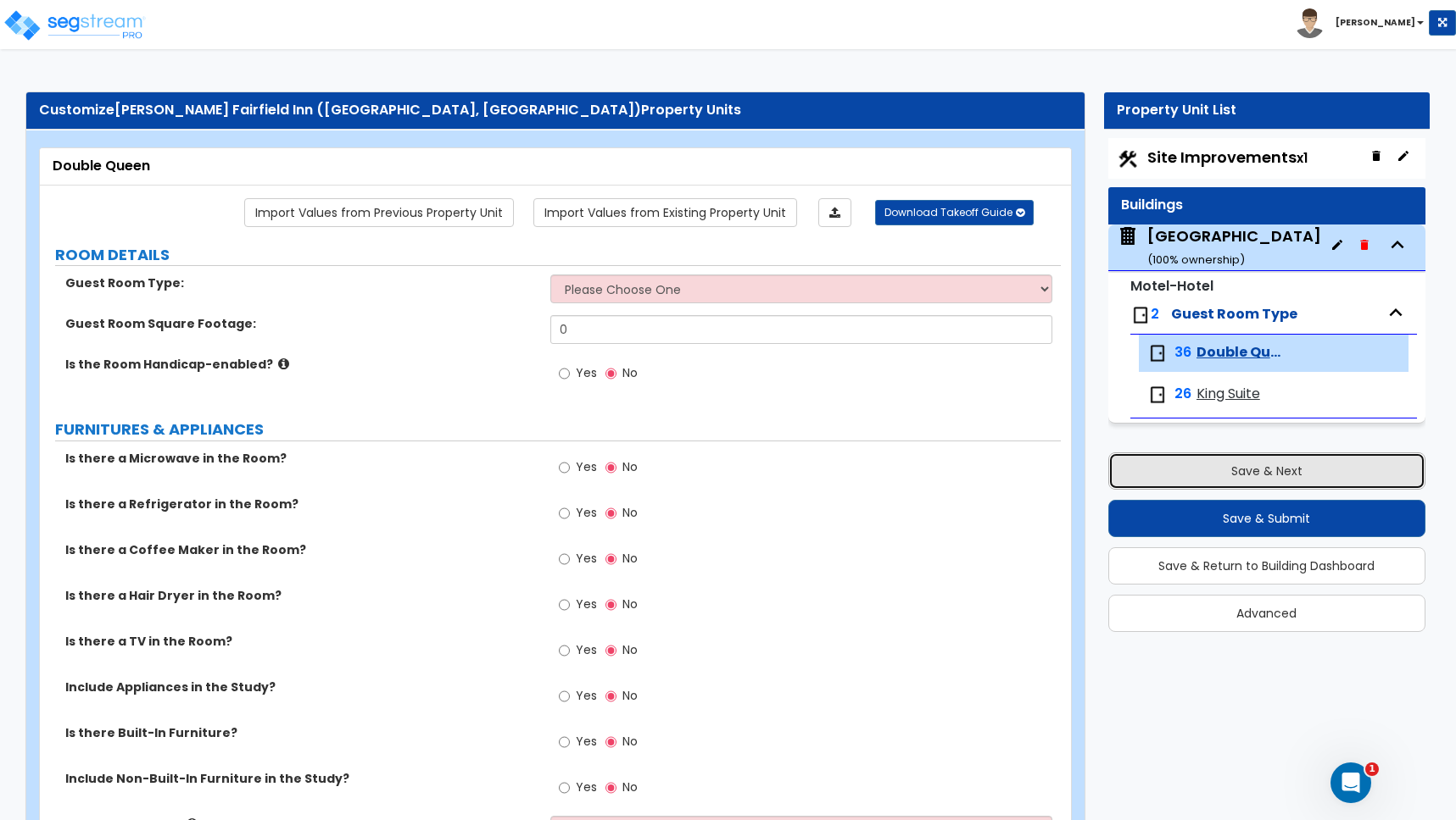
click at [1277, 473] on button "Save & Next" at bounding box center [1267, 471] width 317 height 37
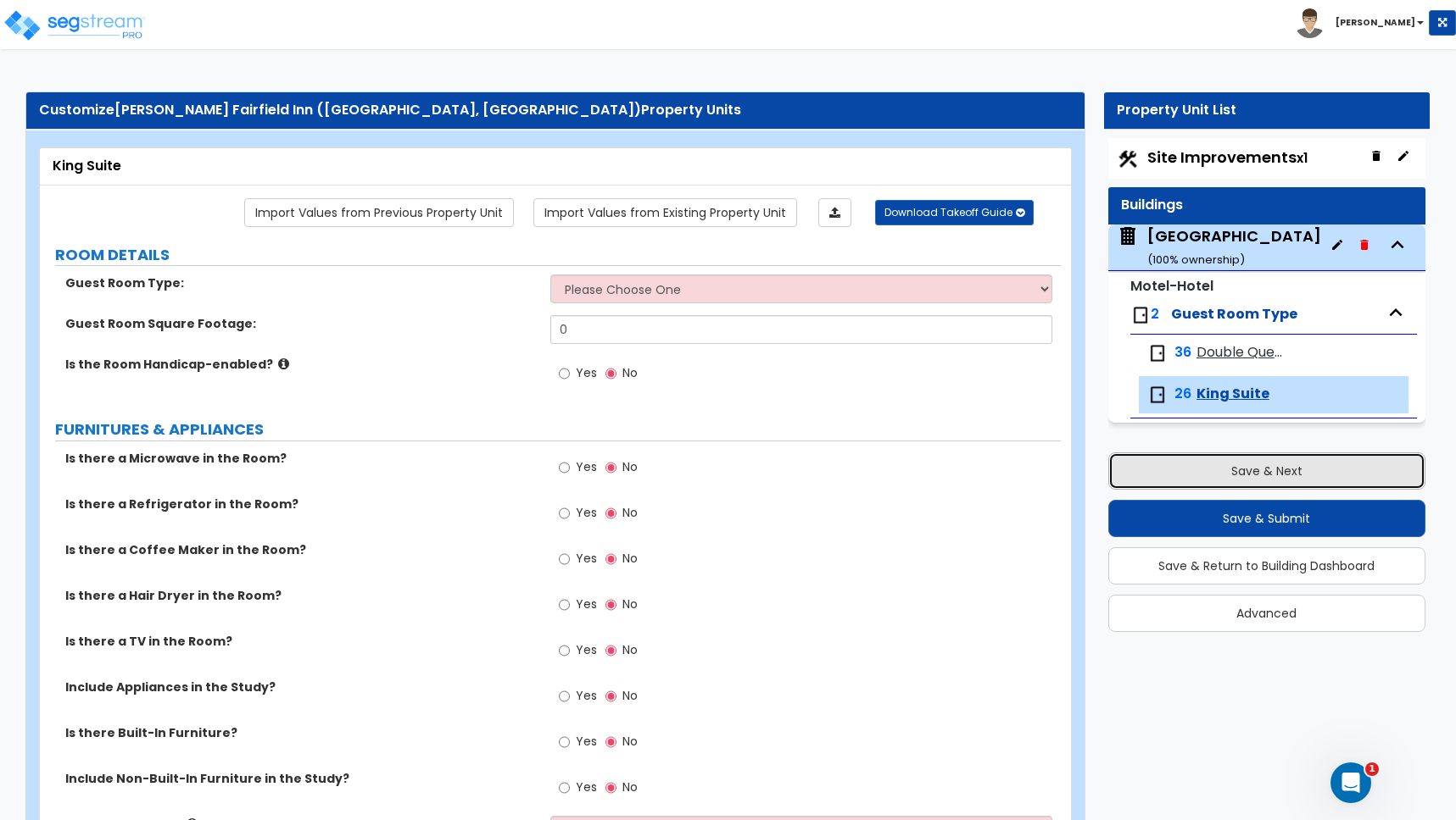
click at [1277, 473] on button "Save & Next" at bounding box center [1267, 471] width 317 height 37
select select "2"
select select "1"
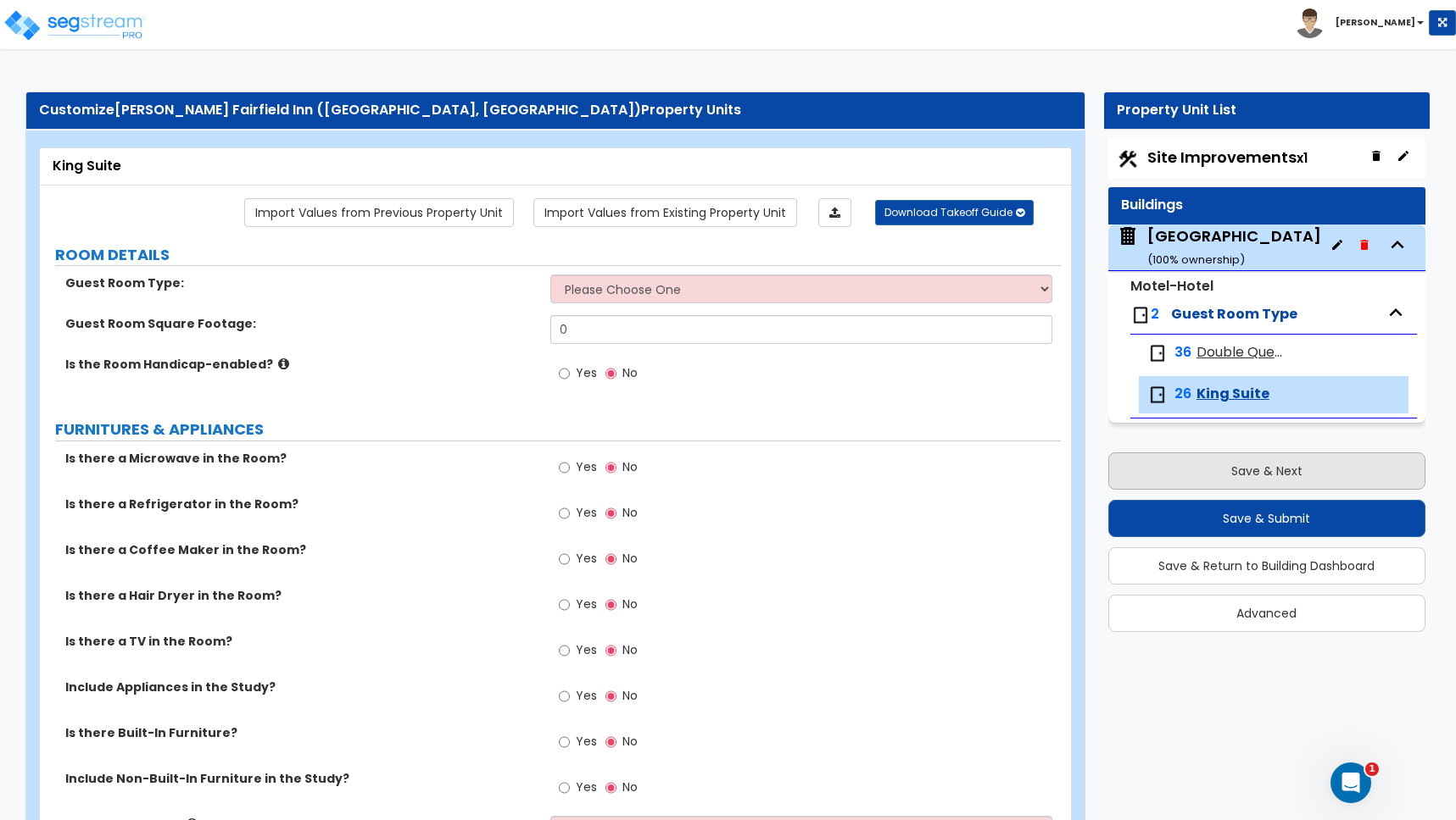
select select "1"
select select "2"
select select "1"
select select "2"
select select "1"
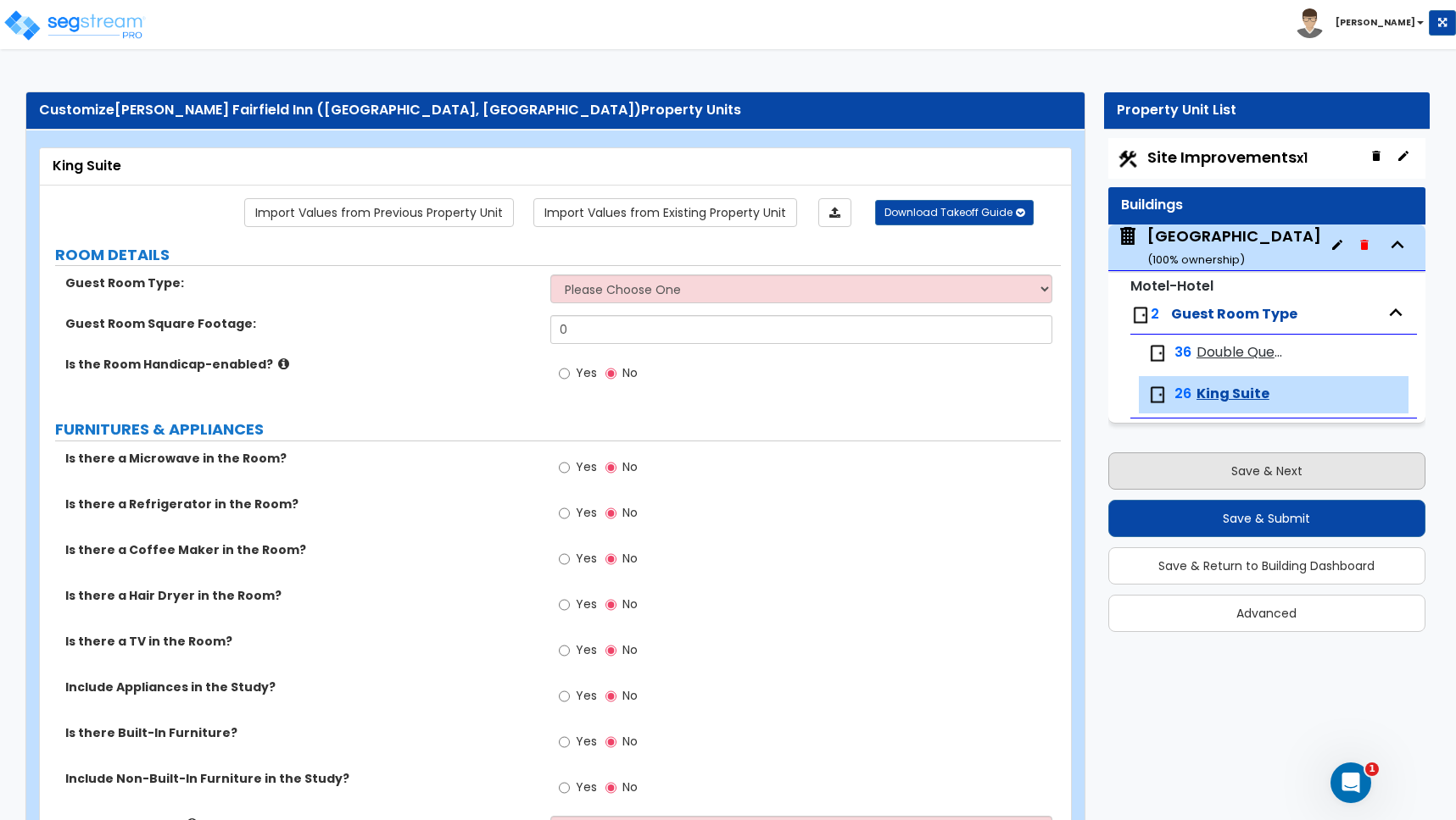
select select "1"
select select "3"
select select "4"
select select "1"
select select "11"
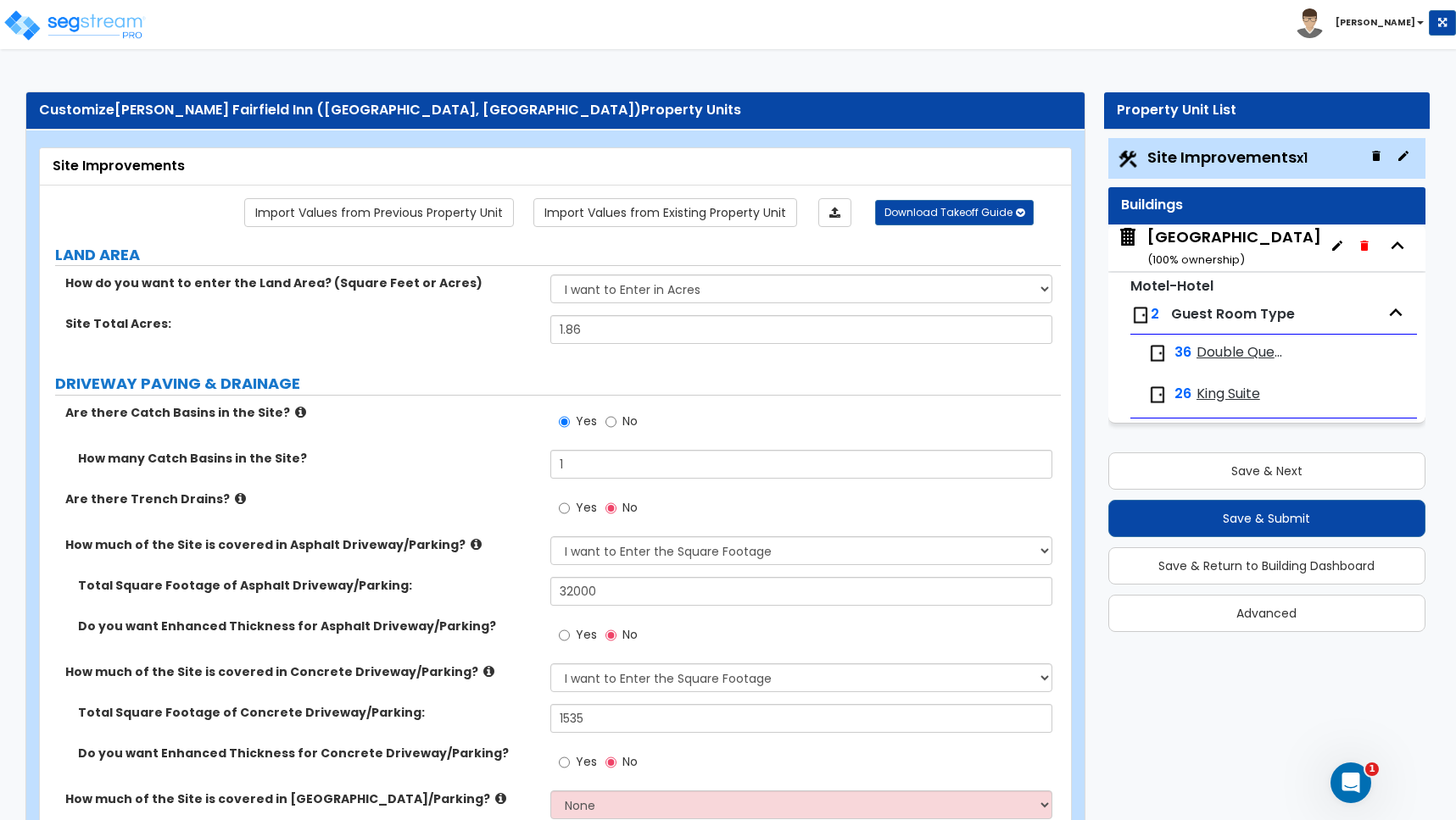
click at [1395, 20] on b "[PERSON_NAME]" at bounding box center [1375, 22] width 80 height 13
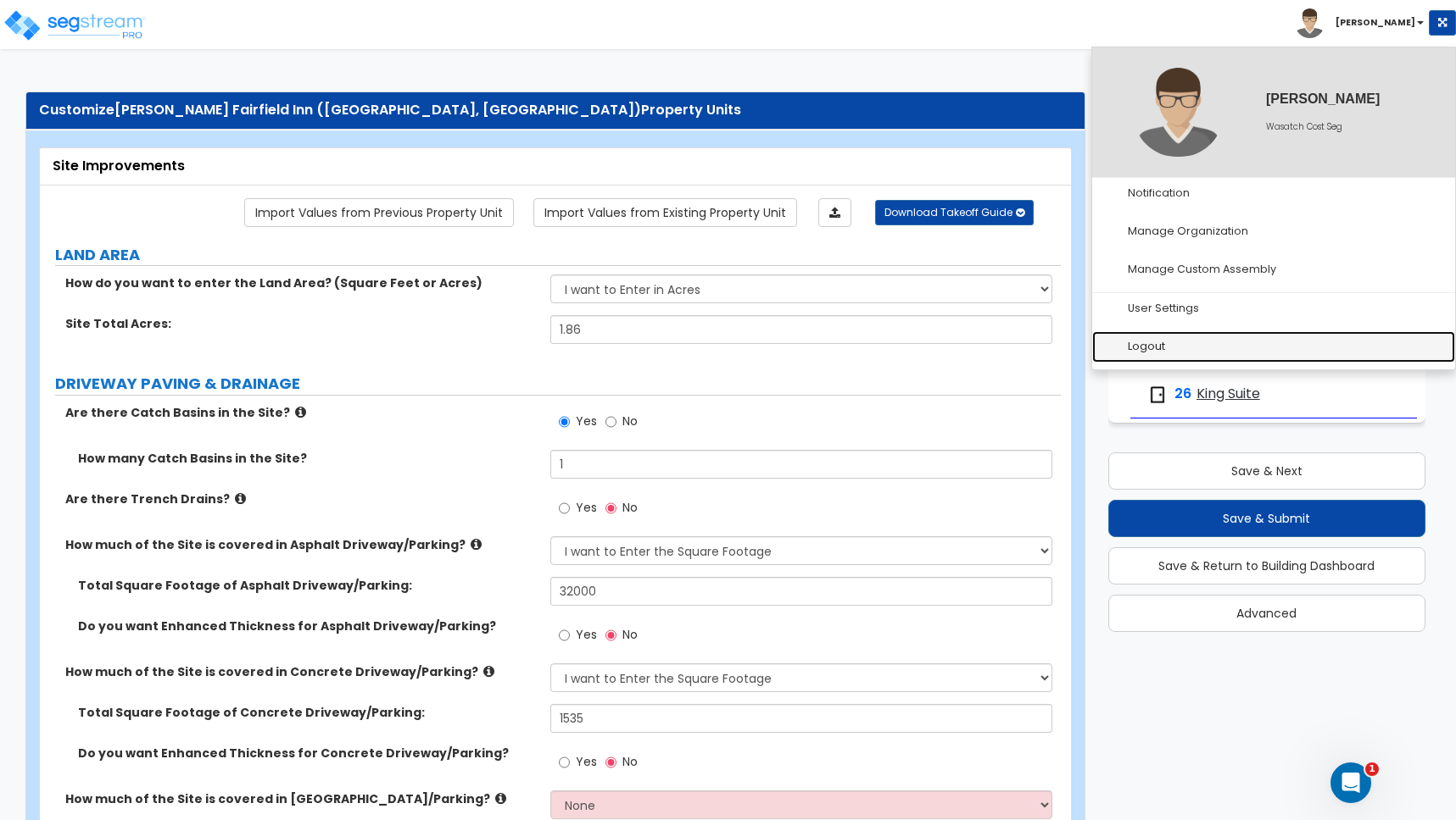
click at [1143, 352] on link "Logout" at bounding box center [1273, 347] width 363 height 31
